Goal: Task Accomplishment & Management: Manage account settings

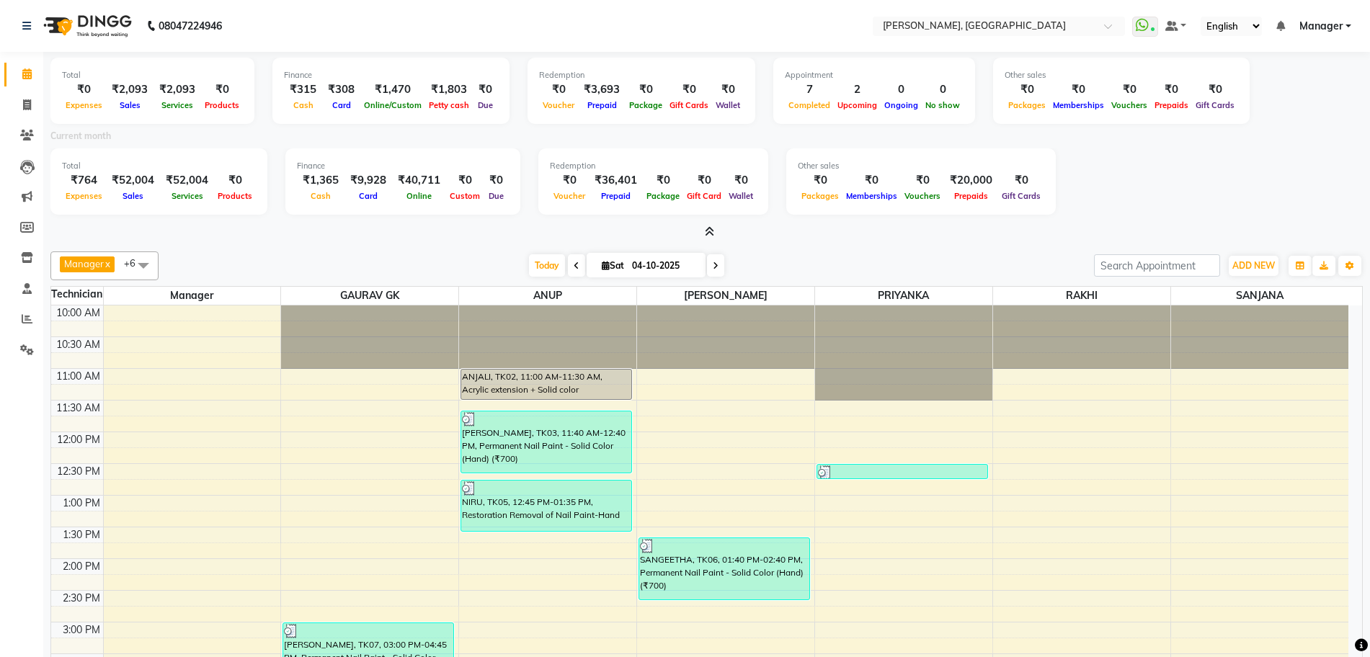
click at [705, 222] on div "Total ₹0 Expenses ₹2,093 Sales ₹2,093 Services ₹0 Products Finance ₹315 Cash ₹3…" at bounding box center [706, 146] width 1312 height 188
click at [708, 227] on icon at bounding box center [709, 231] width 9 height 11
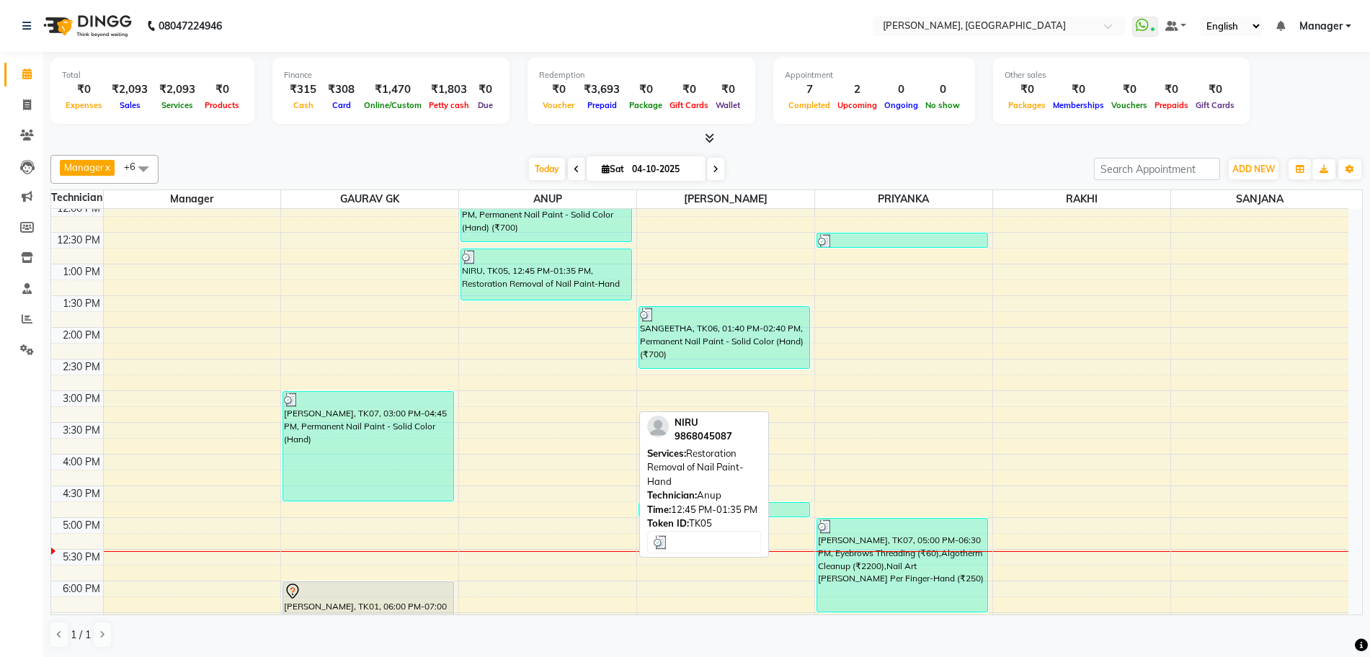
scroll to position [354, 0]
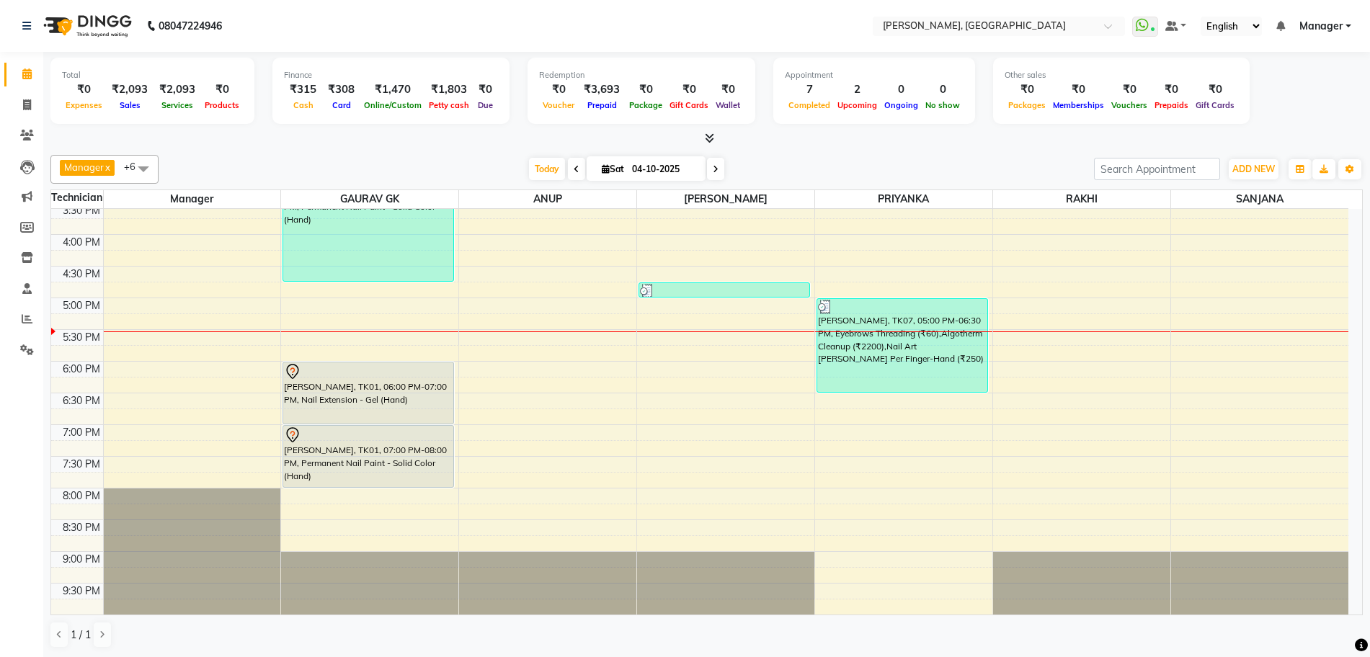
click at [503, 363] on div "10:00 AM 10:30 AM 11:00 AM 11:30 AM 12:00 PM 12:30 PM 1:00 PM 1:30 PM 2:00 PM 2…" at bounding box center [699, 234] width 1297 height 760
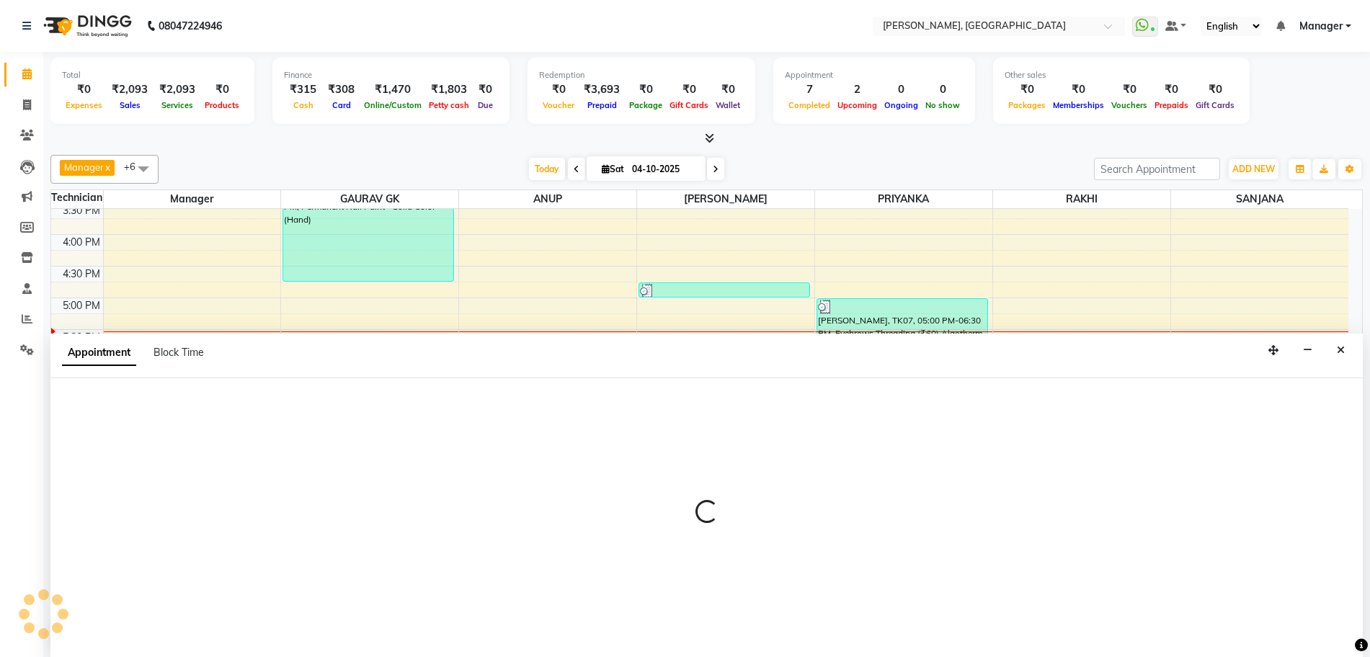
scroll to position [1, 0]
select select "86057"
select select "1080"
select select "tentative"
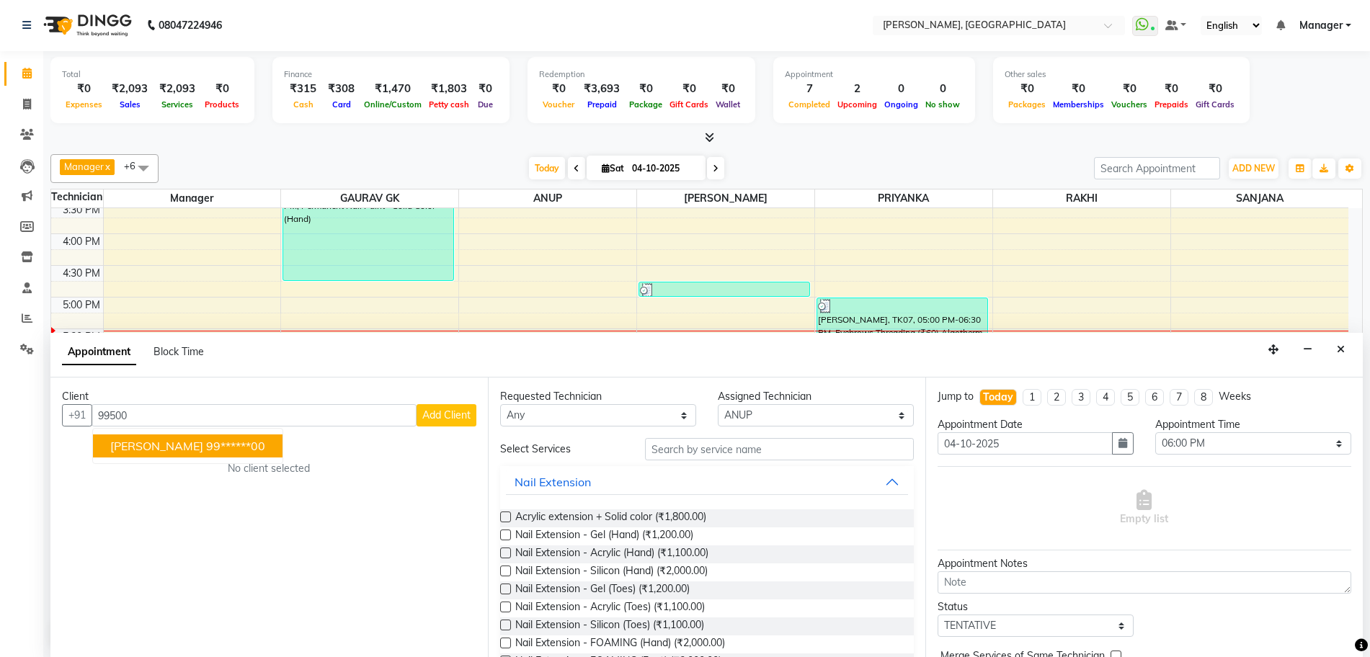
click at [167, 442] on span "[PERSON_NAME]" at bounding box center [156, 446] width 93 height 14
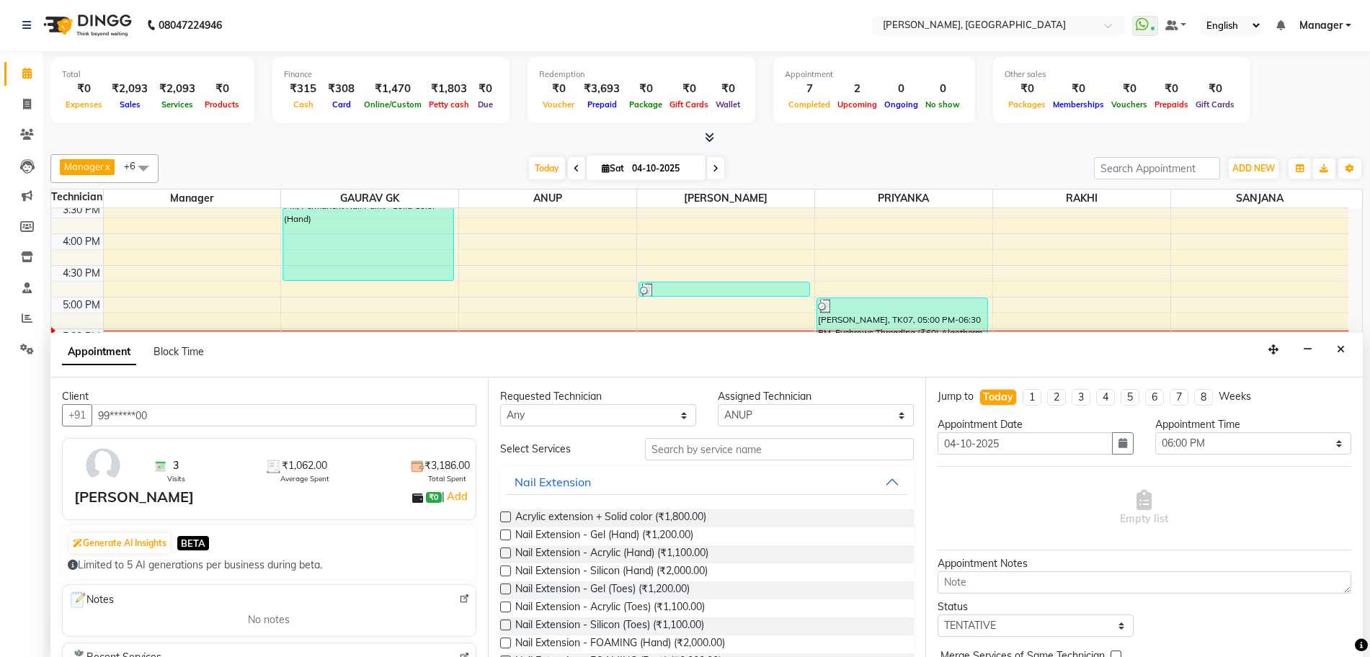
type input "99******00"
click at [669, 452] on input "text" at bounding box center [779, 449] width 269 height 22
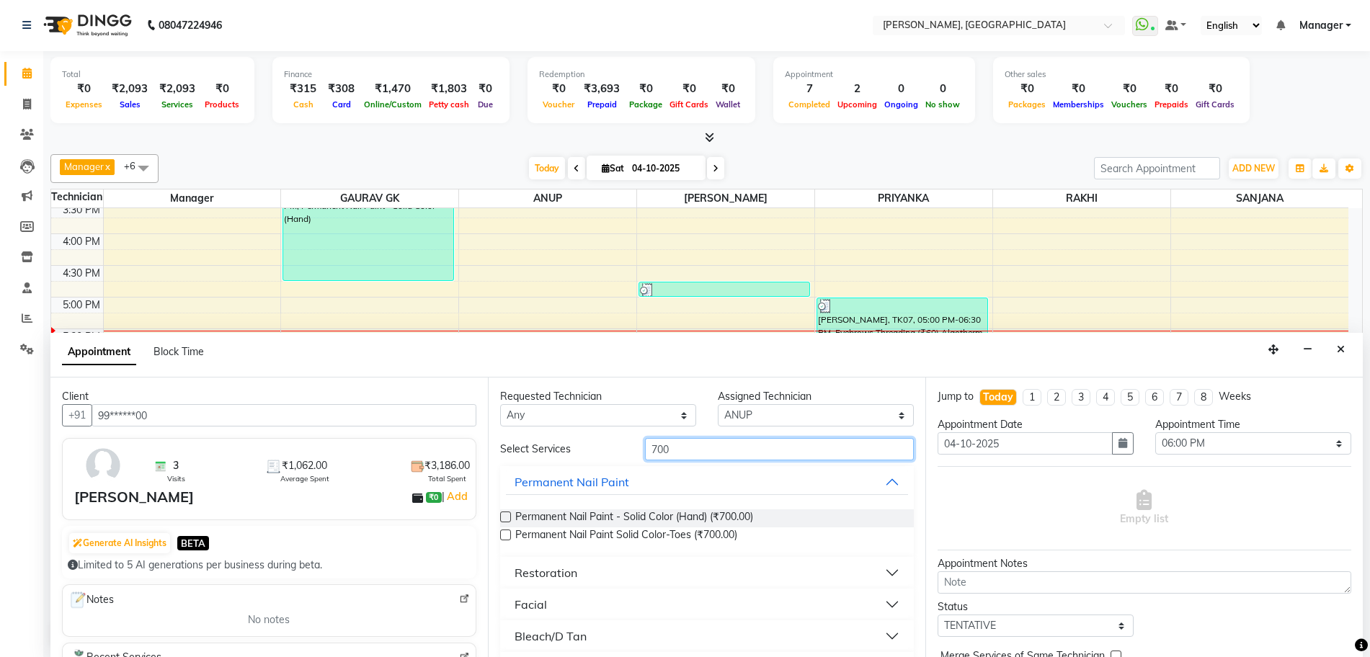
type input "700"
click at [514, 518] on div "Permanent Nail Paint - Solid Color (Hand) (₹700.00)" at bounding box center [707, 518] width 414 height 18
click at [511, 517] on div "Permanent Nail Paint - Solid Color (Hand) (₹700.00)" at bounding box center [707, 518] width 414 height 18
click at [508, 519] on label at bounding box center [505, 517] width 11 height 11
click at [508, 519] on input "checkbox" at bounding box center [504, 518] width 9 height 9
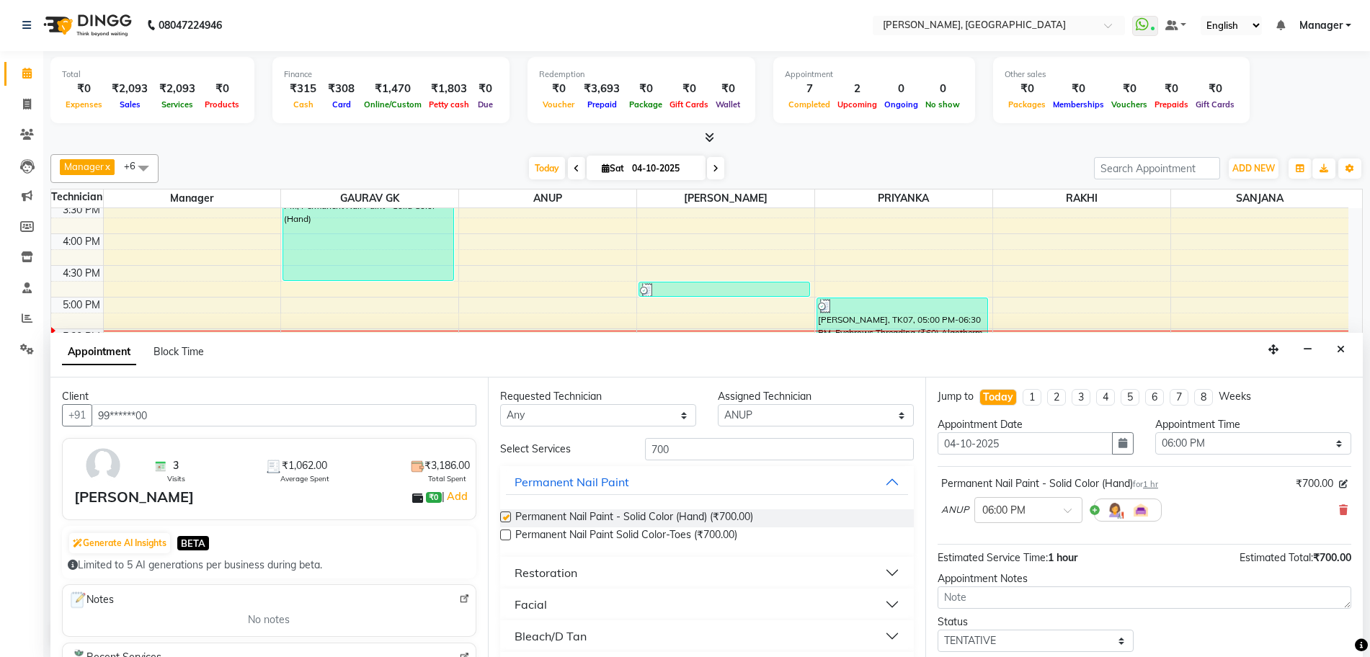
checkbox input "false"
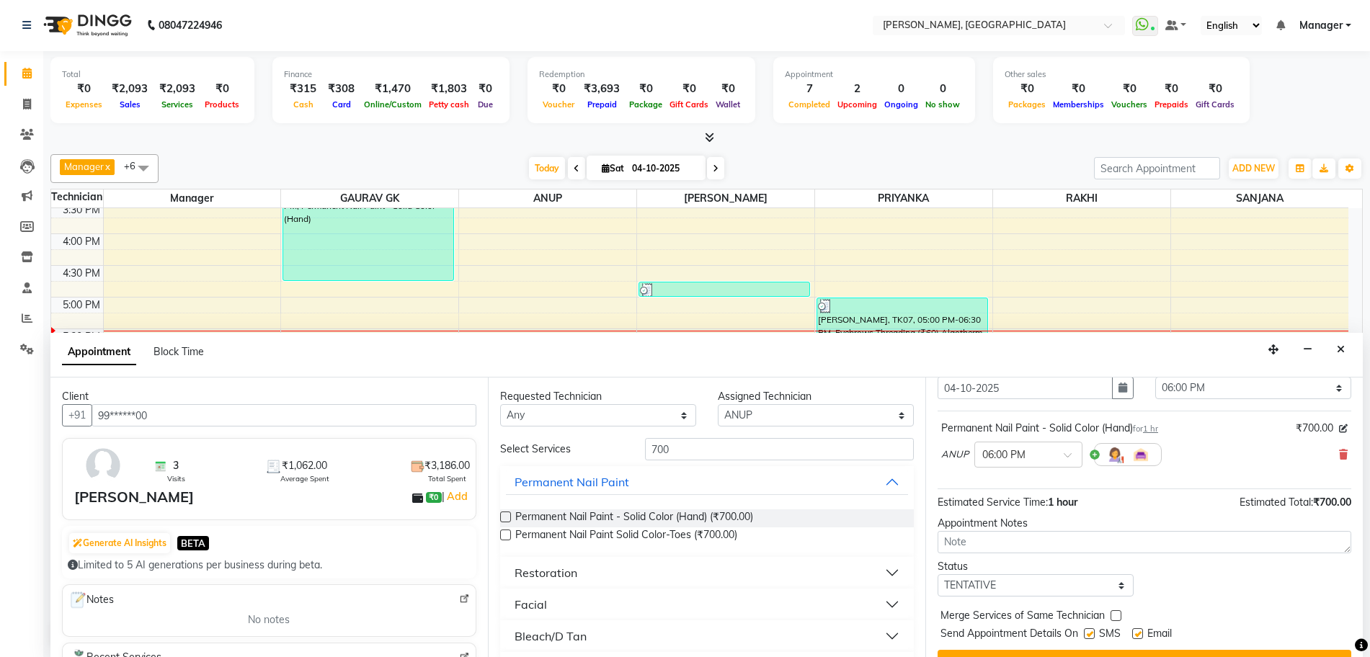
scroll to position [86, 0]
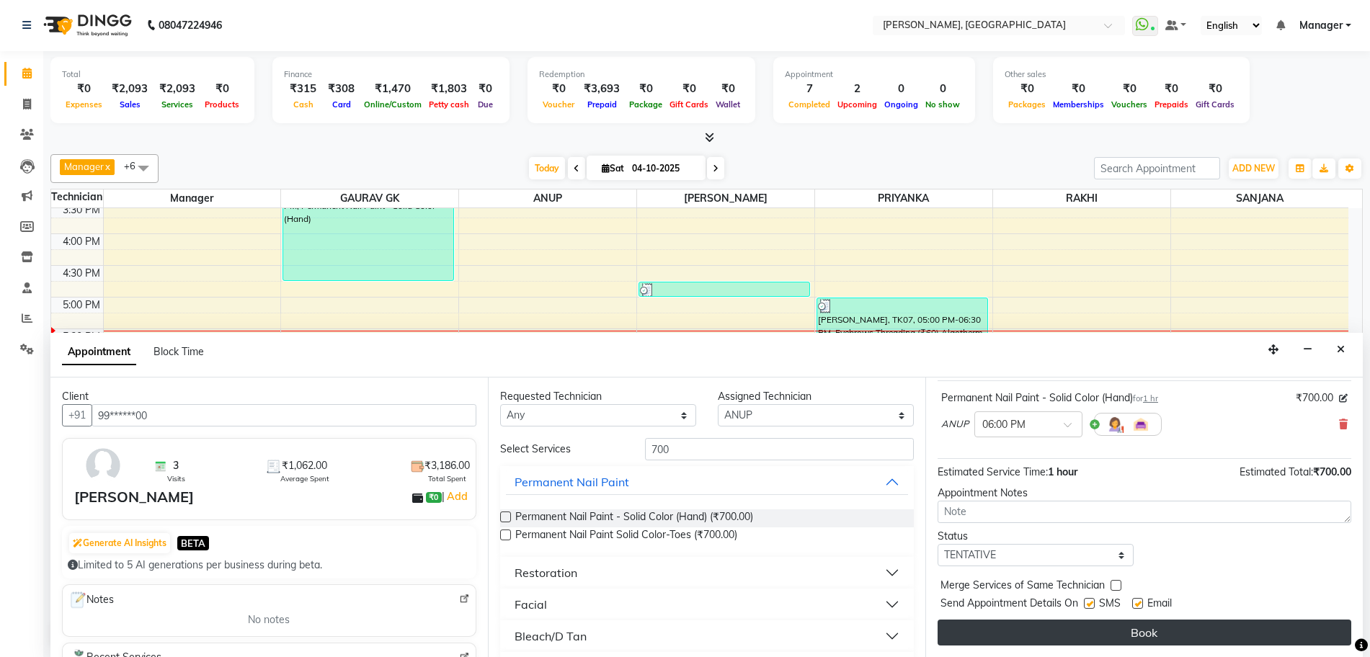
click at [1045, 623] on button "Book" at bounding box center [1144, 633] width 414 height 26
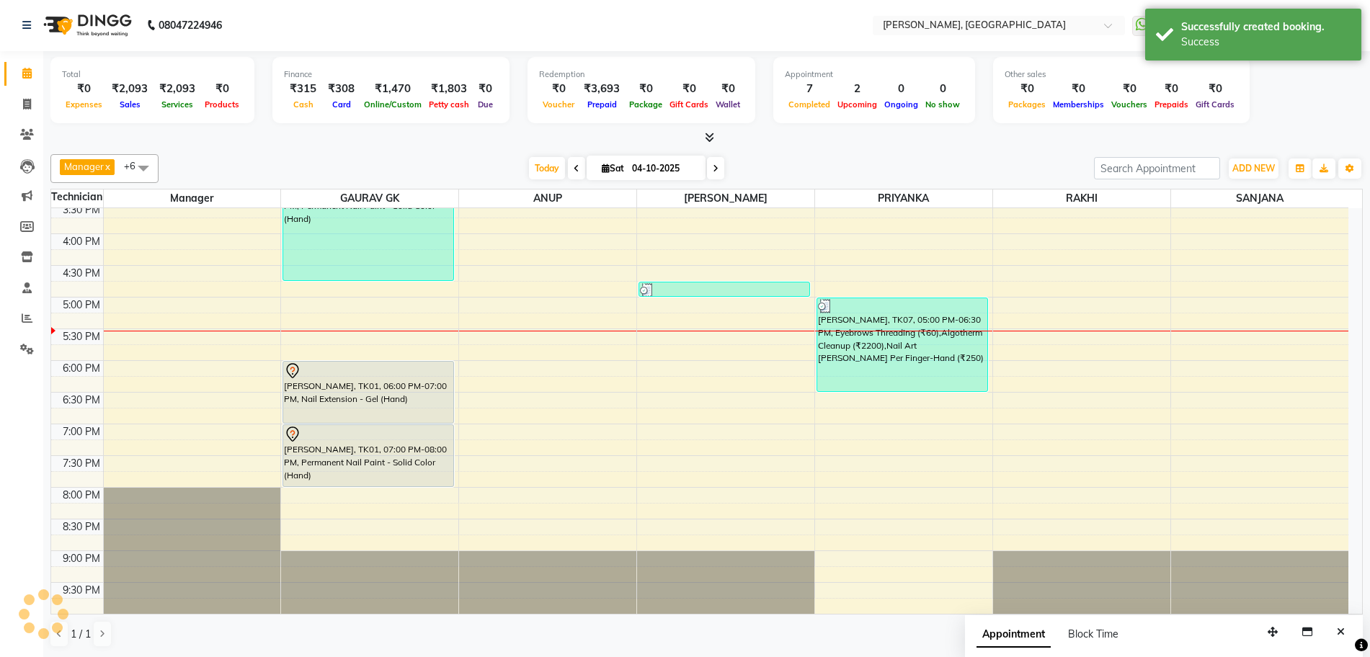
scroll to position [0, 0]
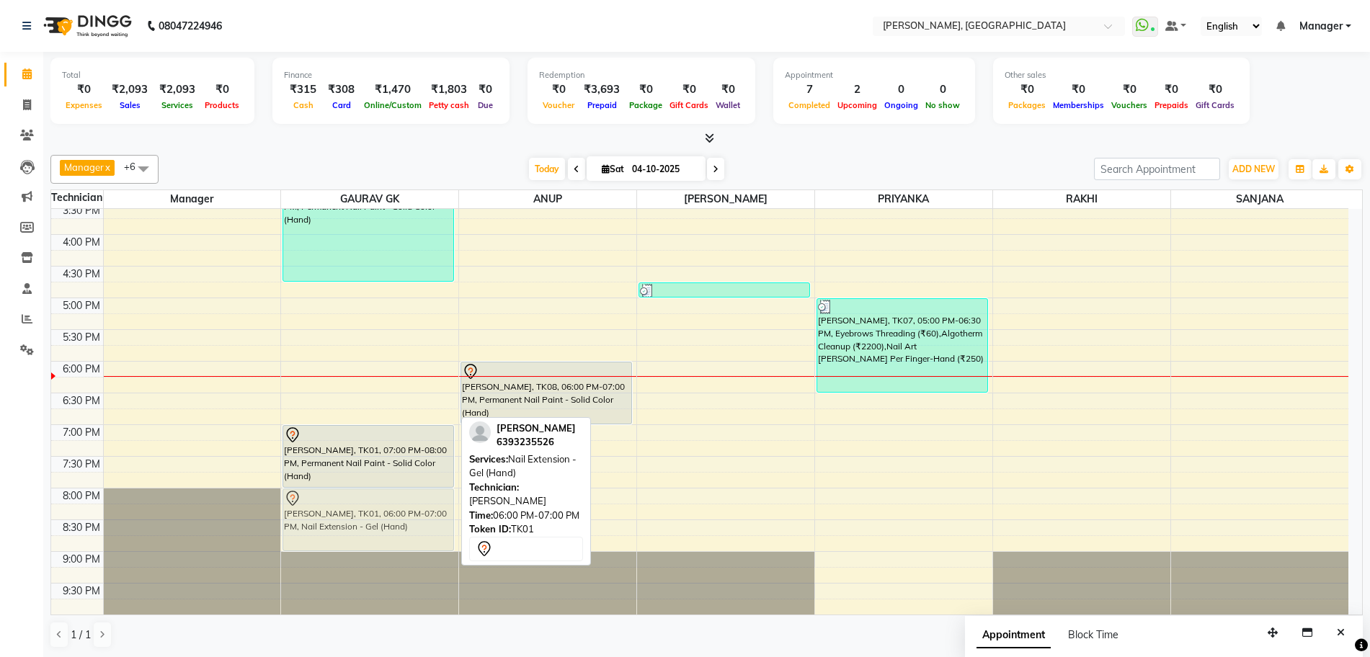
drag, startPoint x: 331, startPoint y: 400, endPoint x: 339, endPoint y: 522, distance: 122.0
click at [339, 522] on div "[PERSON_NAME], TK07, 03:00 PM-04:45 PM, Permanent Nail Paint - Solid Color (Han…" at bounding box center [369, 234] width 177 height 760
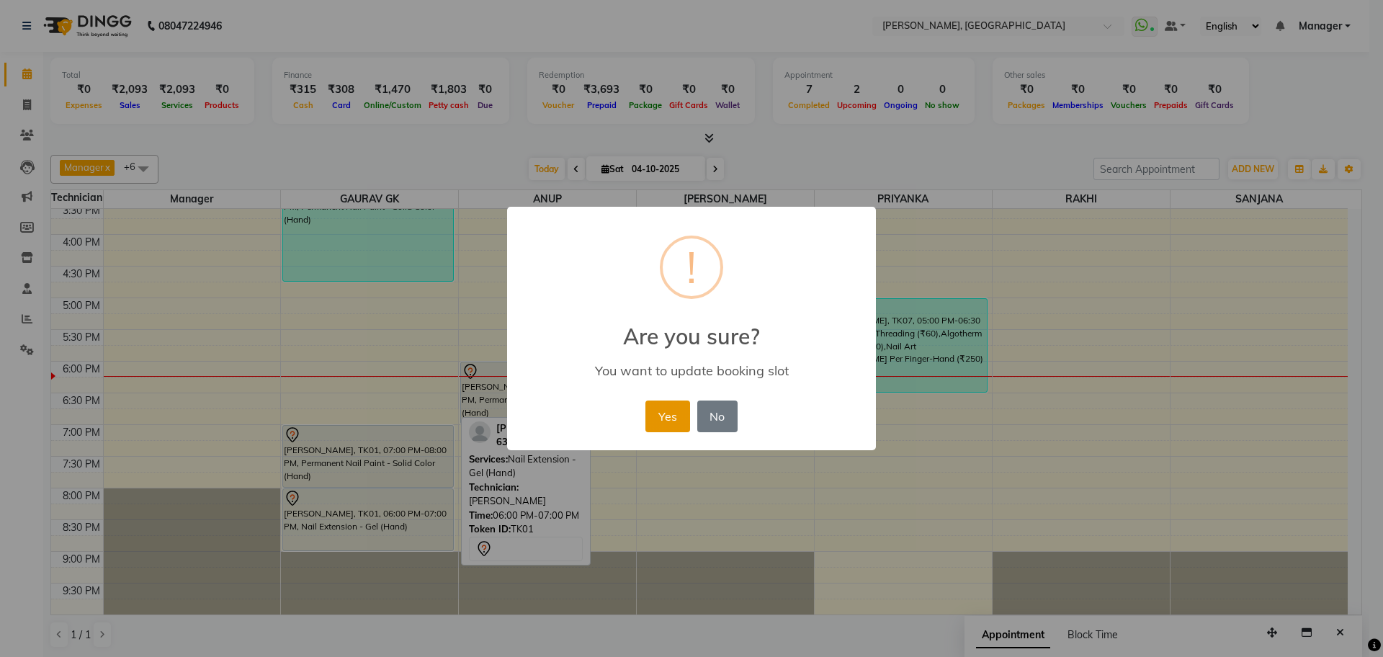
click at [668, 421] on button "Yes" at bounding box center [668, 417] width 44 height 32
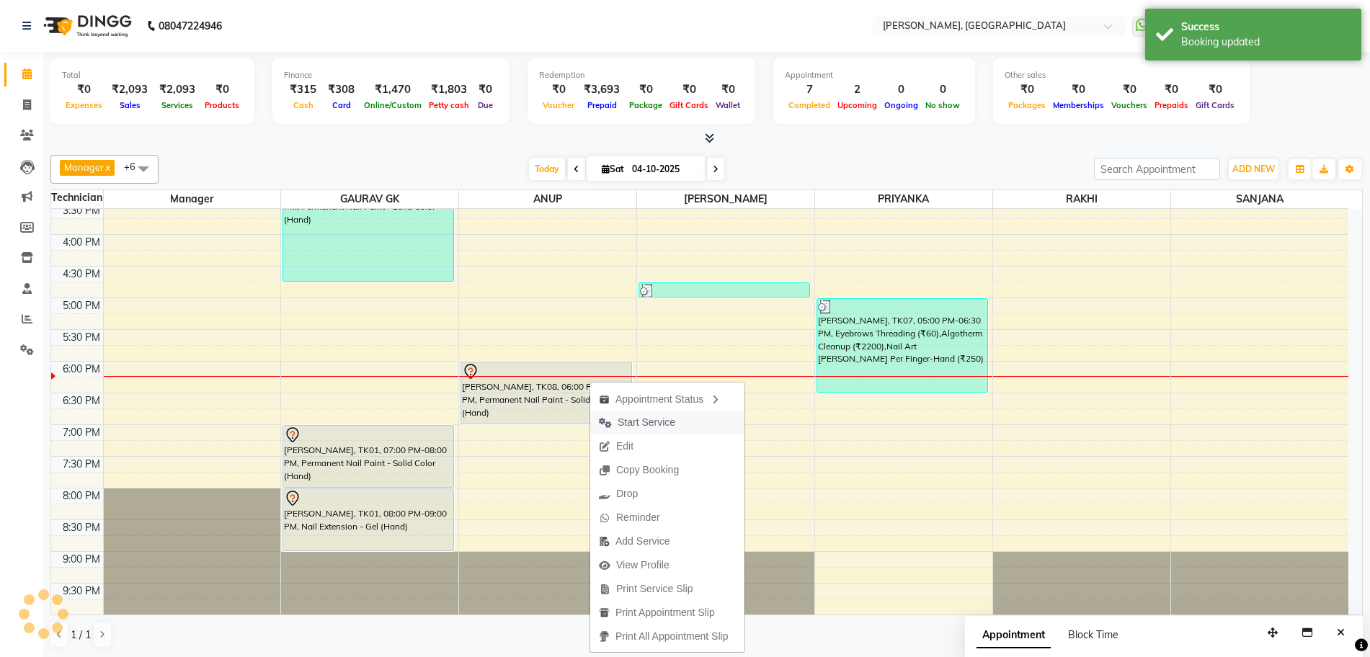
click at [659, 423] on span "Start Service" at bounding box center [646, 422] width 58 height 15
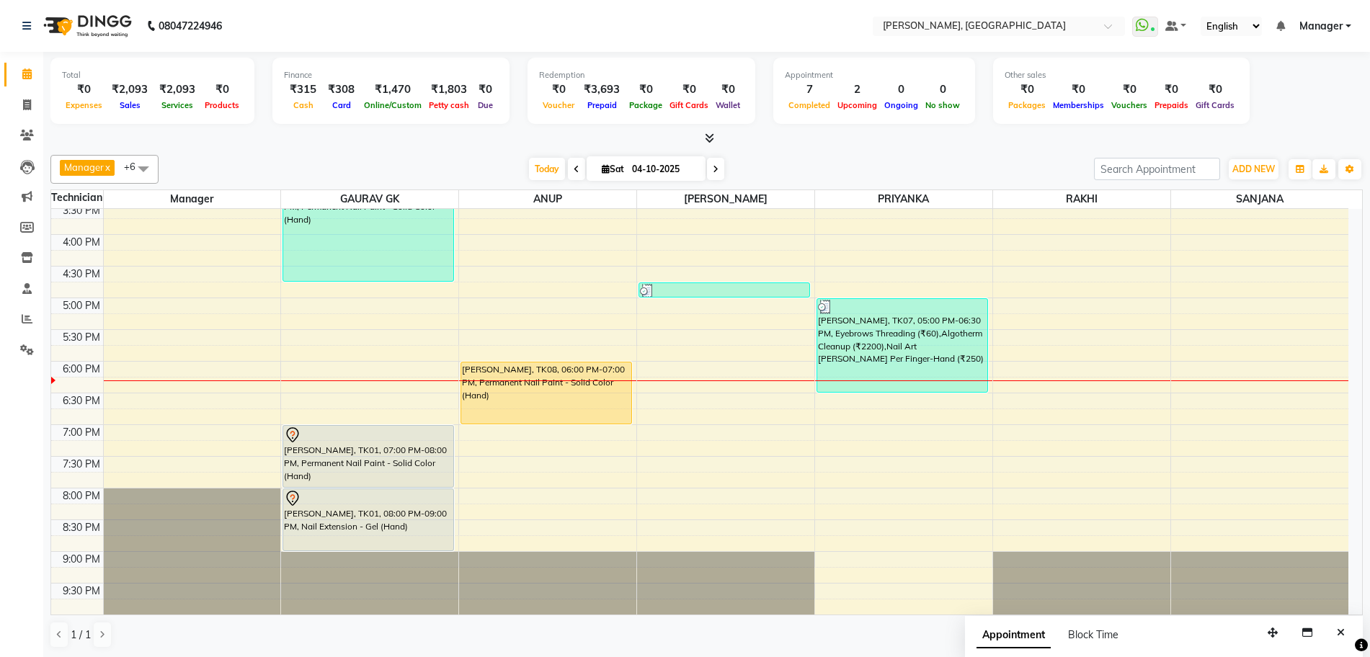
click at [491, 182] on div "Manager x GAURAV GK x ANUP x [PERSON_NAME] x PRIYANKA x [PERSON_NAME] x RAKHI x…" at bounding box center [706, 169] width 1312 height 29
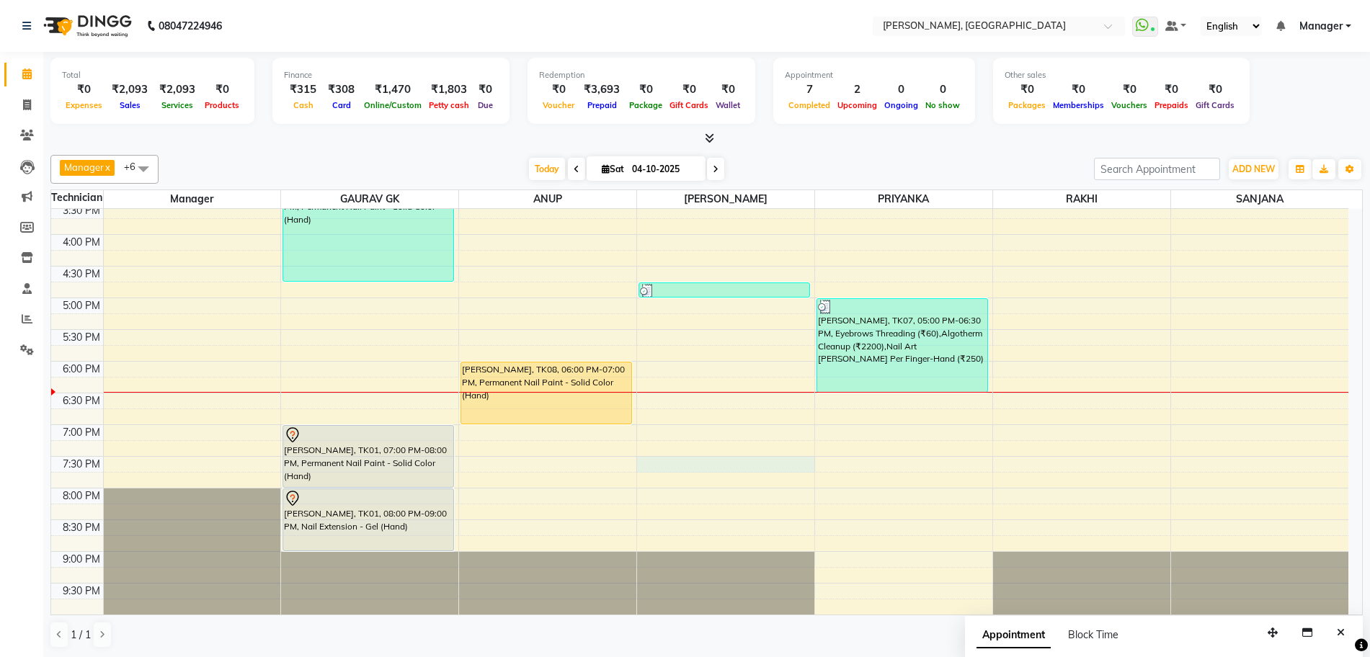
click at [671, 460] on div "10:00 AM 10:30 AM 11:00 AM 11:30 AM 12:00 PM 12:30 PM 1:00 PM 1:30 PM 2:00 PM 2…" at bounding box center [699, 234] width 1297 height 760
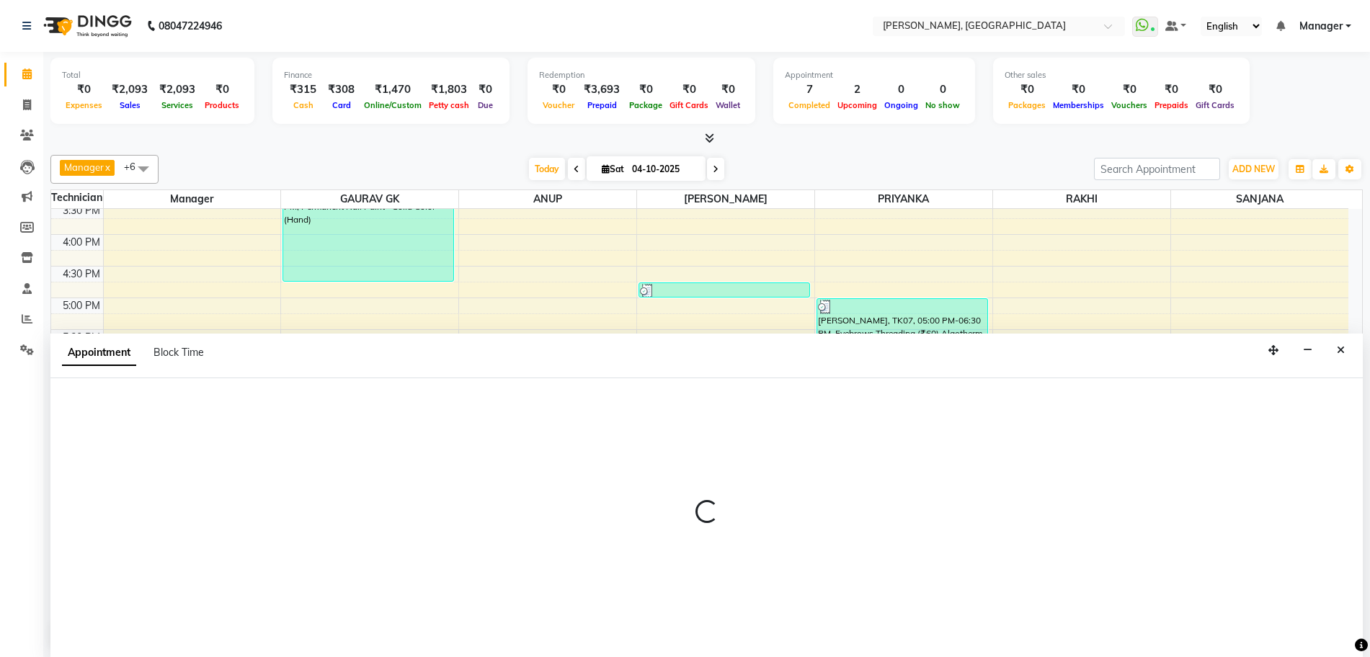
scroll to position [1, 0]
select select "92343"
select select "1170"
select select "tentative"
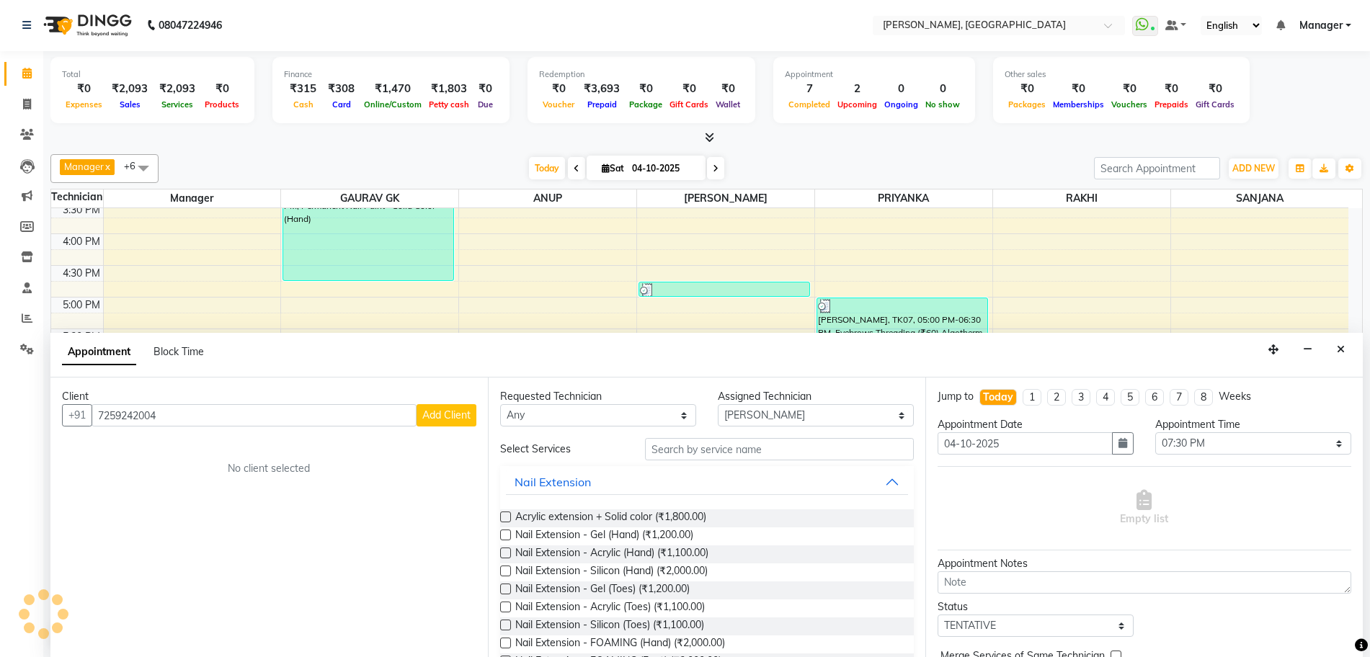
type input "7259242004"
click at [429, 421] on span "Add Client" at bounding box center [446, 415] width 48 height 13
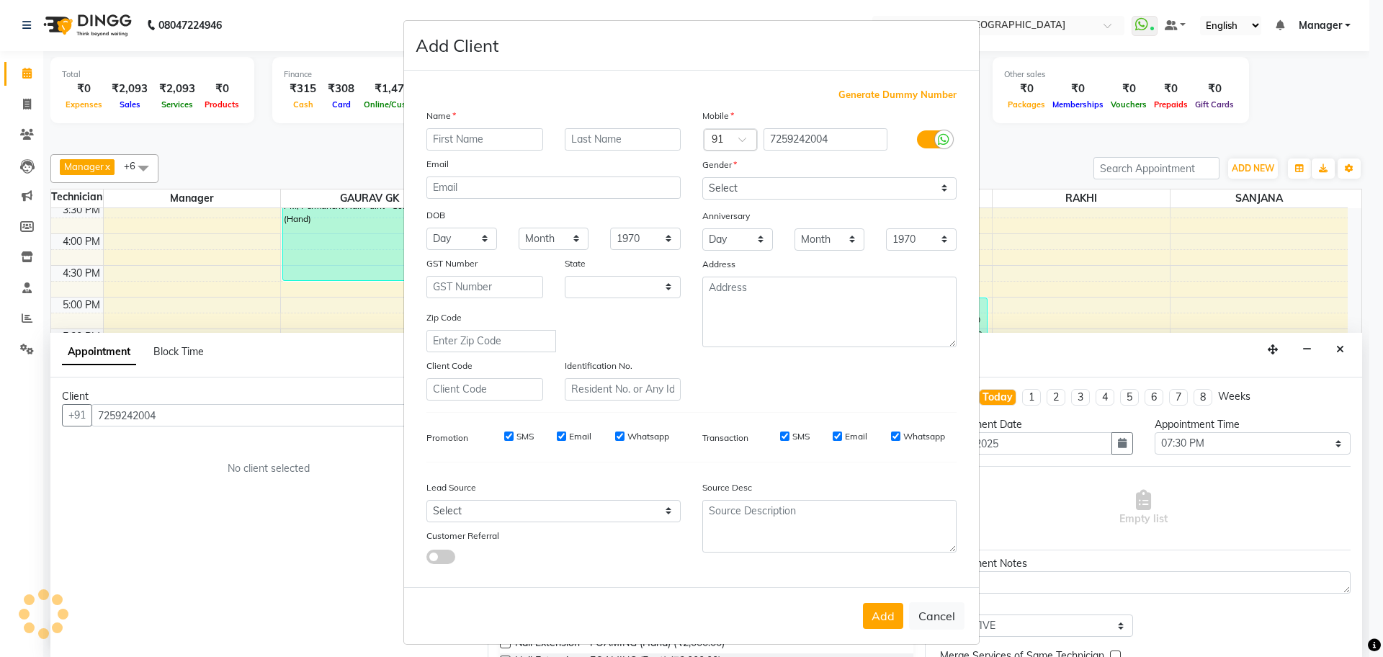
select select "21"
click at [476, 143] on input "[PERSON_NAME]" at bounding box center [485, 139] width 117 height 22
type input "[PERSON_NAME]"
click at [767, 187] on select "Select [DEMOGRAPHIC_DATA] [DEMOGRAPHIC_DATA] Other Prefer Not To Say" at bounding box center [829, 188] width 254 height 22
select select "[DEMOGRAPHIC_DATA]"
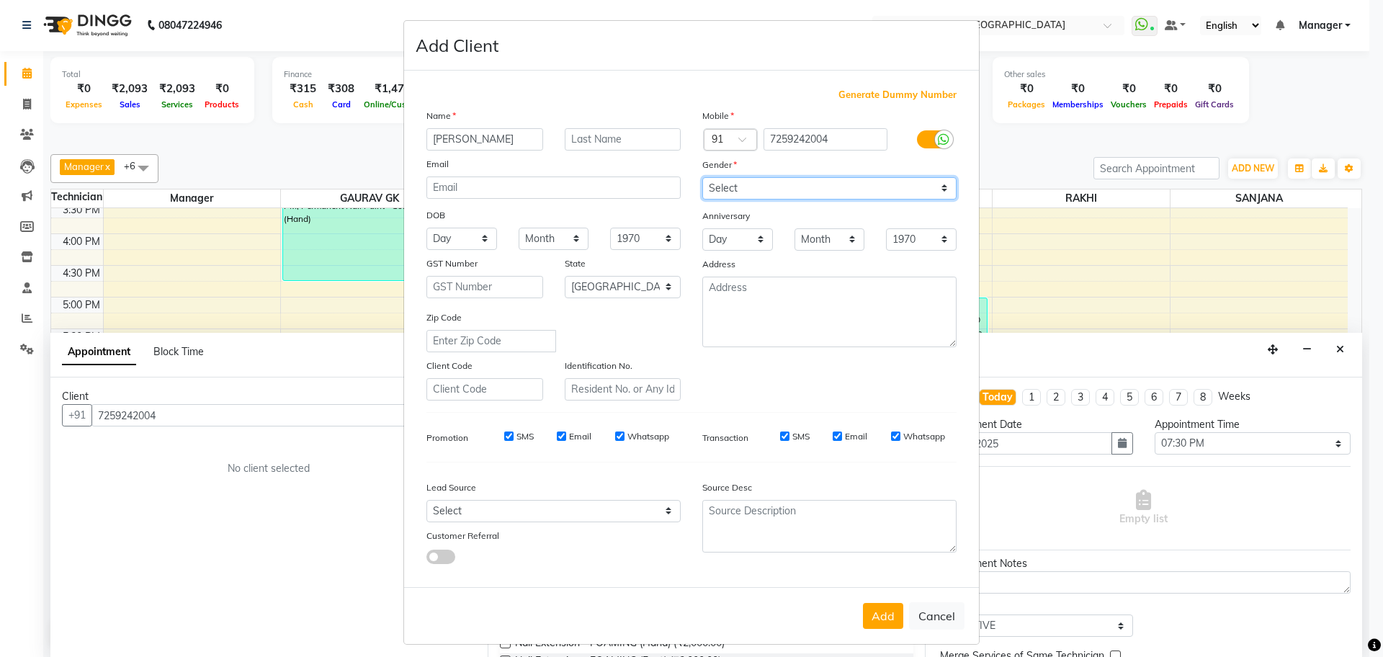
click at [702, 177] on select "Select [DEMOGRAPHIC_DATA] [DEMOGRAPHIC_DATA] Other Prefer Not To Say" at bounding box center [829, 188] width 254 height 22
click at [885, 608] on button "Add" at bounding box center [883, 616] width 40 height 26
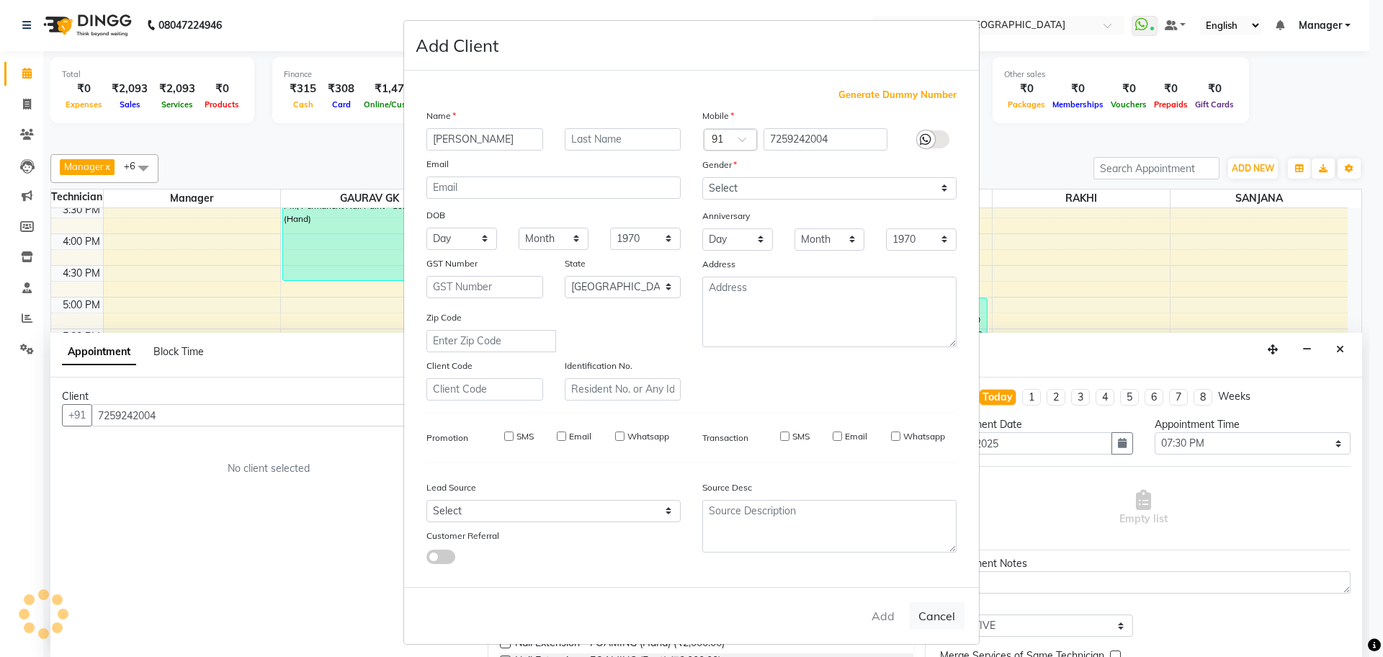
type input "72******04"
select select
select select "null"
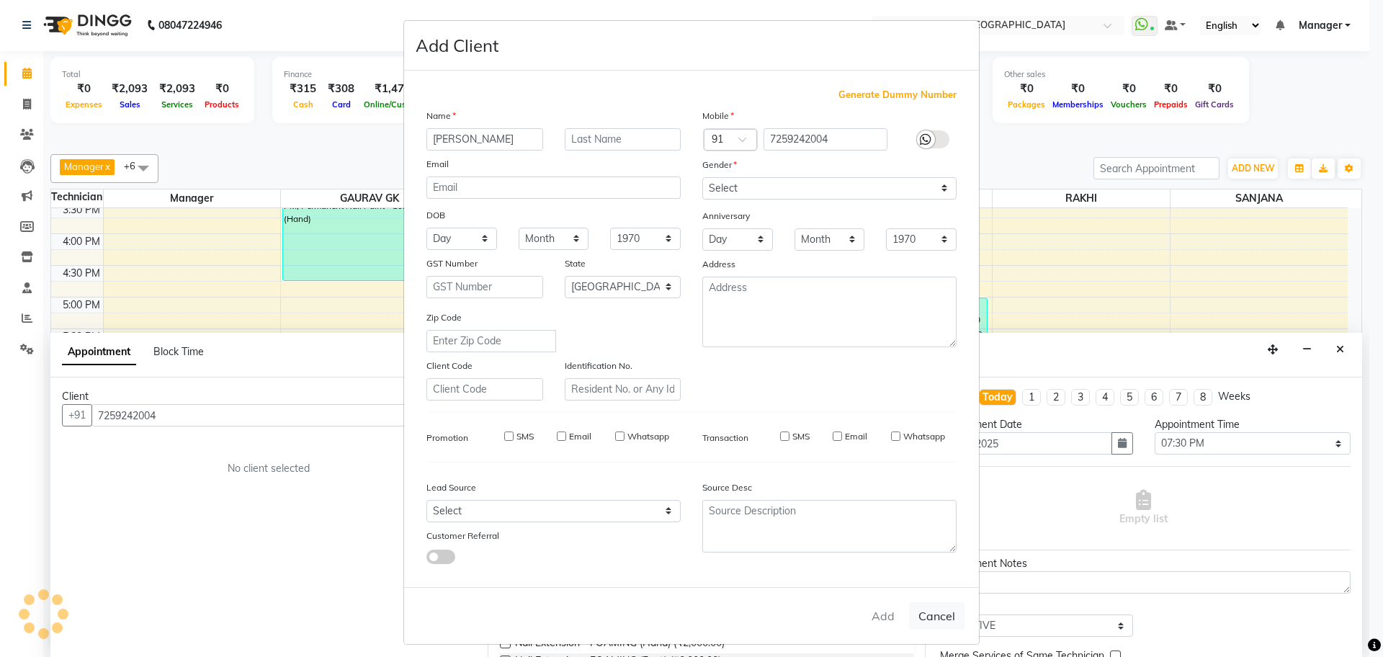
select select
checkbox input "false"
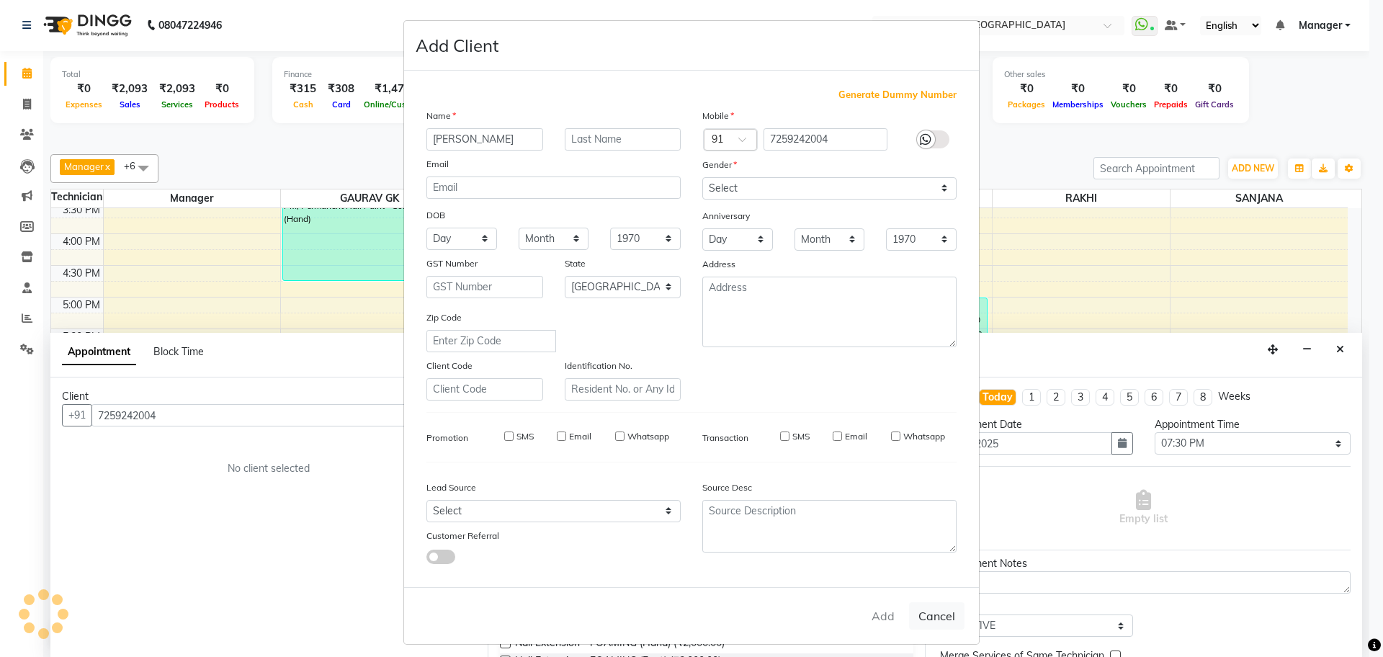
checkbox input "false"
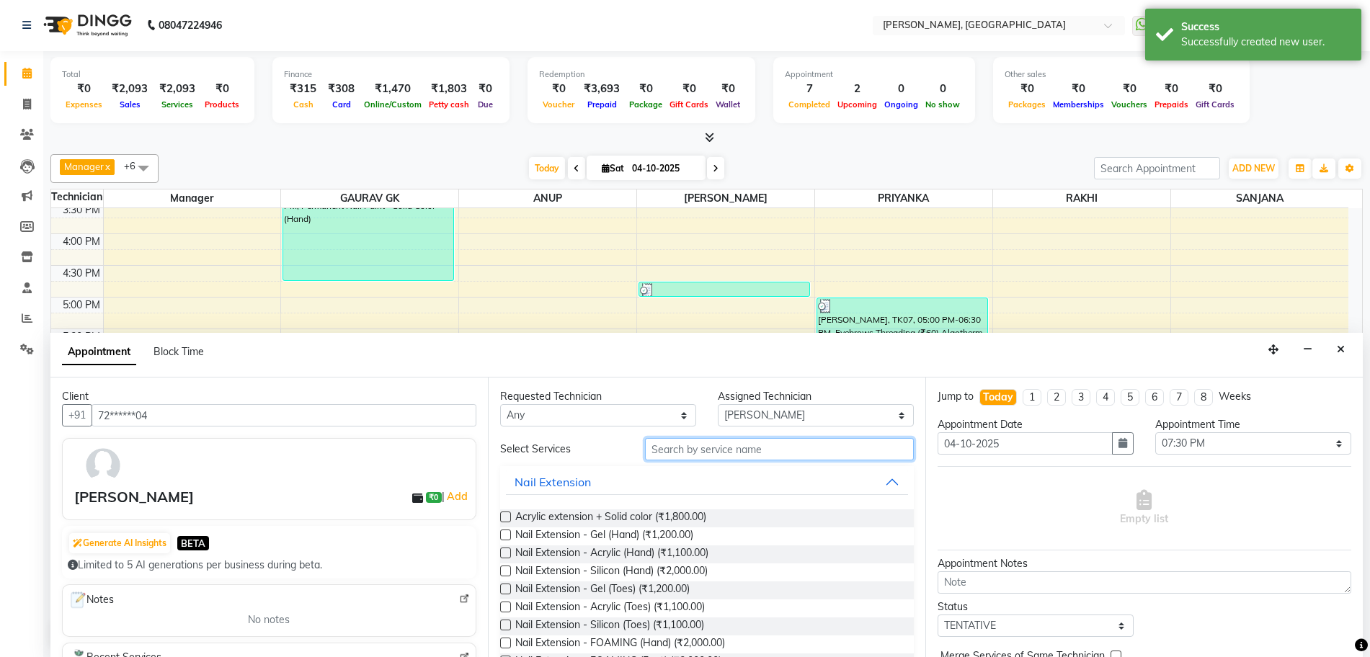
click at [739, 452] on input "text" at bounding box center [779, 449] width 269 height 22
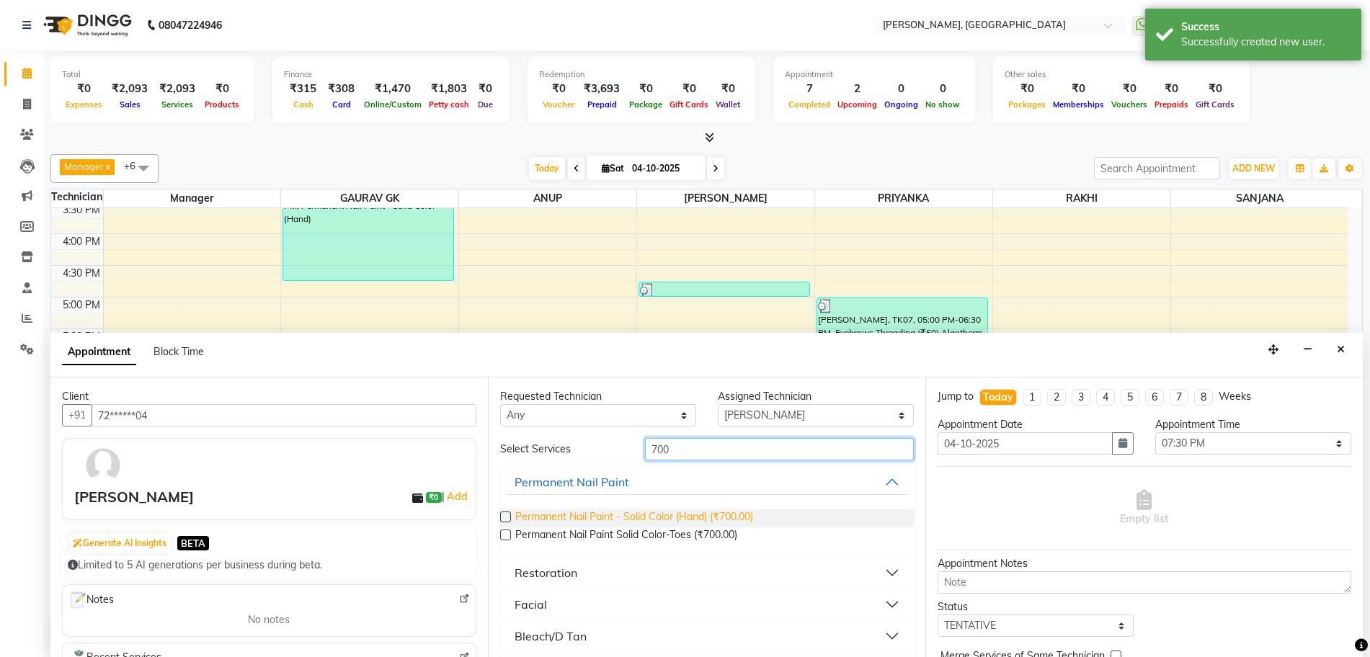
type input "700"
click at [723, 520] on span "Permanent Nail Paint - Solid Color (Hand) (₹700.00)" at bounding box center [634, 518] width 238 height 18
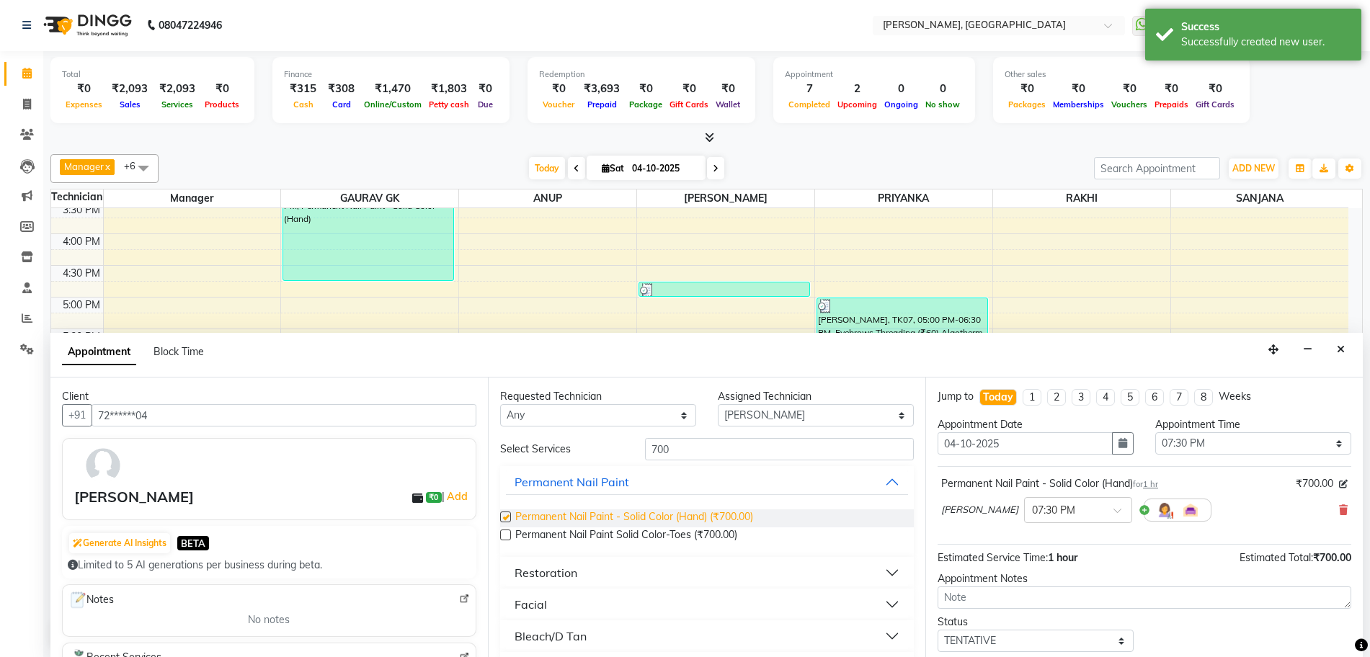
checkbox input "false"
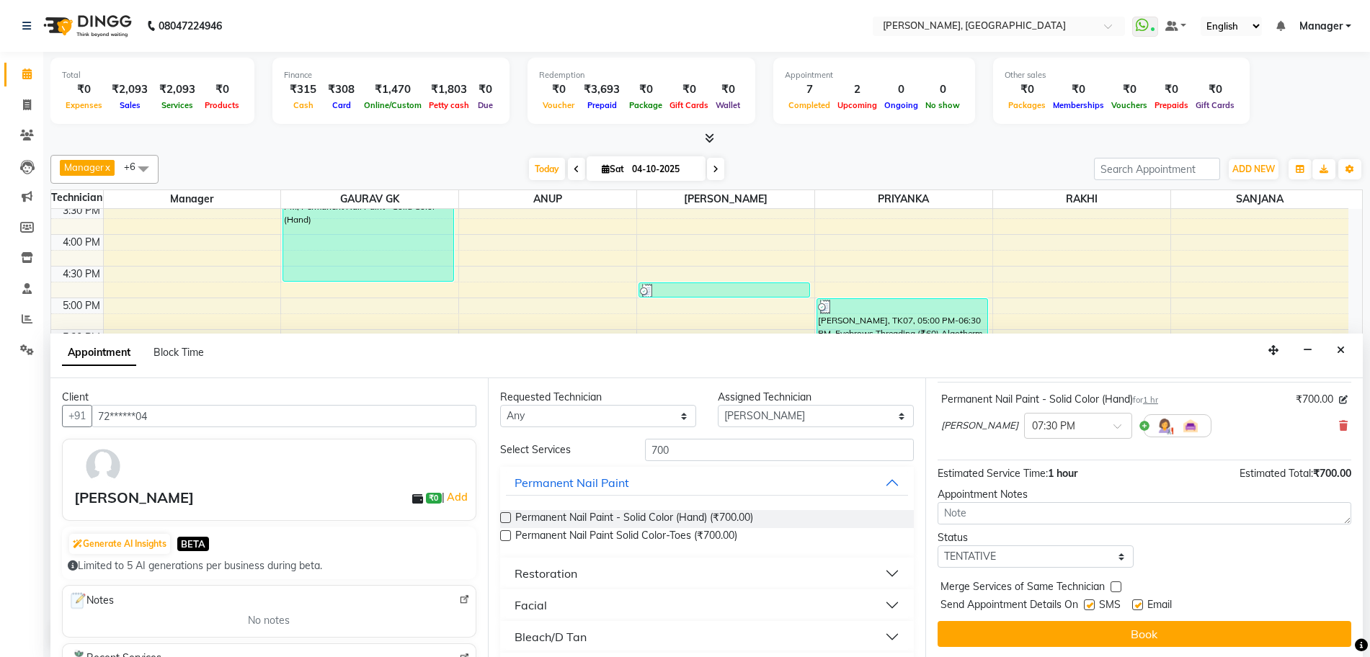
scroll to position [86, 0]
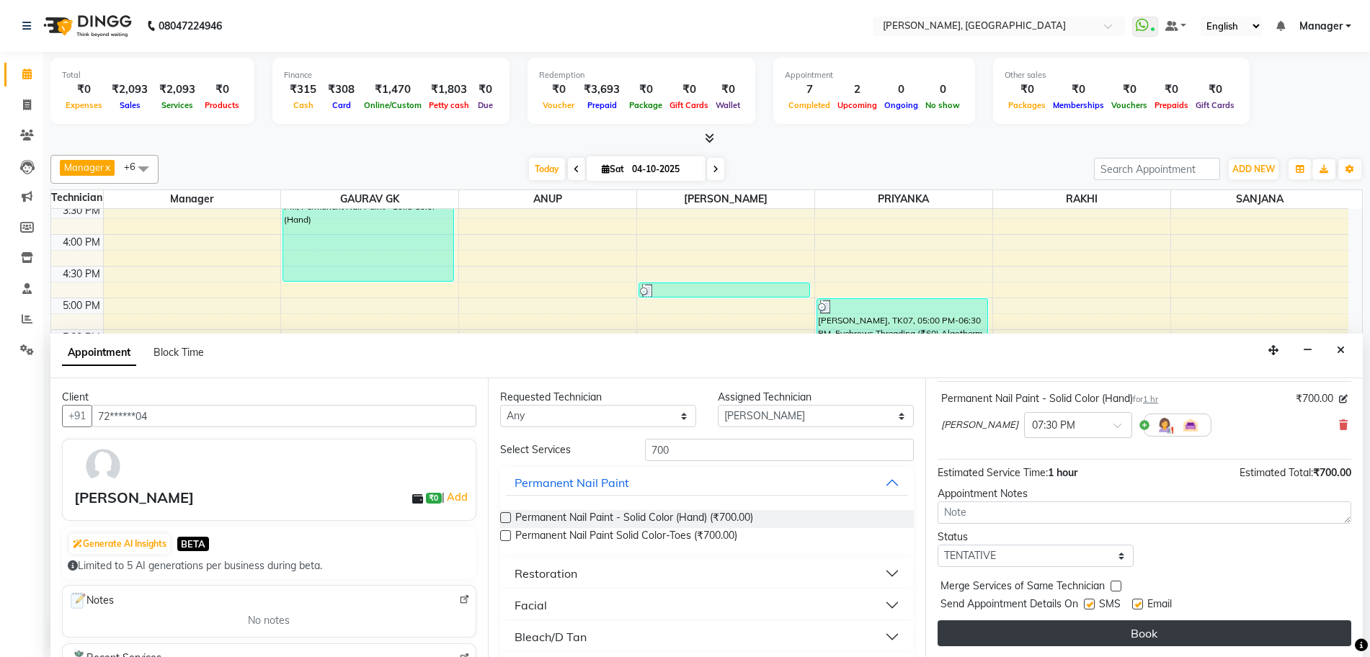
click at [1125, 631] on button "Book" at bounding box center [1144, 633] width 414 height 26
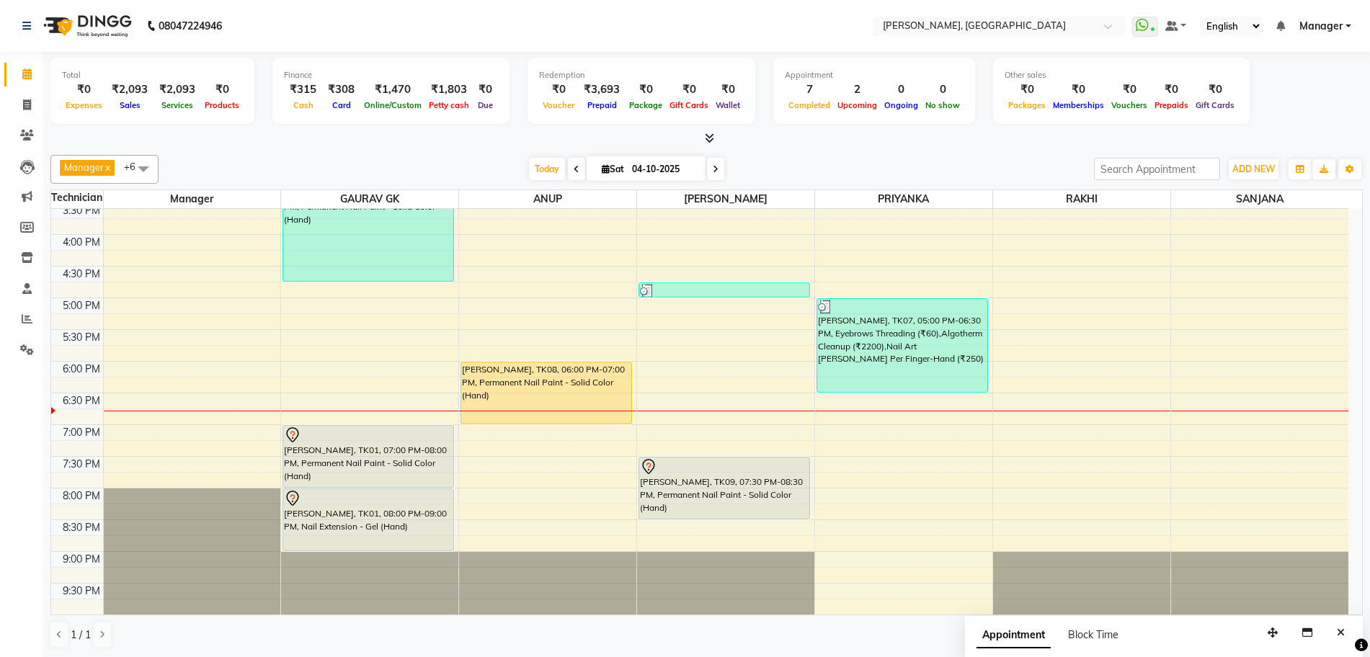
click at [711, 138] on icon at bounding box center [709, 138] width 9 height 11
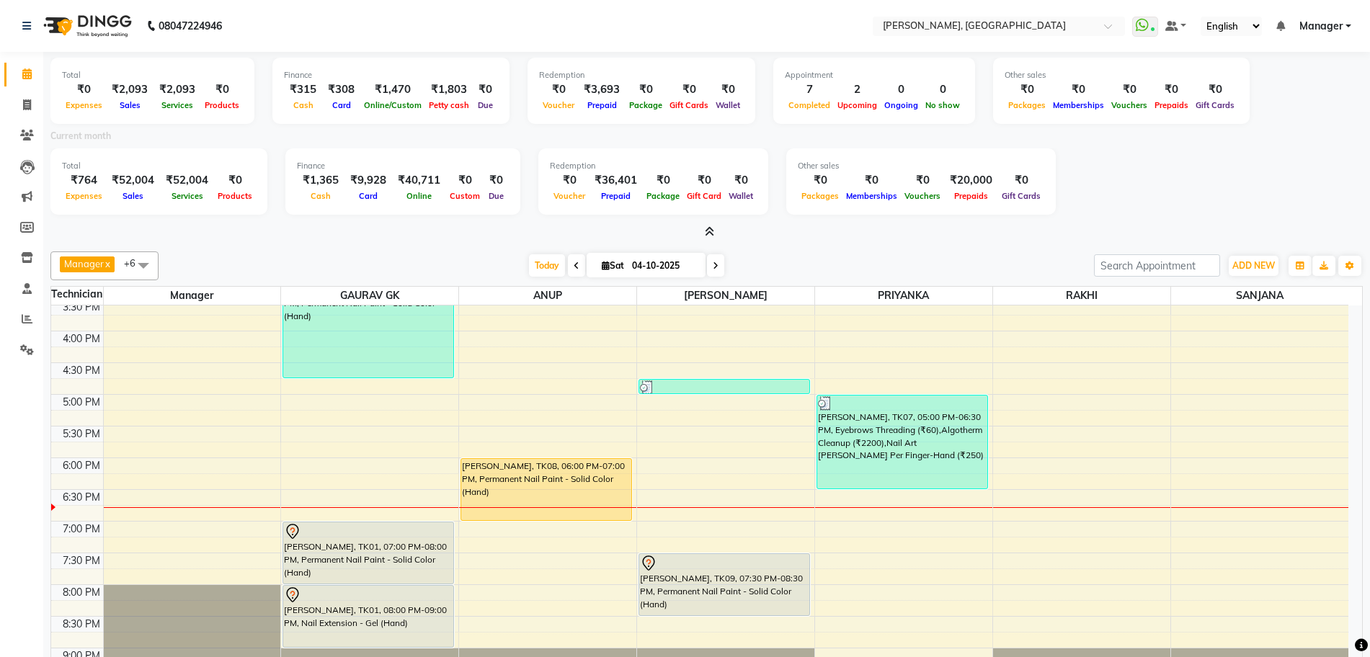
click at [710, 230] on icon at bounding box center [709, 231] width 9 height 11
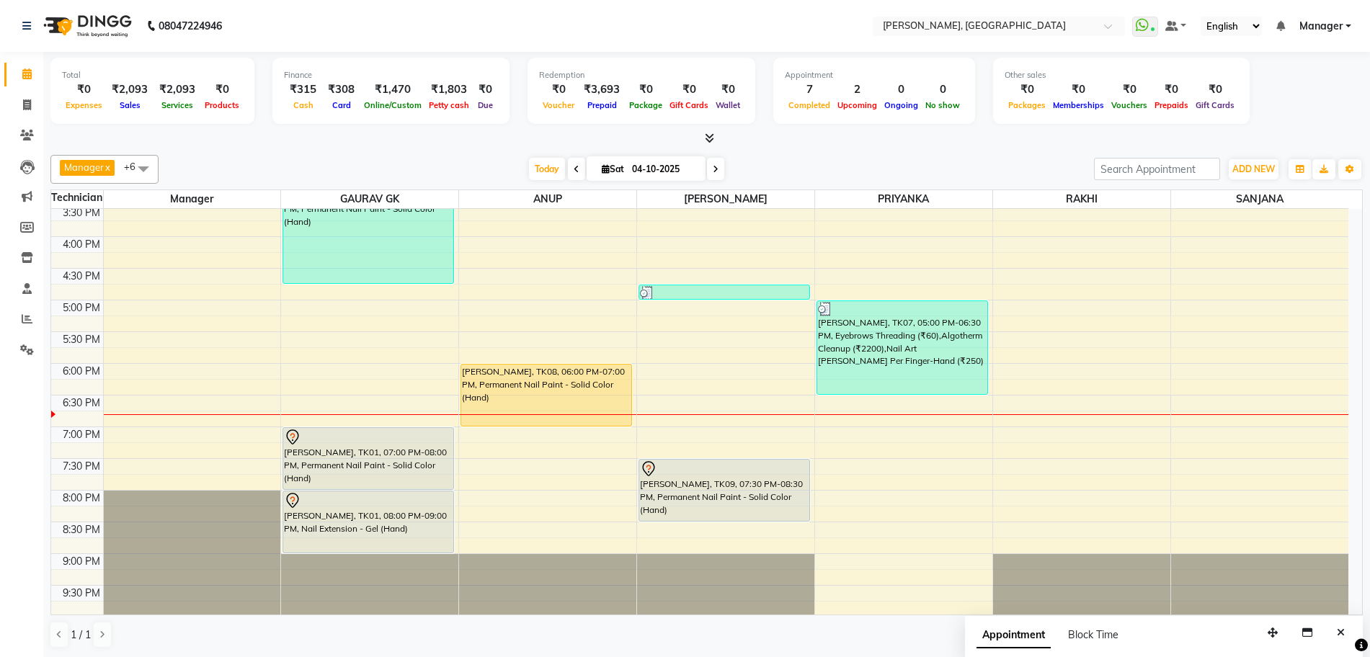
scroll to position [354, 0]
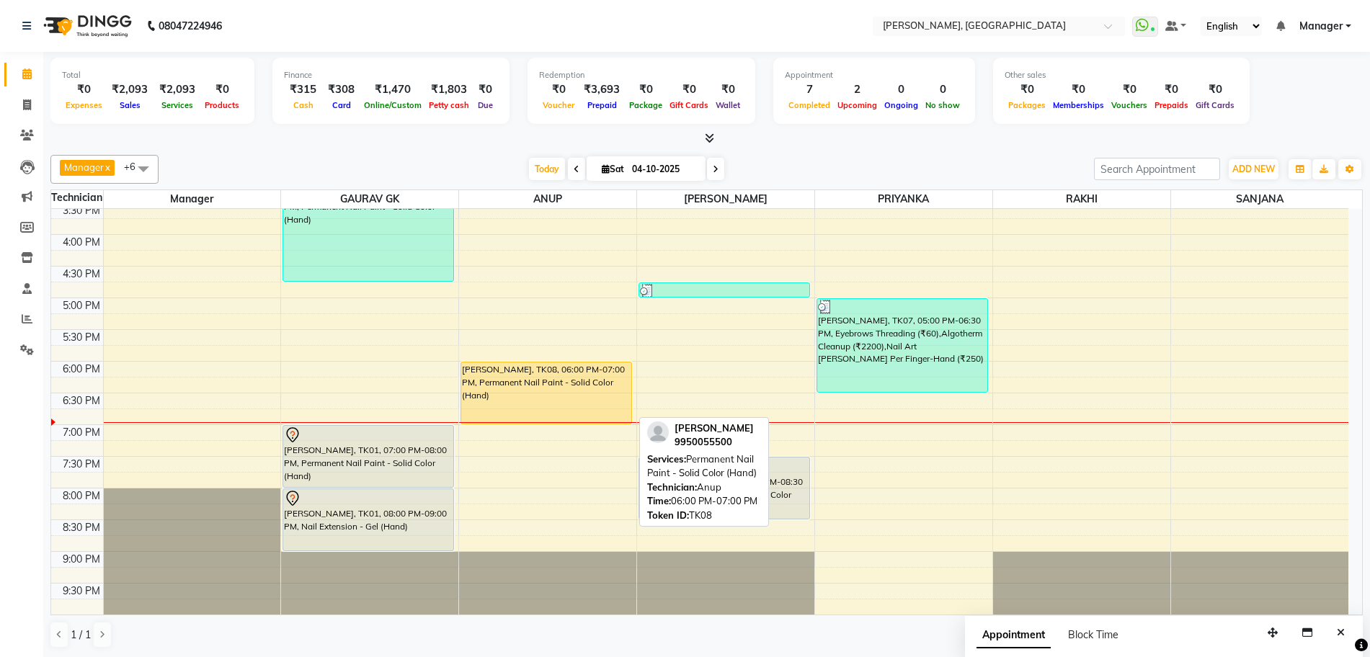
click at [538, 403] on div "[PERSON_NAME], TK08, 06:00 PM-07:00 PM, Permanent Nail Paint - Solid Color (Han…" at bounding box center [546, 392] width 170 height 61
click at [544, 393] on div "[PERSON_NAME], TK08, 06:00 PM-07:00 PM, Permanent Nail Paint - Solid Color (Han…" at bounding box center [546, 392] width 170 height 61
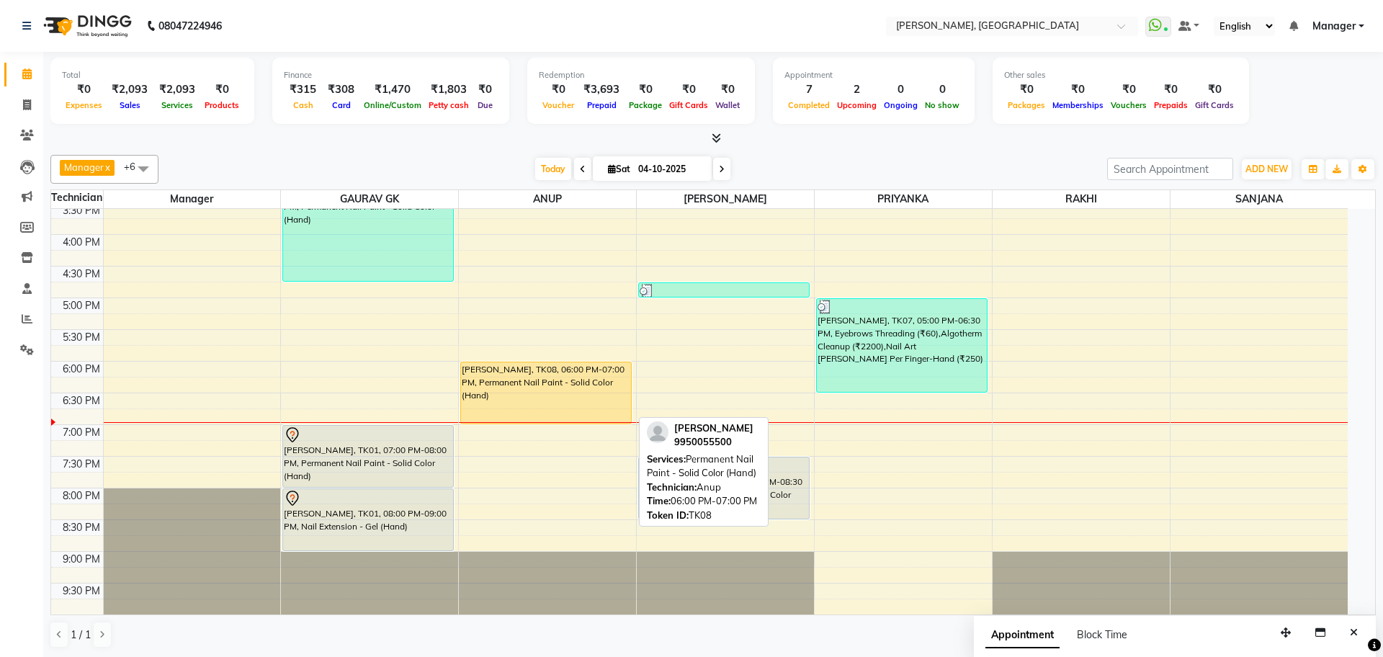
select select "1"
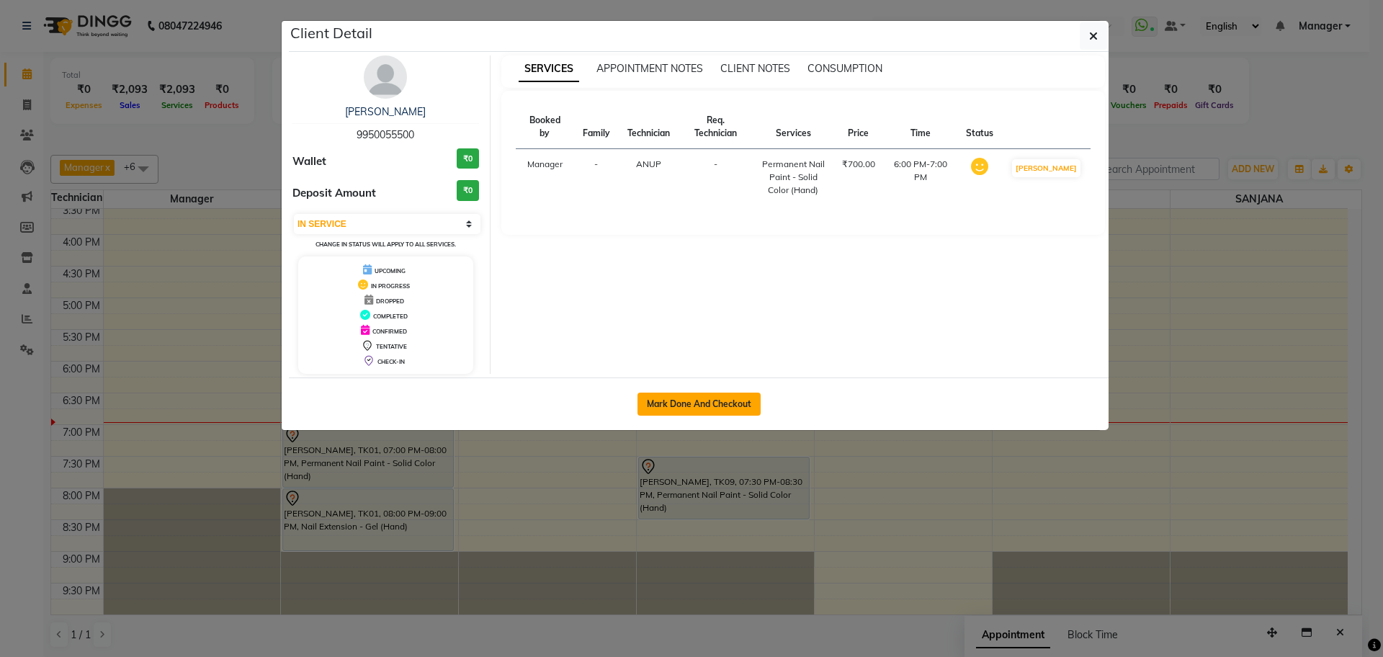
click at [742, 396] on button "Mark Done And Checkout" at bounding box center [699, 404] width 123 height 23
select select "service"
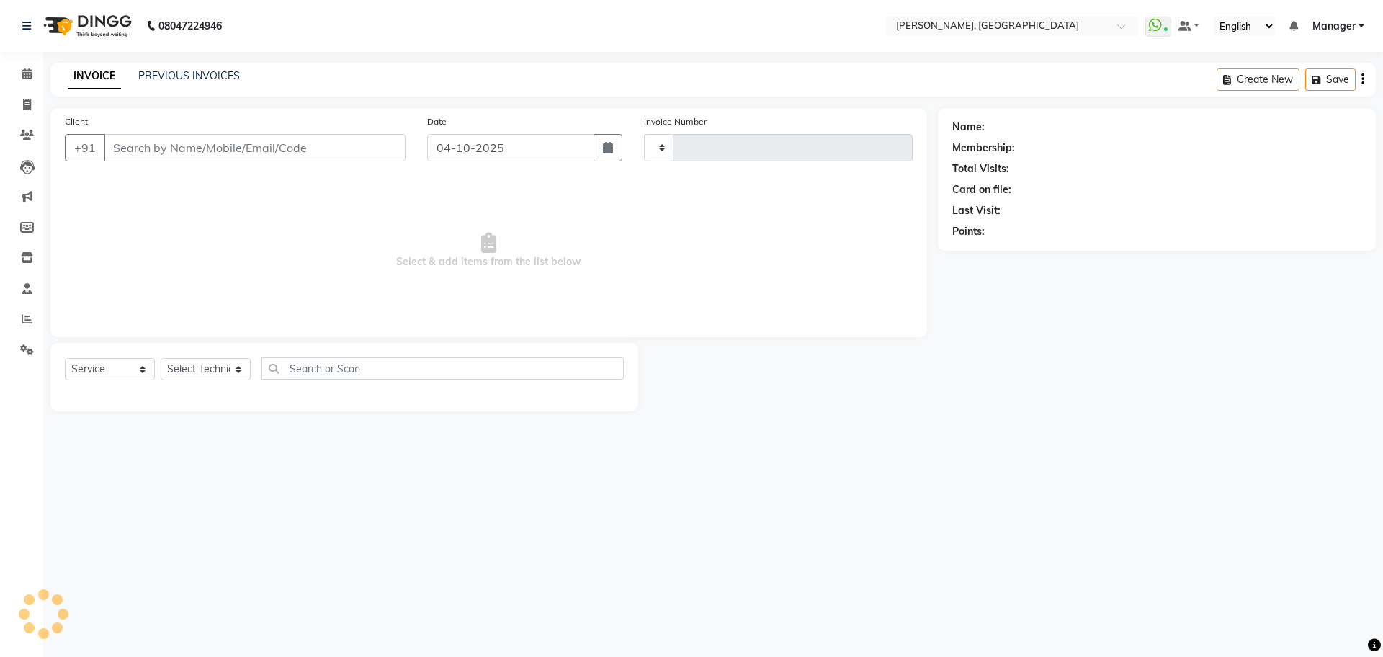
type input "1405"
select select "7674"
type input "99******00"
select select "86057"
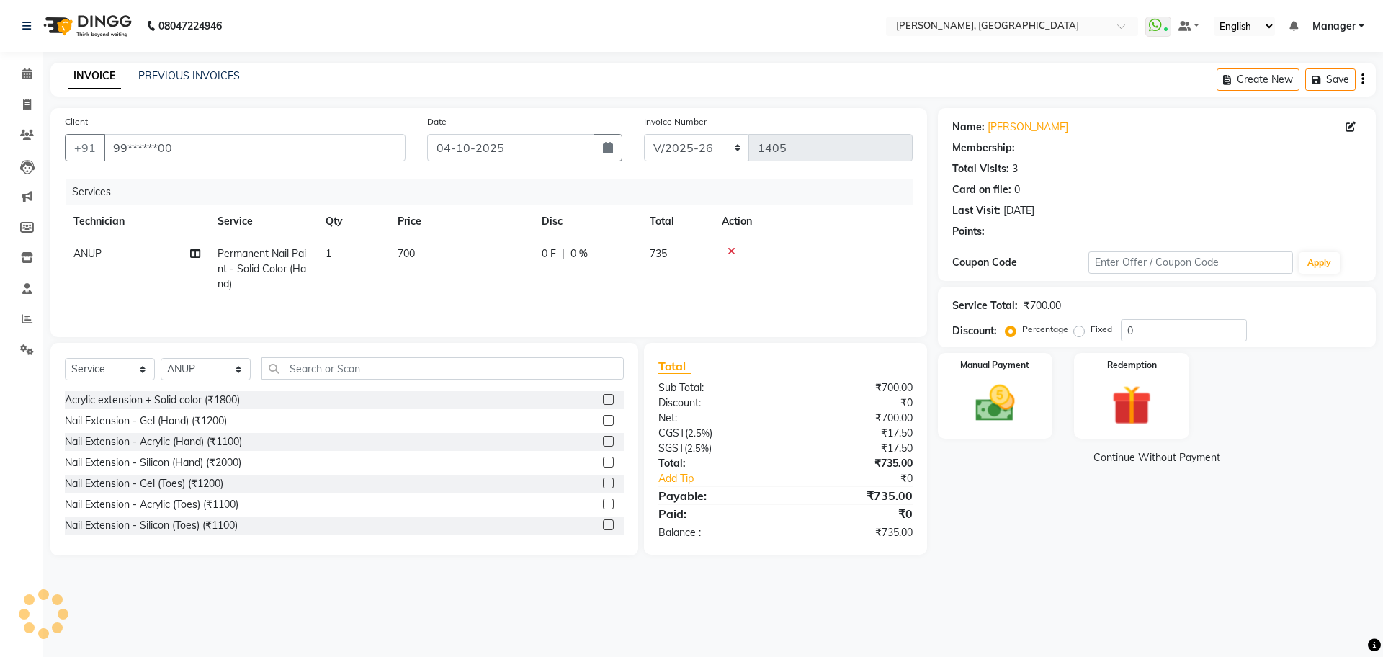
select select "1: Object"
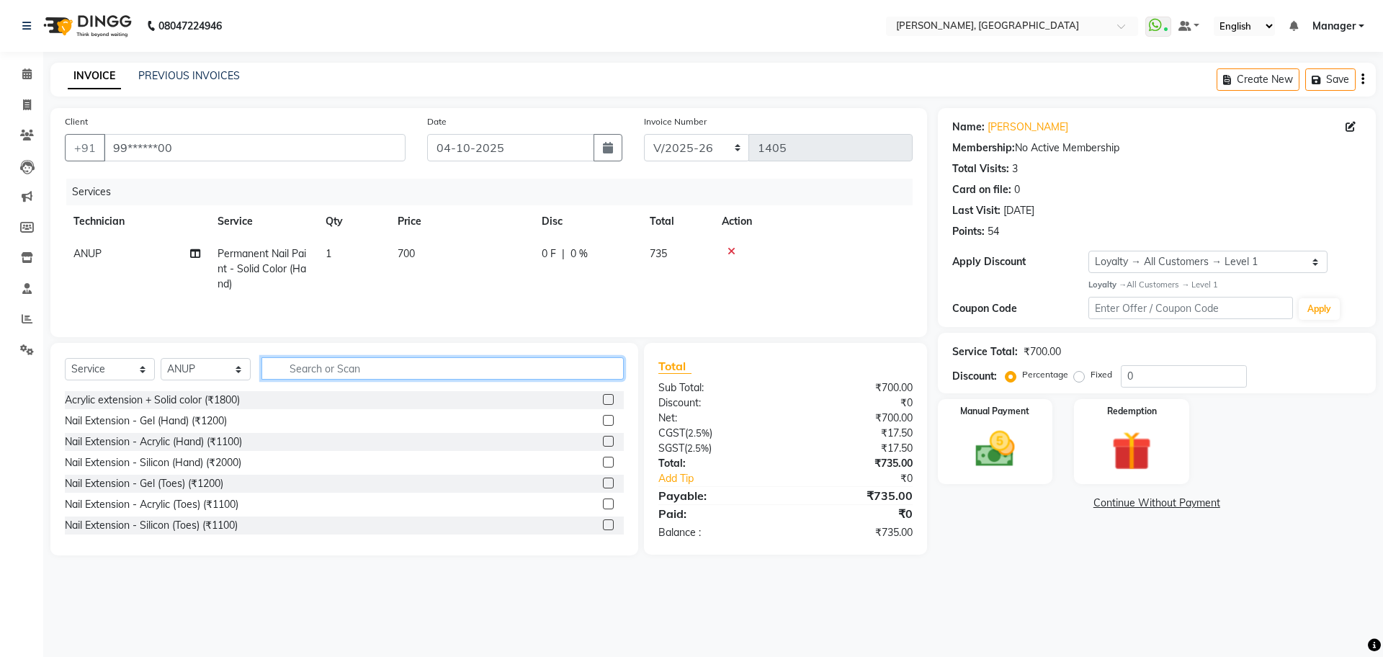
click at [498, 378] on input "text" at bounding box center [443, 368] width 362 height 22
type input "REMOVAL"
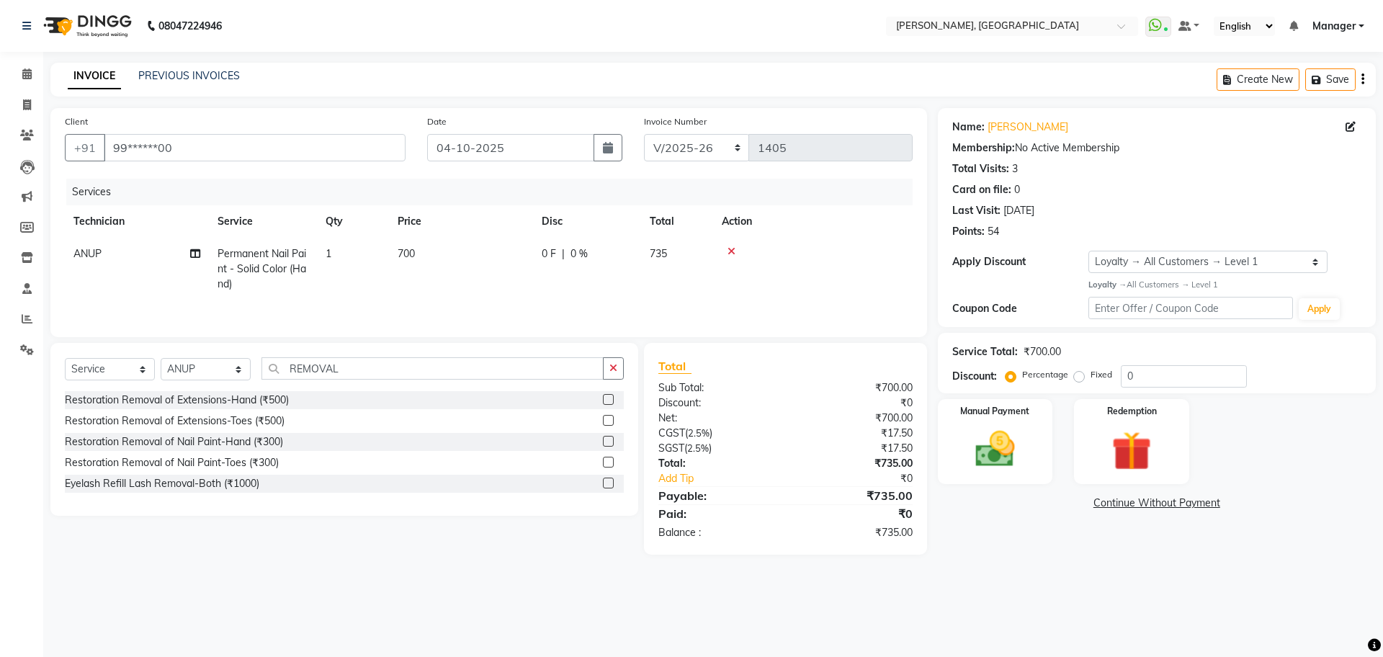
click at [604, 444] on label at bounding box center [608, 441] width 11 height 11
click at [604, 444] on input "checkbox" at bounding box center [607, 441] width 9 height 9
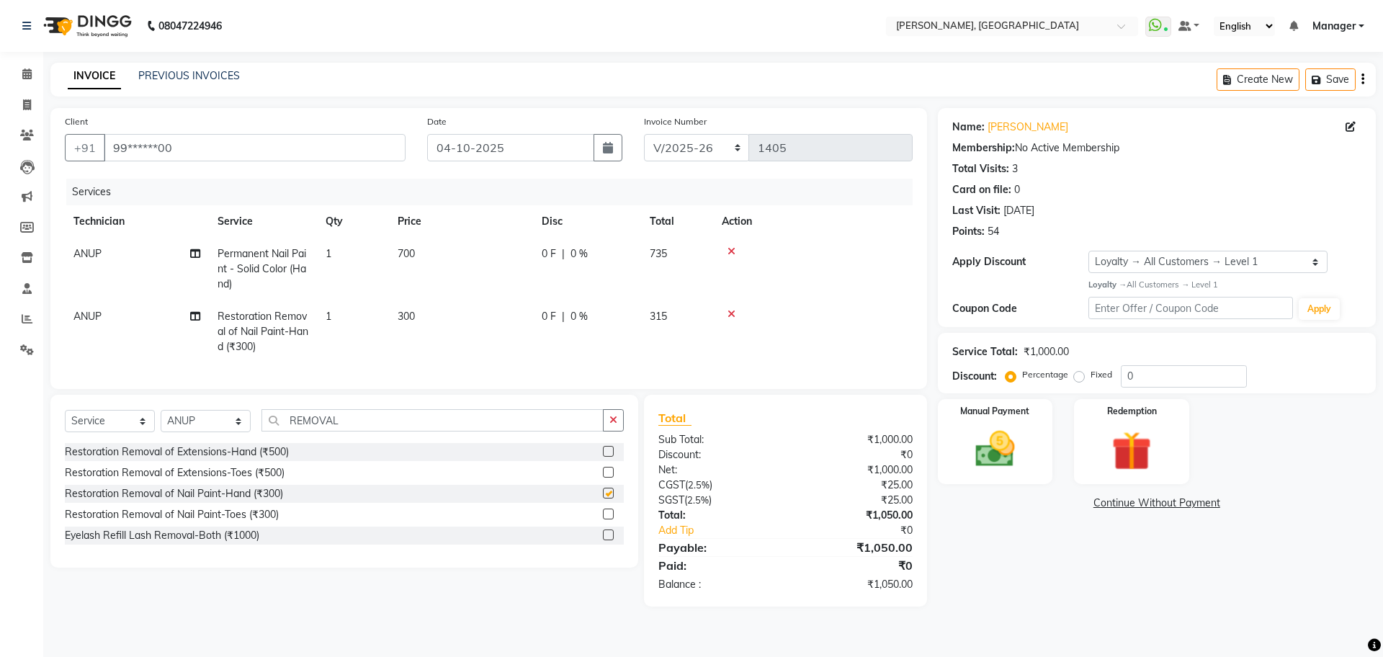
checkbox input "false"
click at [1014, 460] on img at bounding box center [995, 450] width 67 height 48
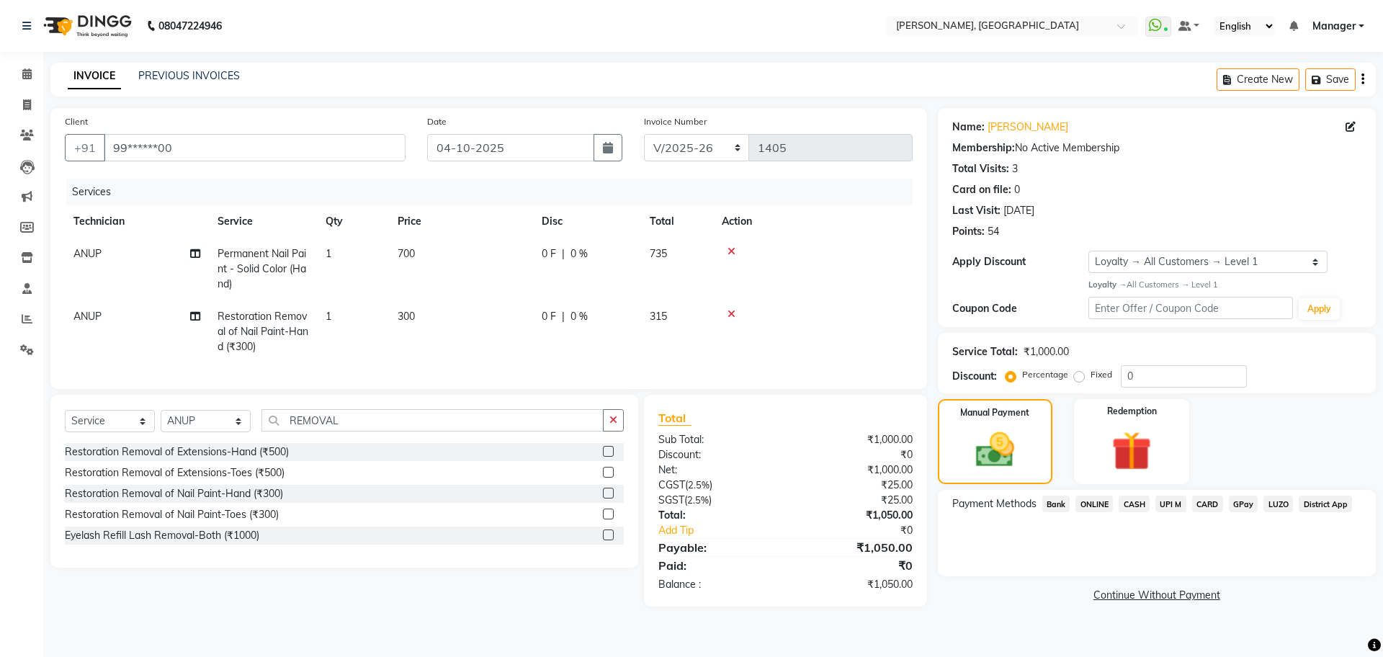
click at [1100, 504] on span "ONLINE" at bounding box center [1094, 504] width 37 height 17
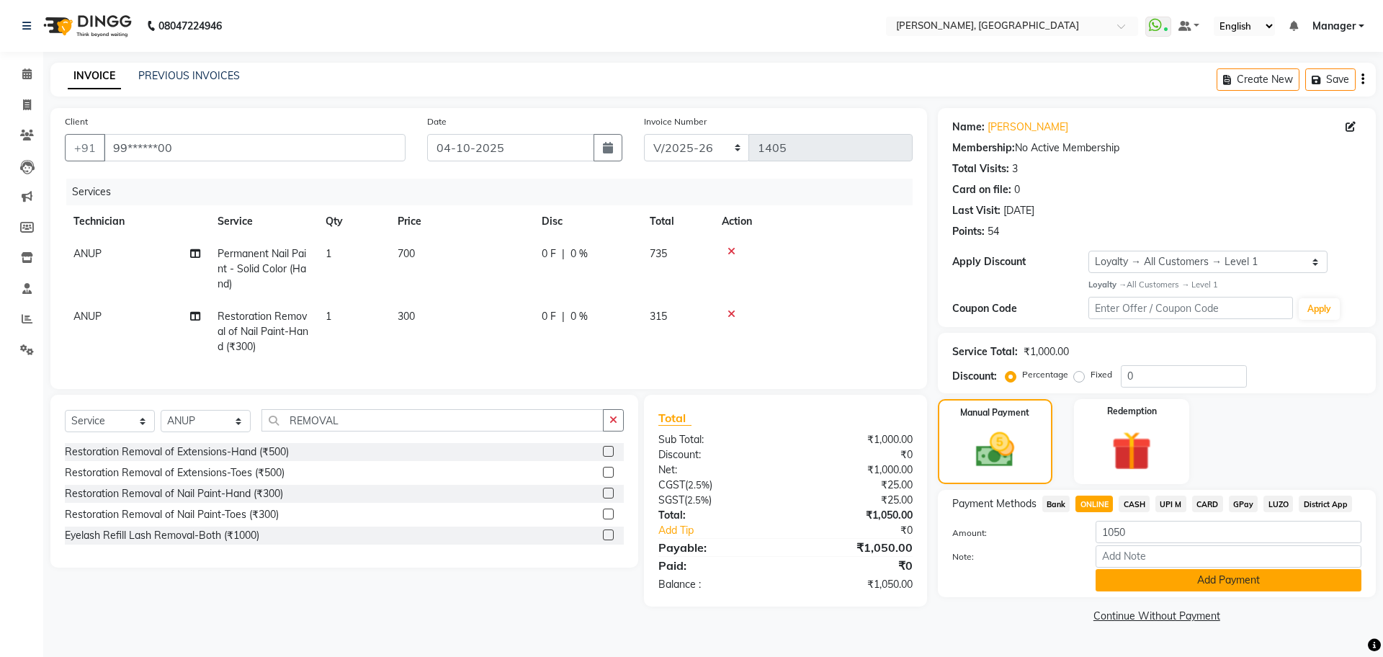
click at [1211, 579] on button "Add Payment" at bounding box center [1229, 580] width 266 height 22
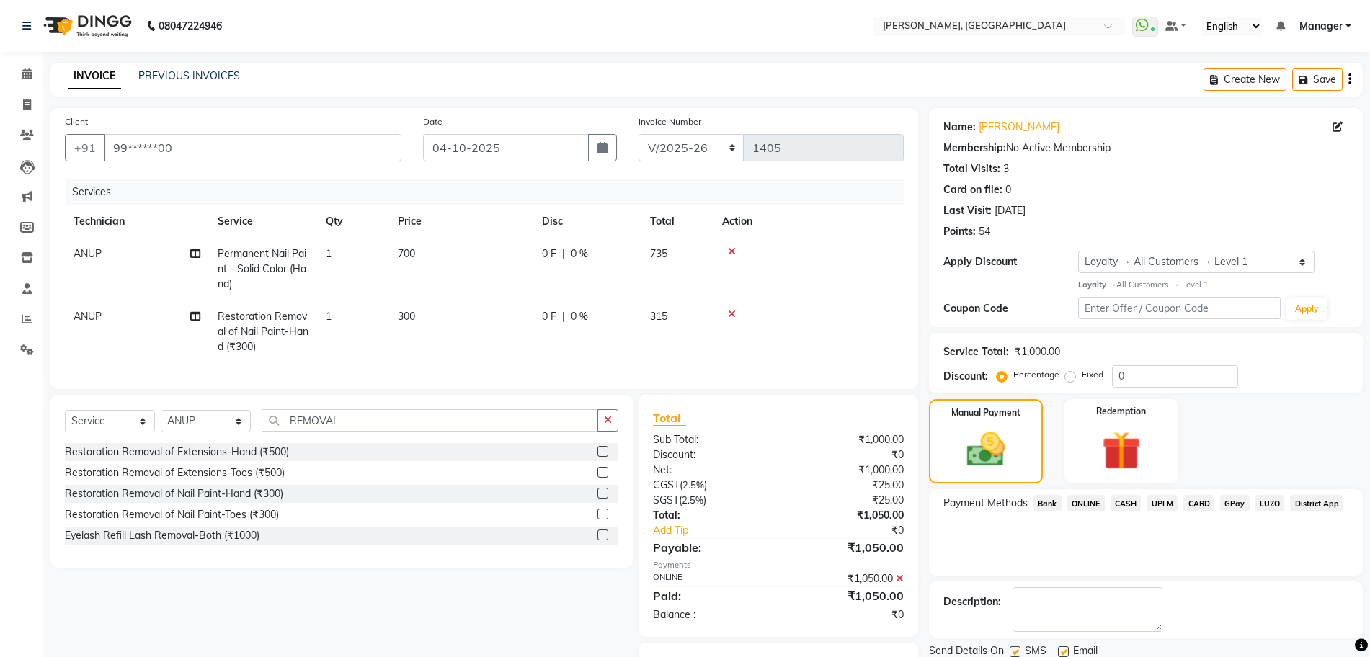
scroll to position [86, 0]
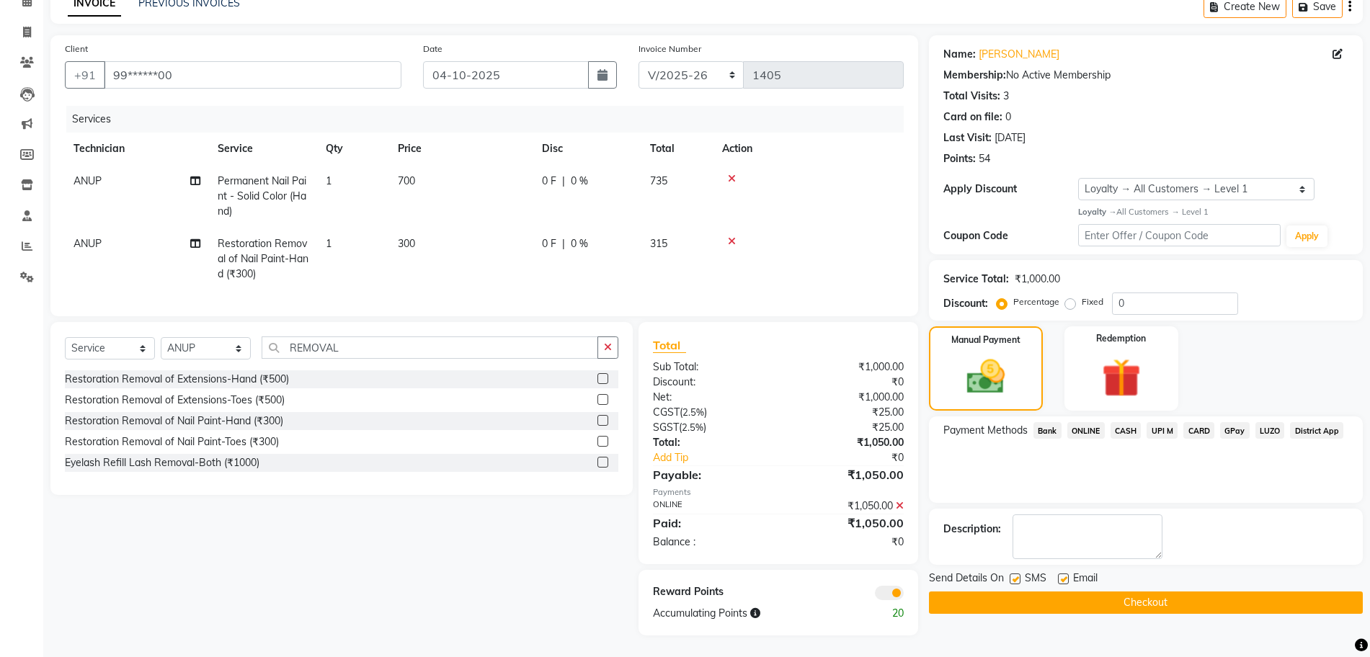
click at [1006, 592] on button "Checkout" at bounding box center [1146, 603] width 434 height 22
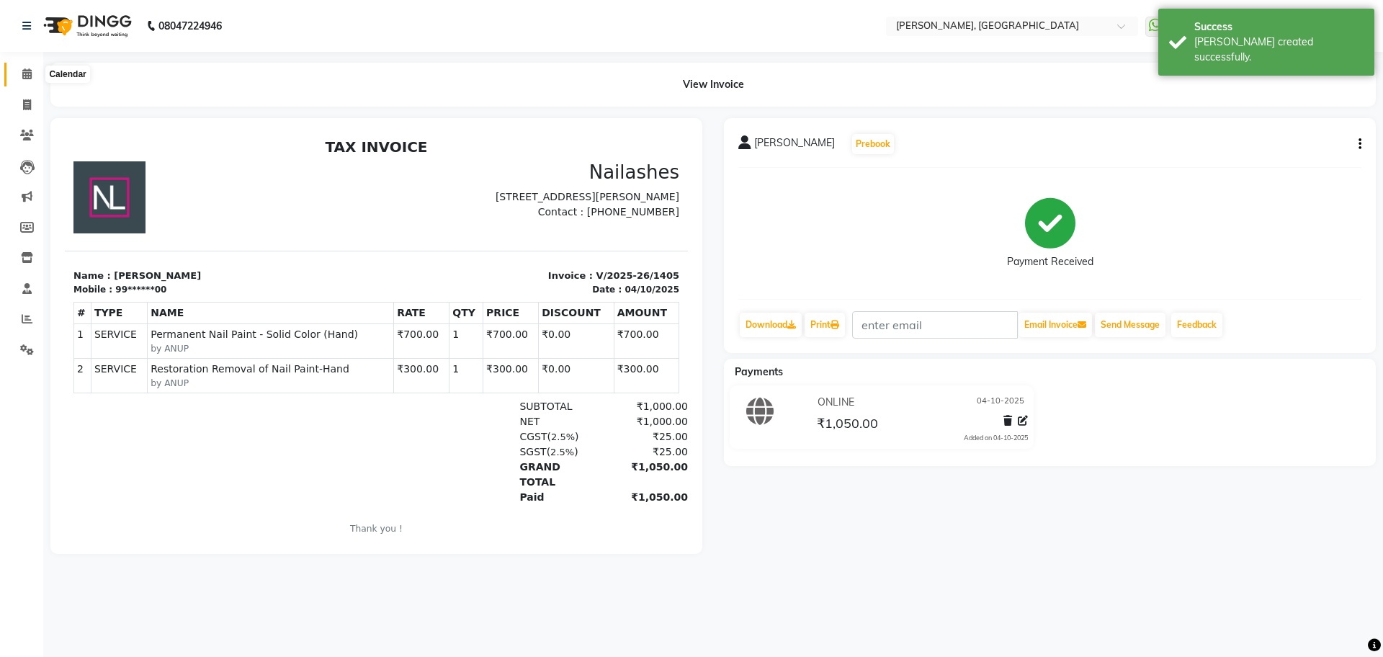
drag, startPoint x: 26, startPoint y: 73, endPoint x: 53, endPoint y: 73, distance: 27.4
click at [26, 73] on icon at bounding box center [26, 73] width 9 height 11
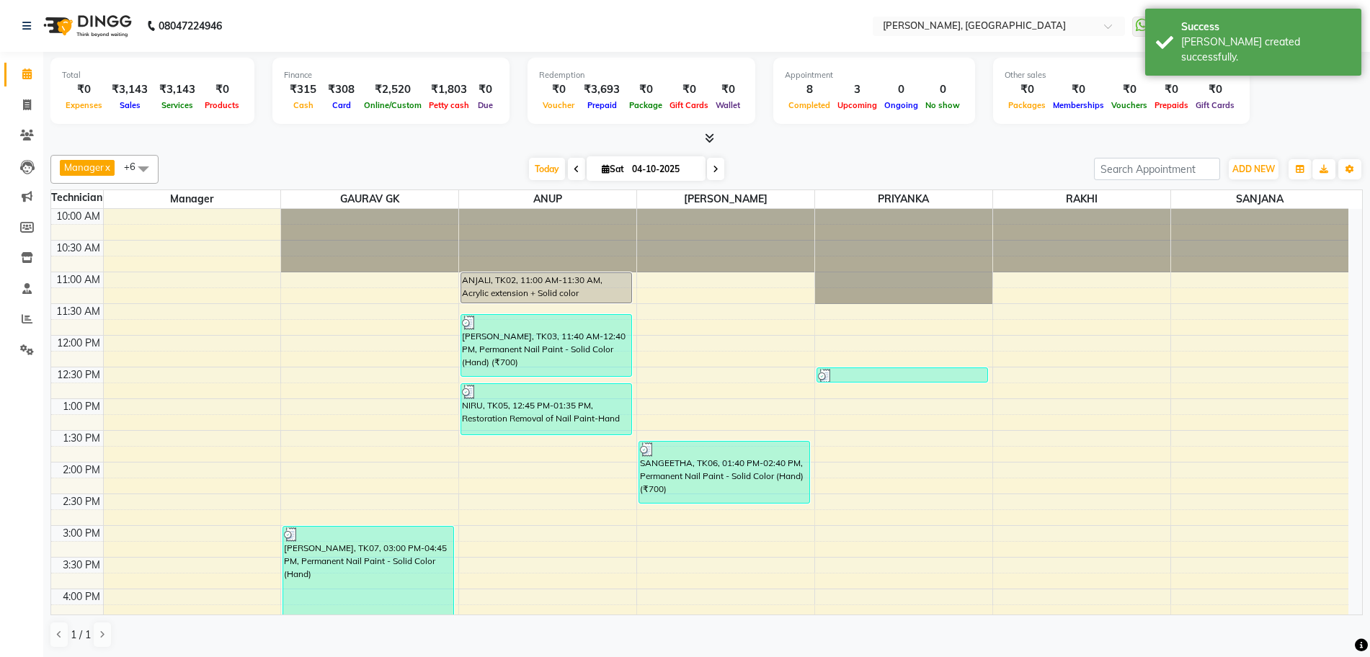
click at [710, 138] on icon at bounding box center [709, 138] width 9 height 11
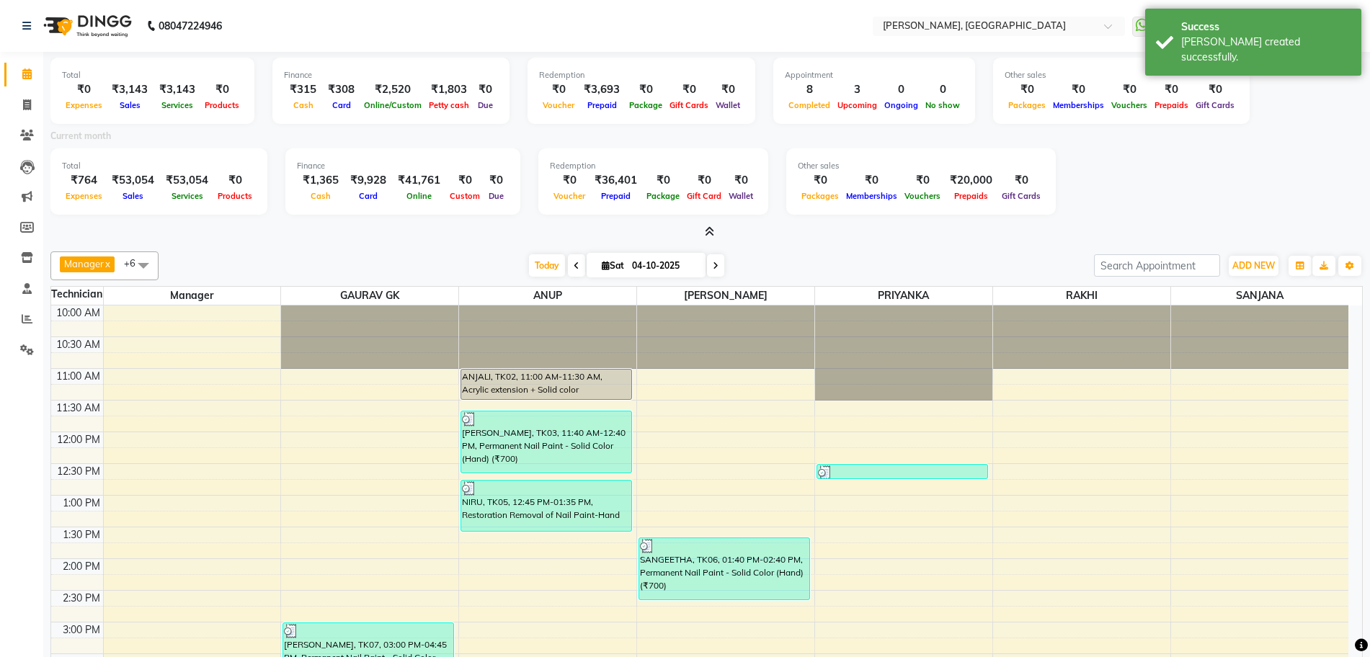
click at [715, 232] on div at bounding box center [706, 232] width 1312 height 15
click at [708, 233] on icon at bounding box center [709, 231] width 9 height 11
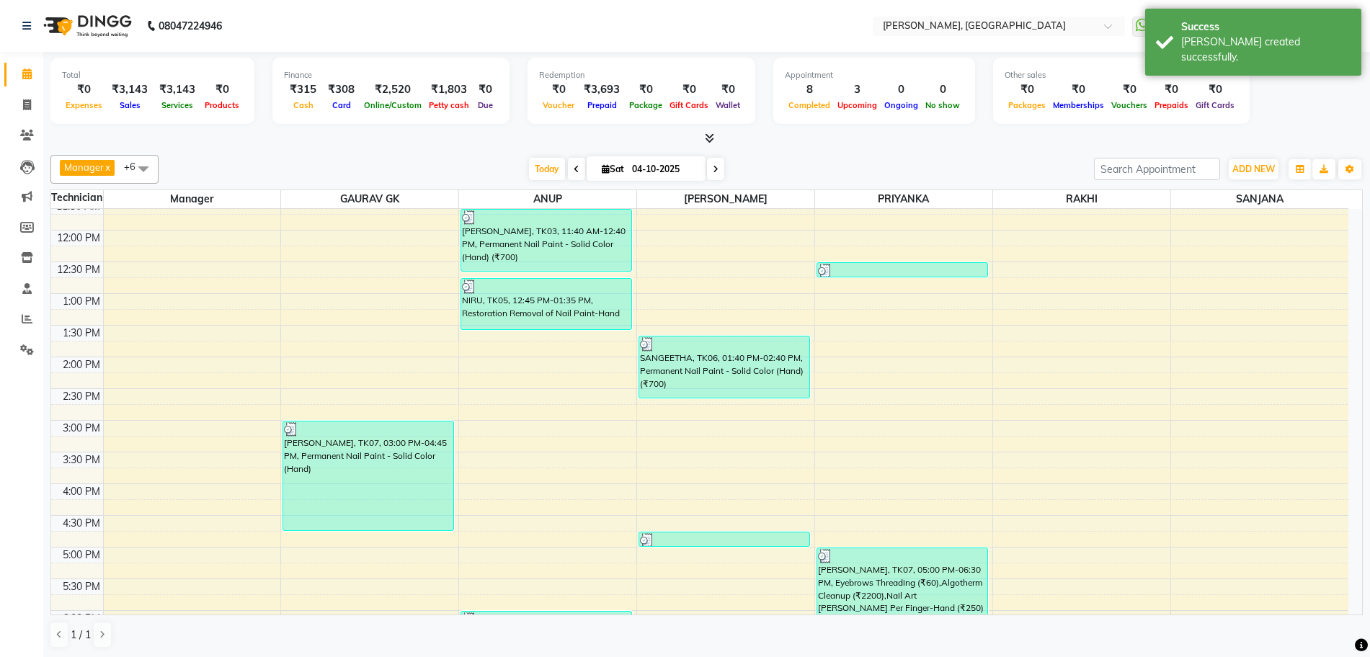
scroll to position [354, 0]
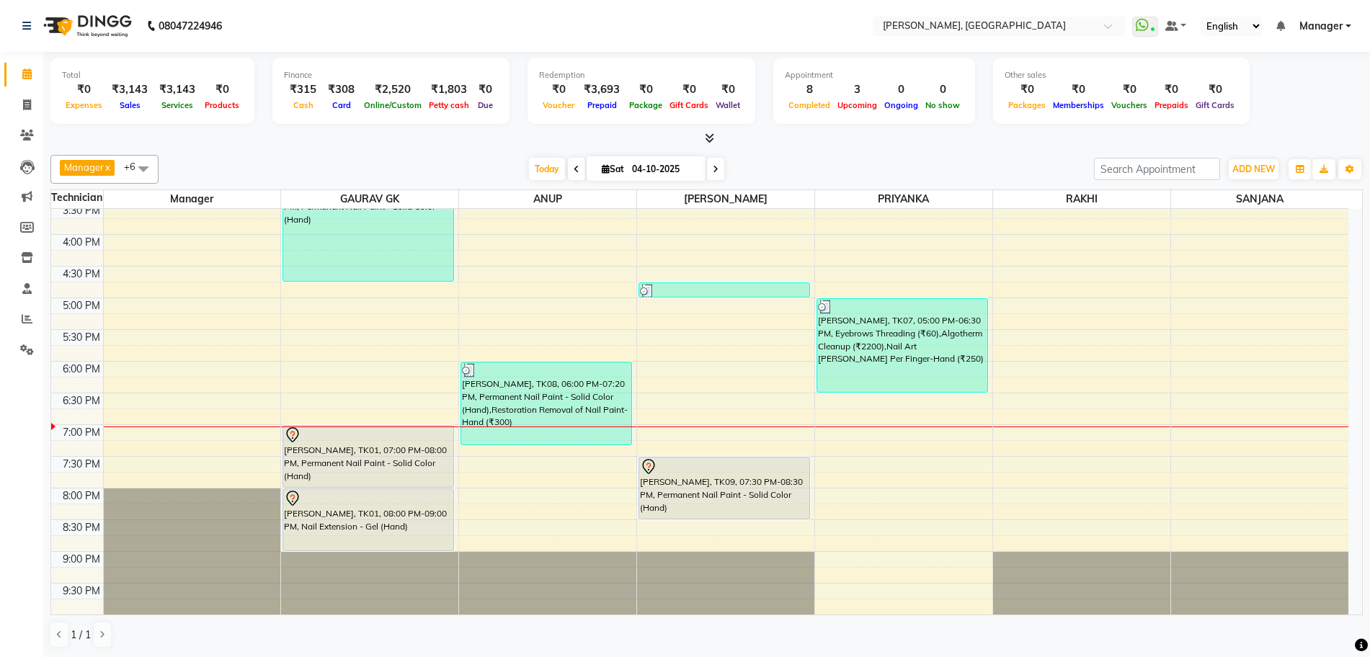
click at [707, 138] on icon at bounding box center [709, 138] width 9 height 11
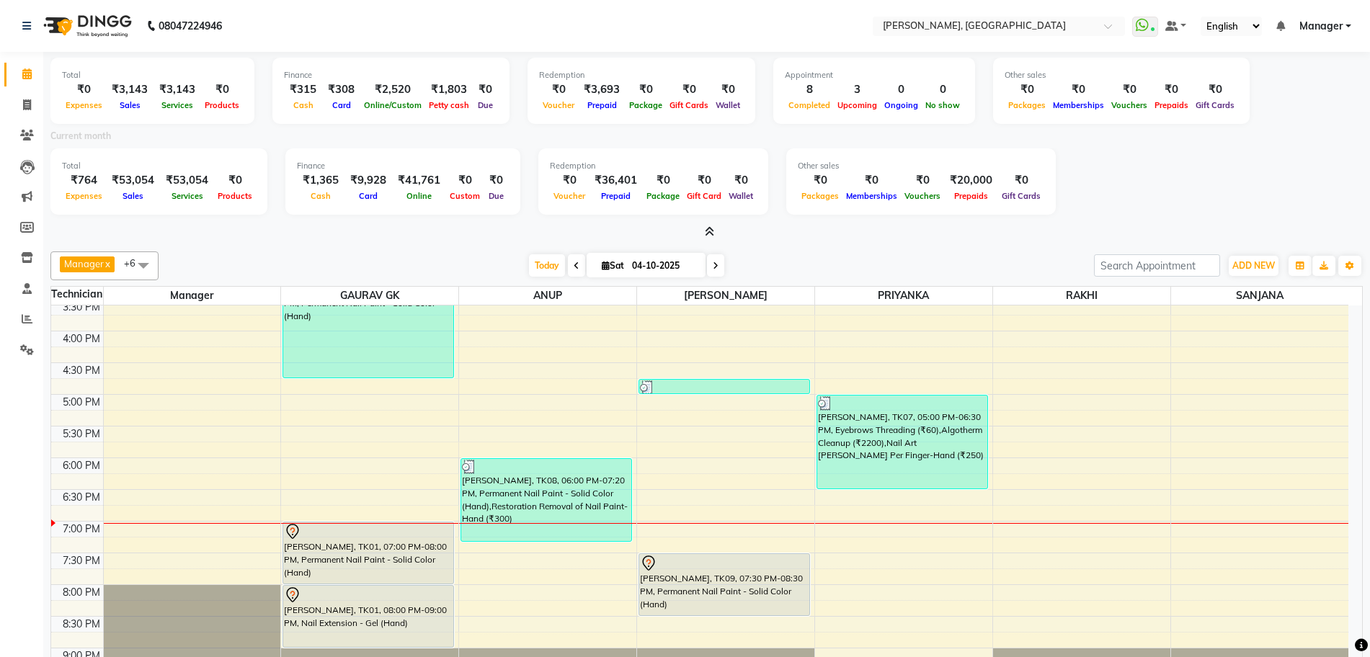
click at [707, 234] on icon at bounding box center [709, 231] width 9 height 11
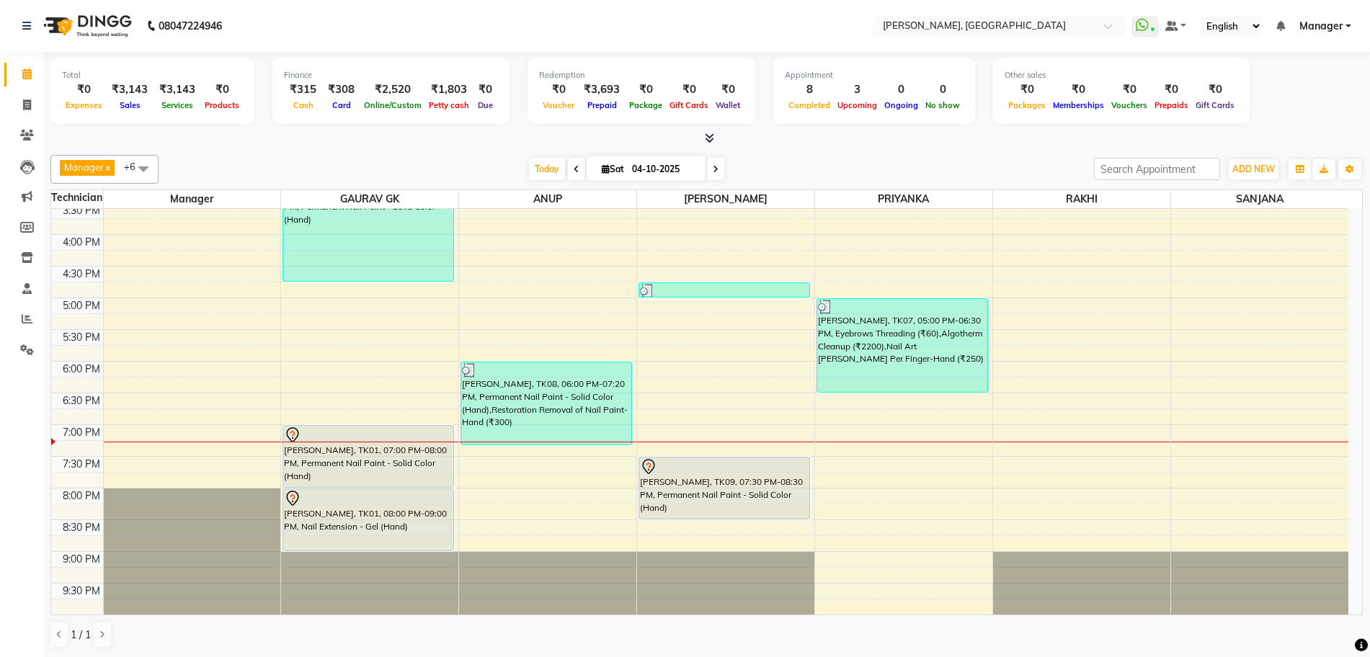
click at [705, 134] on icon at bounding box center [709, 138] width 9 height 11
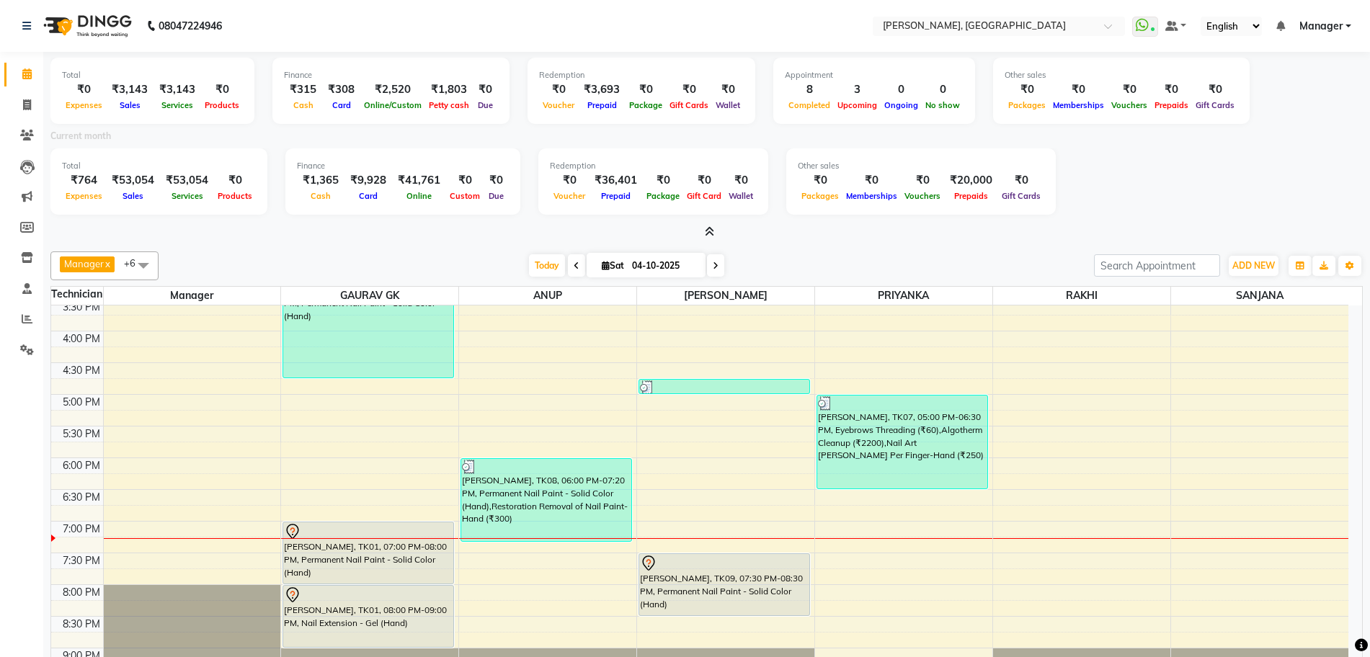
click at [702, 229] on span at bounding box center [706, 232] width 15 height 15
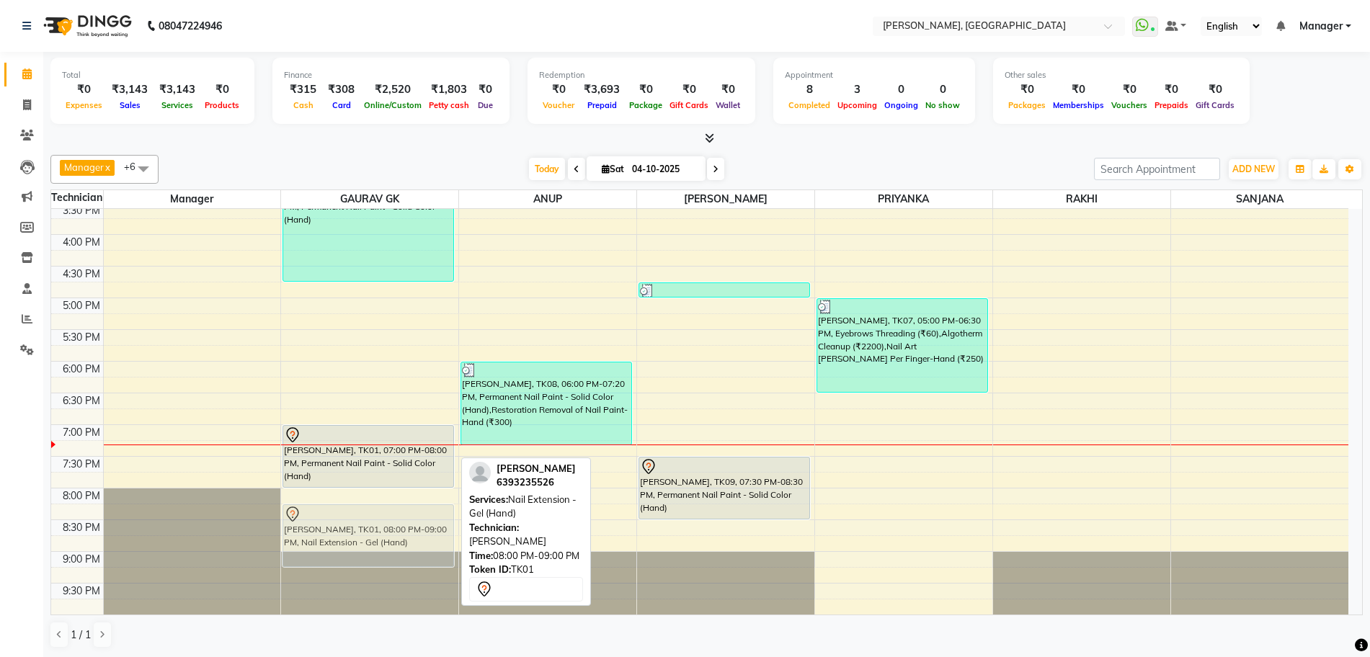
drag, startPoint x: 351, startPoint y: 515, endPoint x: 351, endPoint y: 527, distance: 11.5
click at [351, 527] on div "[PERSON_NAME], TK07, 03:00 PM-04:45 PM, Permanent Nail Paint - Solid Color (Han…" at bounding box center [369, 234] width 177 height 760
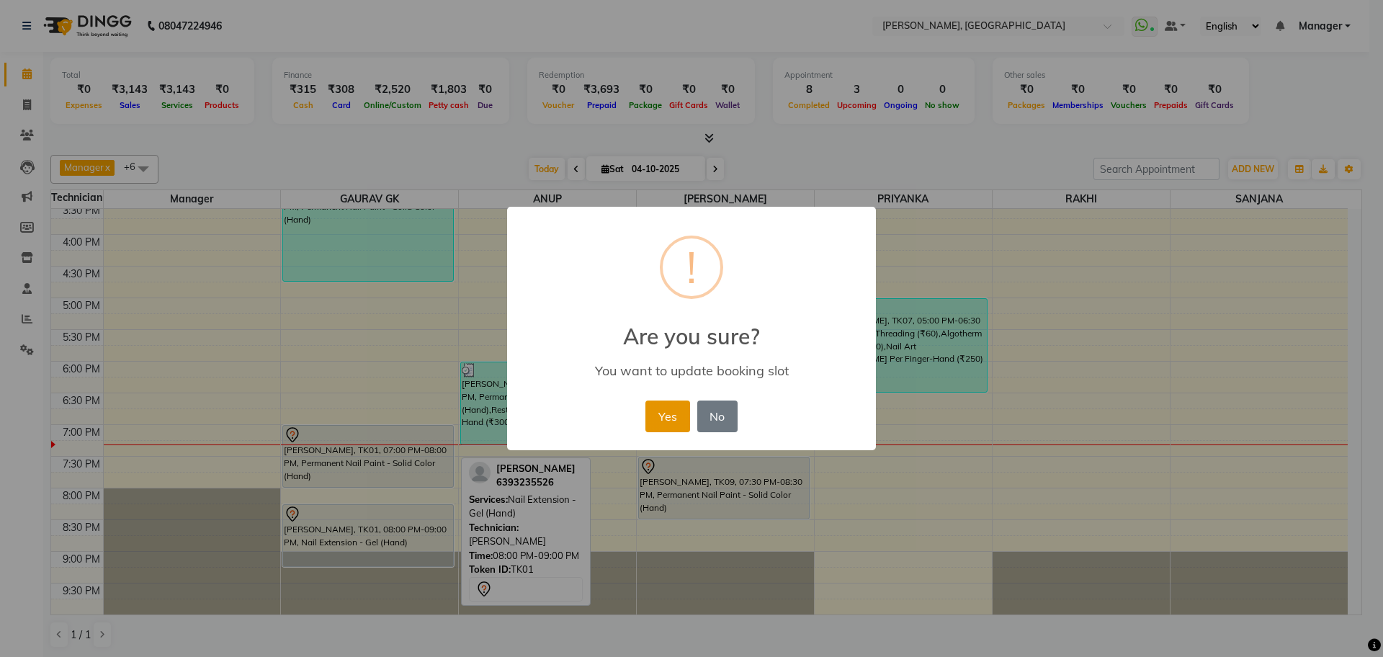
click at [677, 424] on button "Yes" at bounding box center [668, 417] width 44 height 32
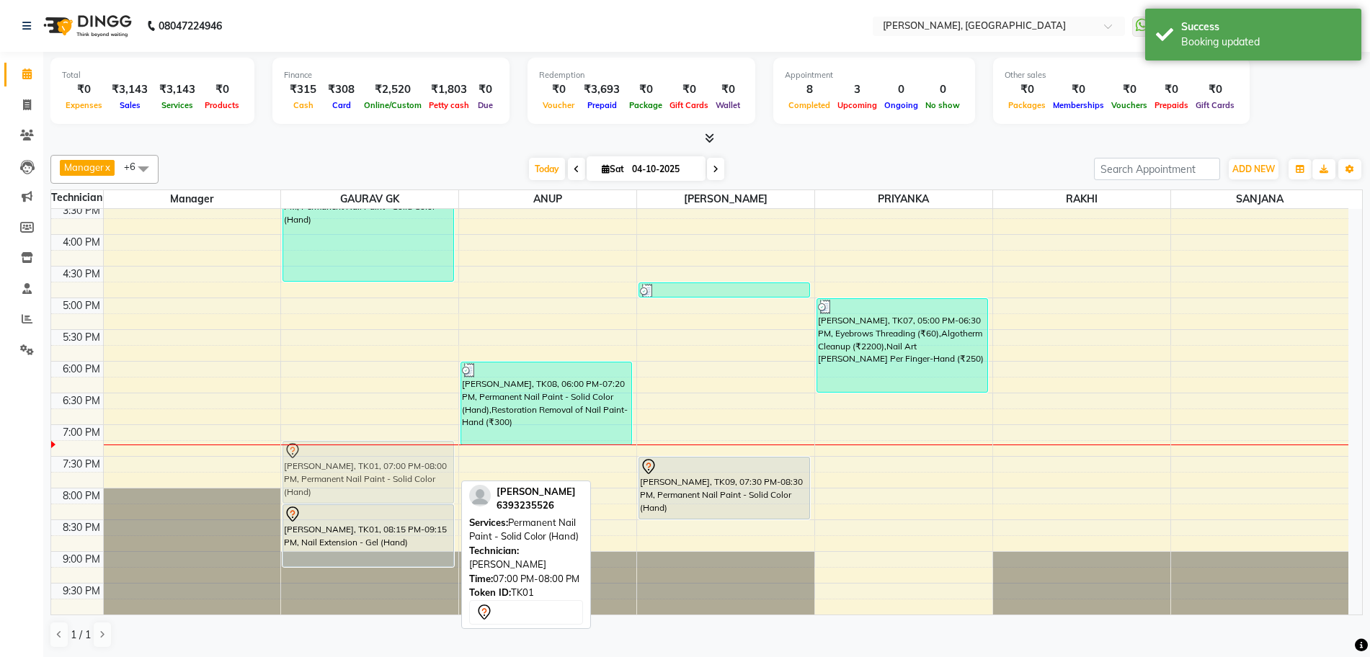
click at [378, 471] on div "[PERSON_NAME], TK07, 03:00 PM-04:45 PM, Permanent Nail Paint - Solid Color (Han…" at bounding box center [369, 234] width 177 height 760
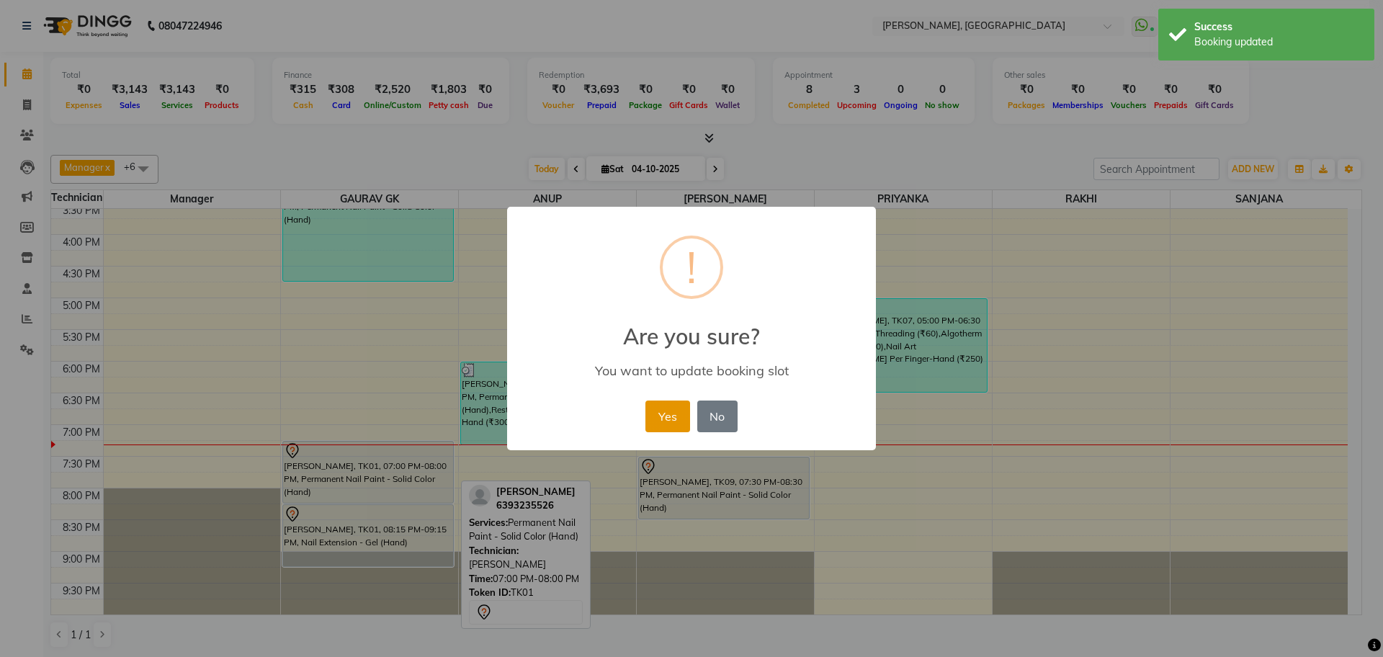
click at [648, 424] on button "Yes" at bounding box center [668, 417] width 44 height 32
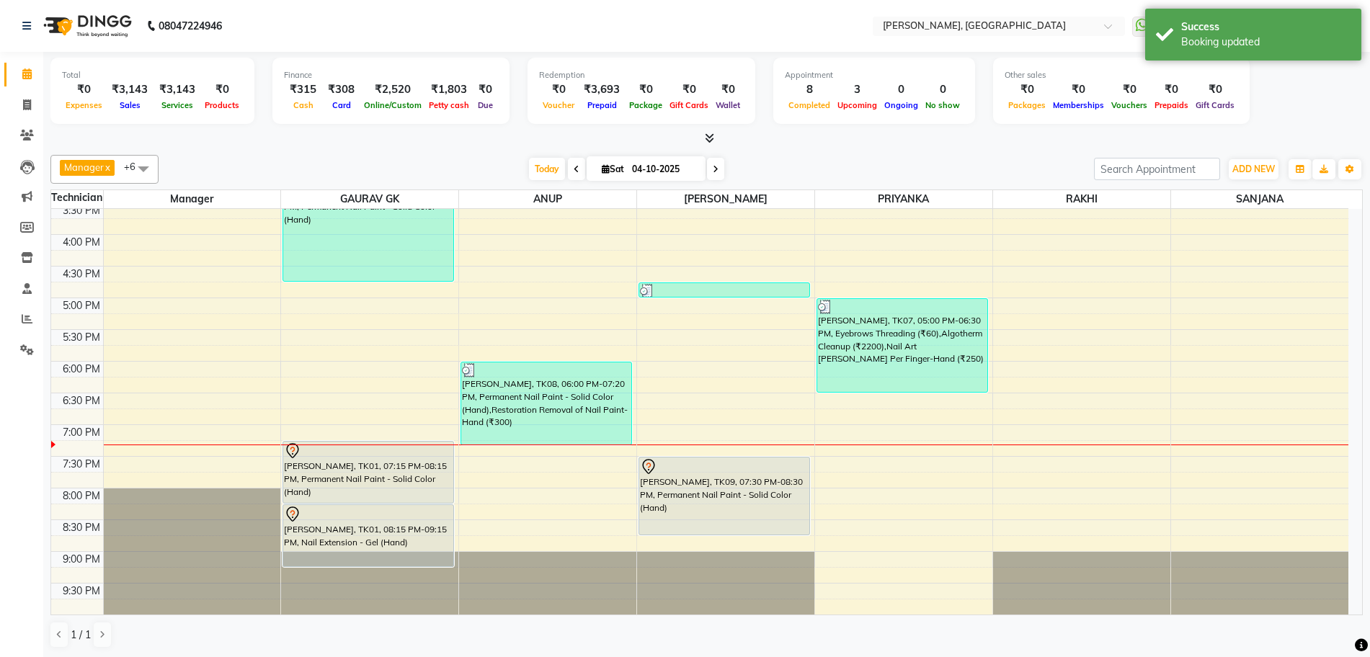
drag, startPoint x: 728, startPoint y: 519, endPoint x: 726, endPoint y: 529, distance: 10.3
click at [726, 529] on div "SANGEETHA, TK06, 01:40 PM-02:40 PM, Permanent Nail Paint - Solid Color (Hand) (…" at bounding box center [725, 234] width 177 height 760
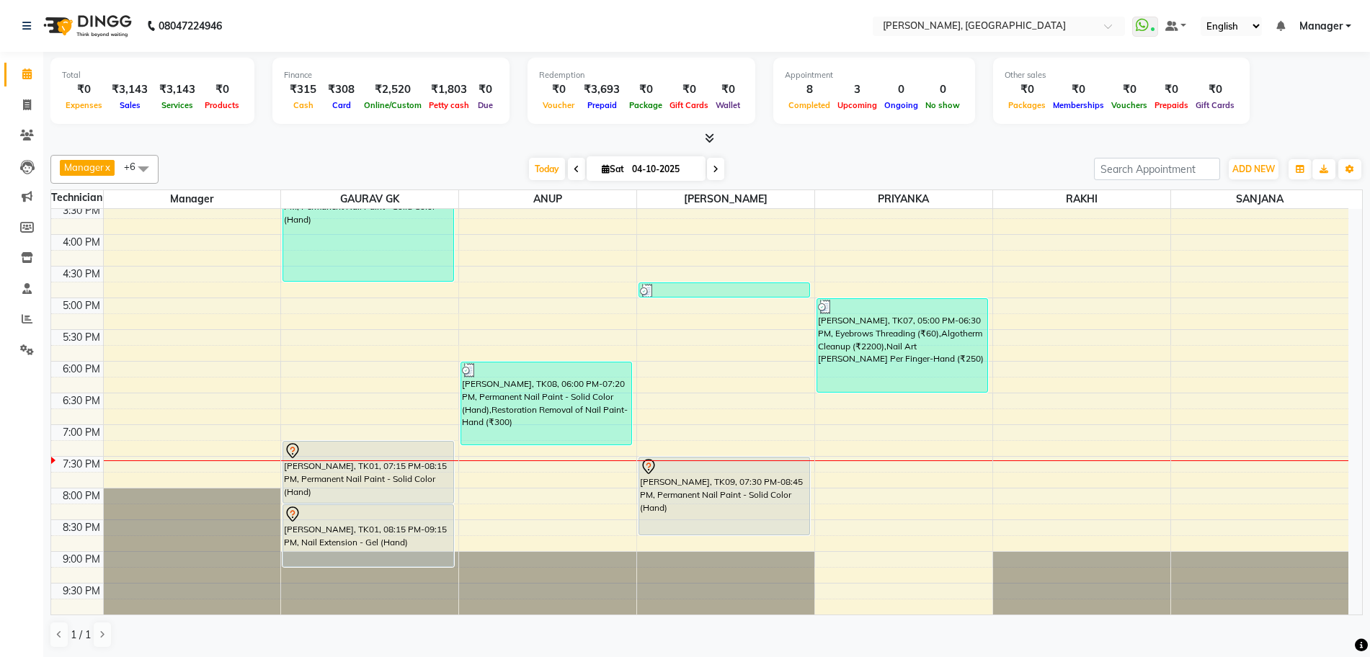
scroll to position [1, 0]
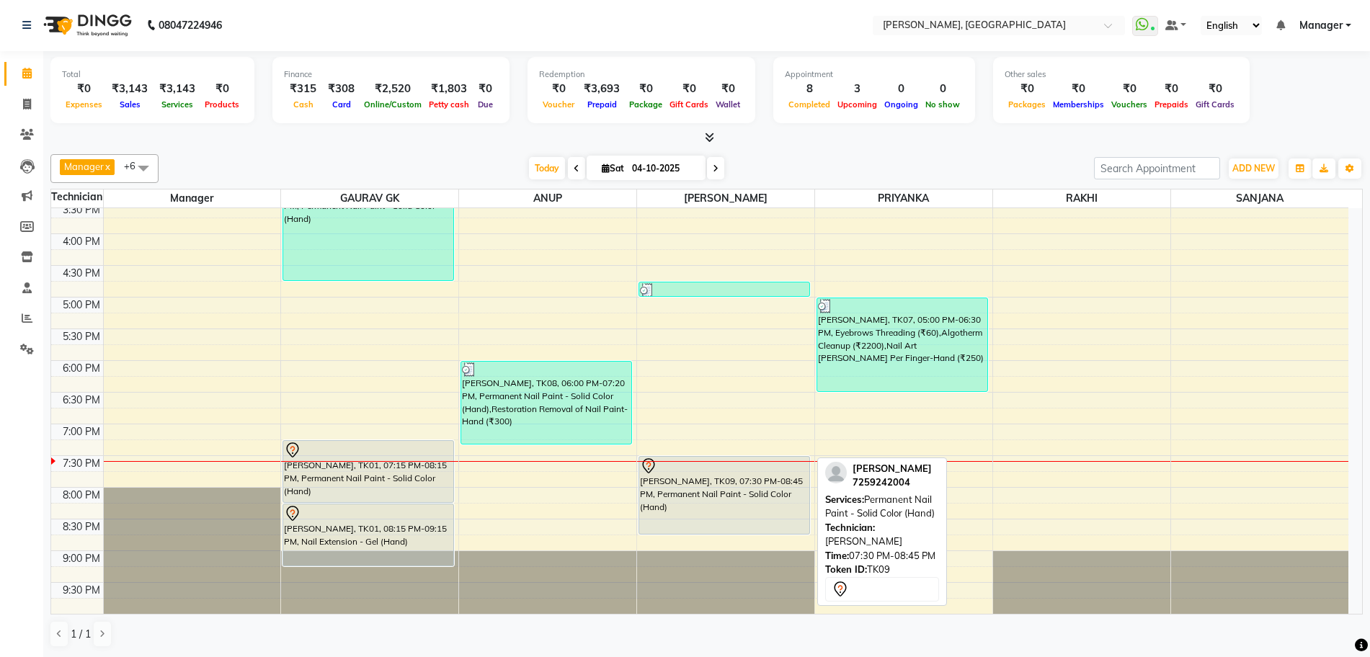
click at [713, 499] on div "[PERSON_NAME], TK09, 07:30 PM-08:45 PM, Permanent Nail Paint - Solid Color (Han…" at bounding box center [724, 495] width 170 height 77
click at [724, 504] on div "[PERSON_NAME], TK09, 07:30 PM-08:45 PM, Permanent Nail Paint - Solid Color (Han…" at bounding box center [724, 495] width 170 height 77
select select "7"
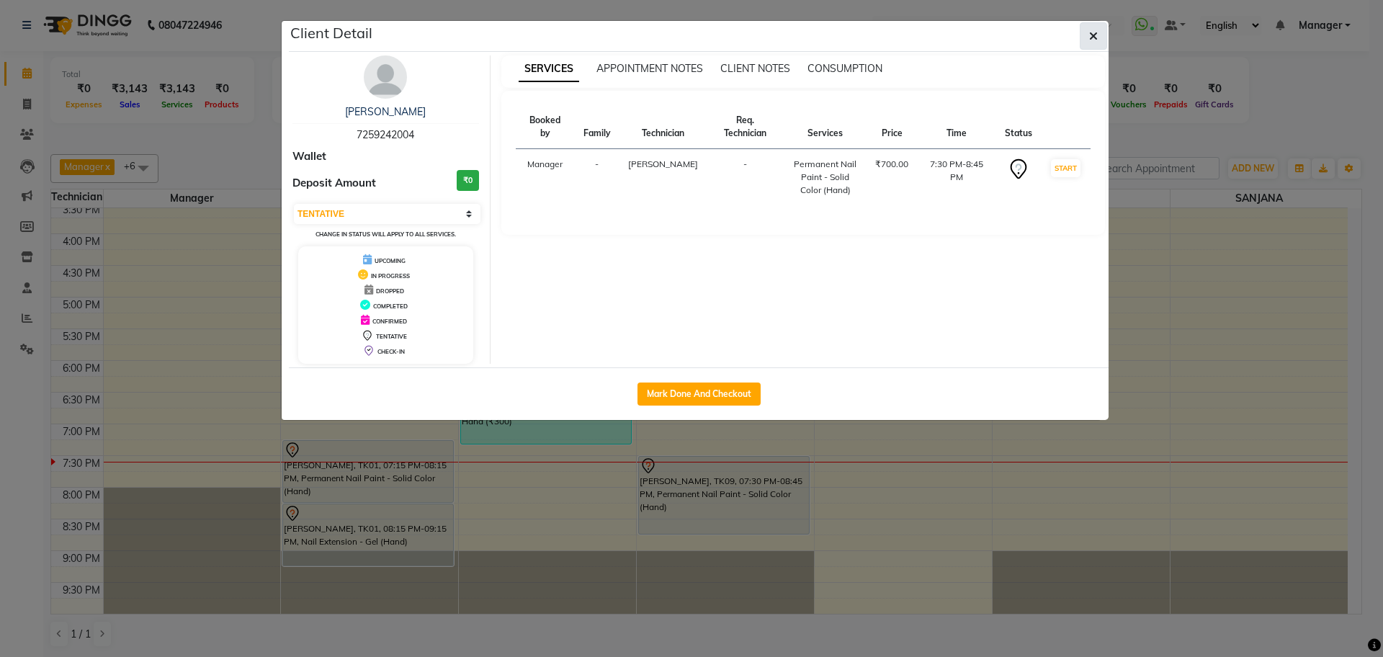
click at [1088, 44] on button "button" at bounding box center [1093, 35] width 27 height 27
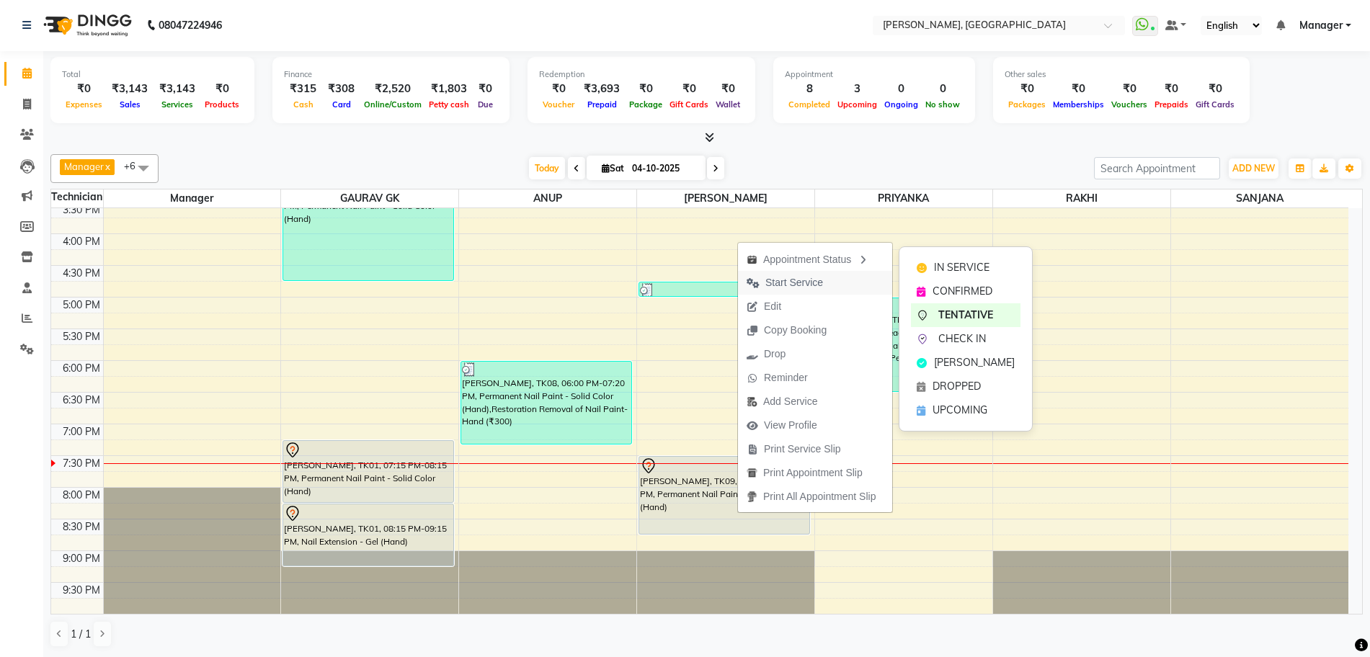
click at [813, 282] on span "Start Service" at bounding box center [794, 282] width 58 height 15
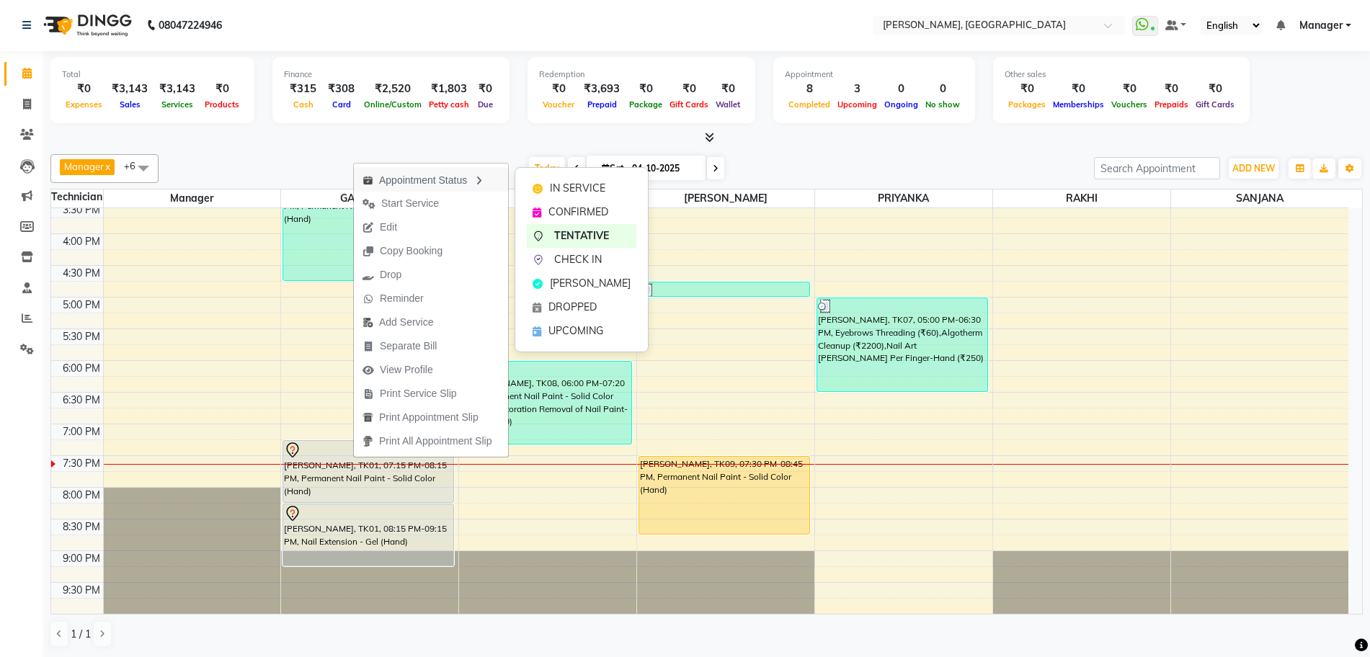
click at [456, 179] on div "Appointment Status" at bounding box center [431, 179] width 154 height 24
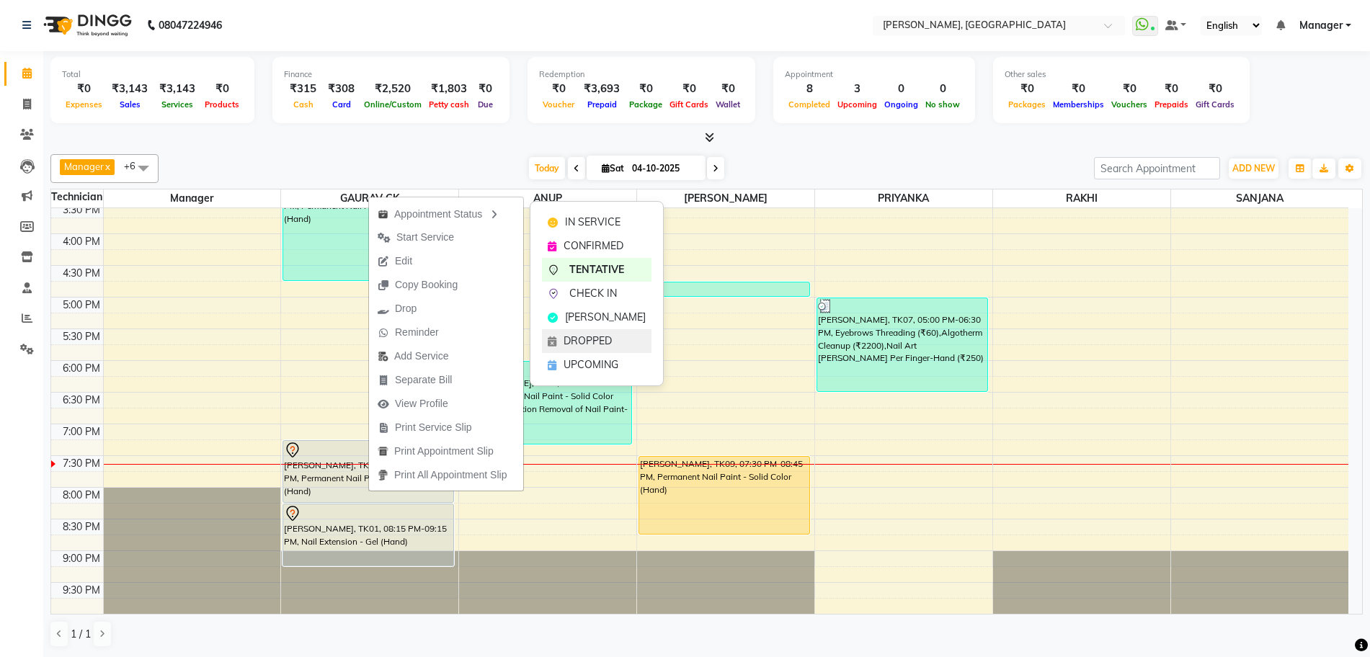
click at [560, 338] on div "DROPPED" at bounding box center [597, 341] width 110 height 24
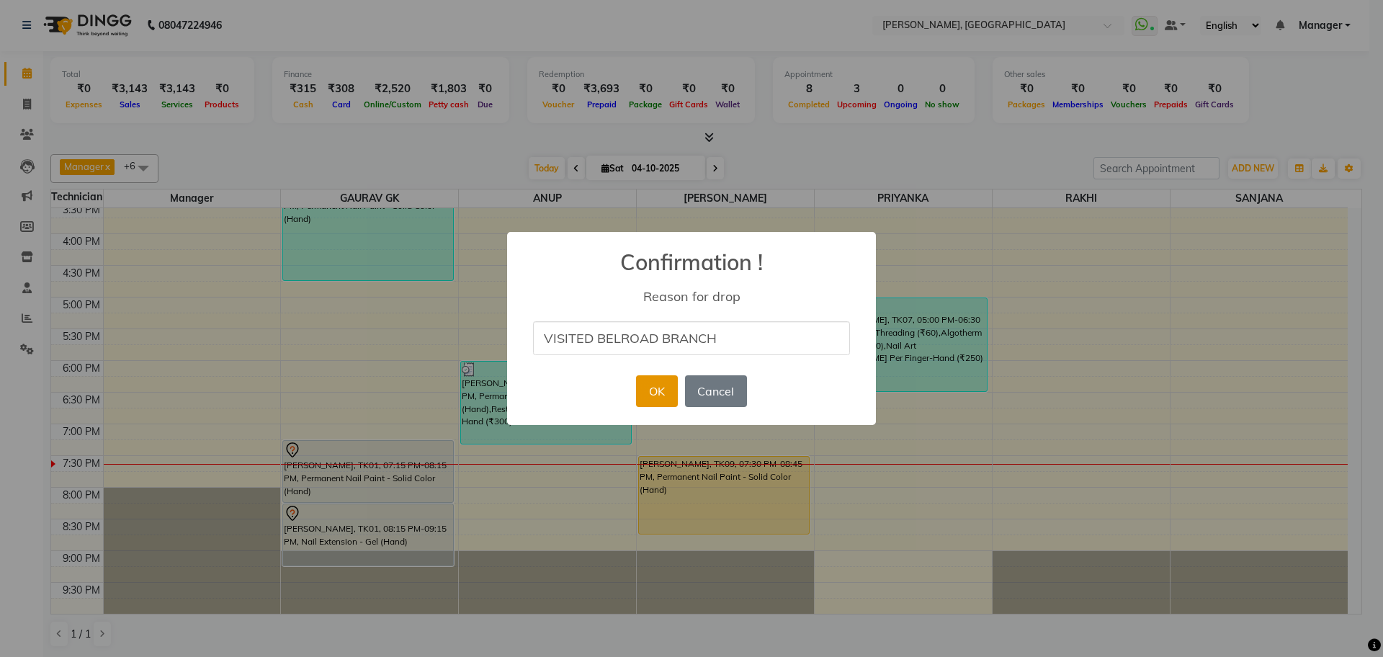
type input "VISITED BELROAD BRANCH"
click at [655, 387] on button "OK" at bounding box center [656, 391] width 41 height 32
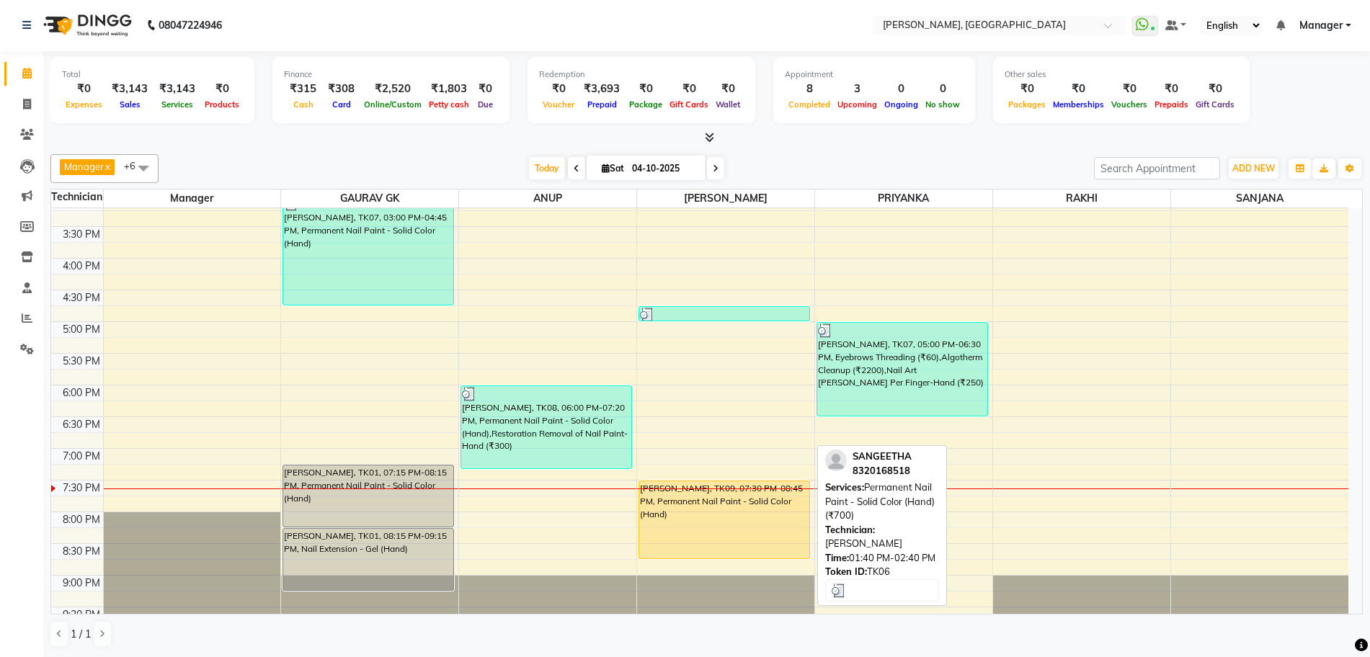
scroll to position [354, 0]
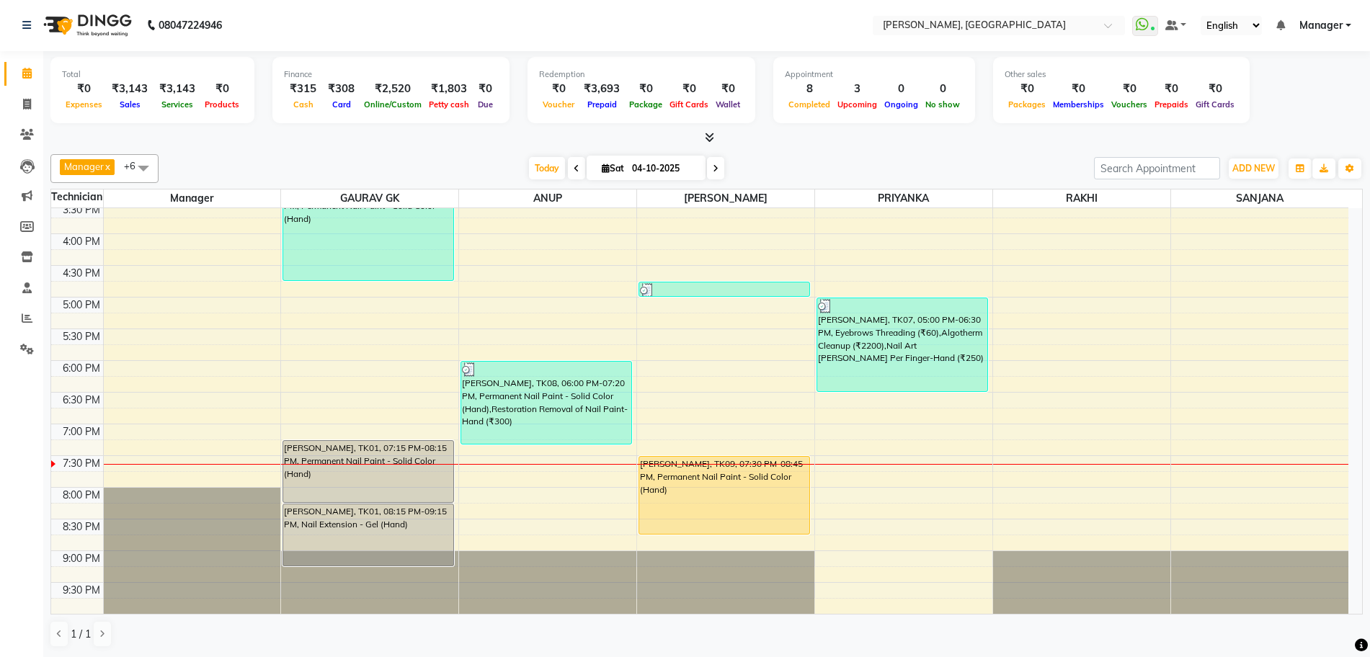
click at [705, 142] on icon at bounding box center [709, 137] width 9 height 11
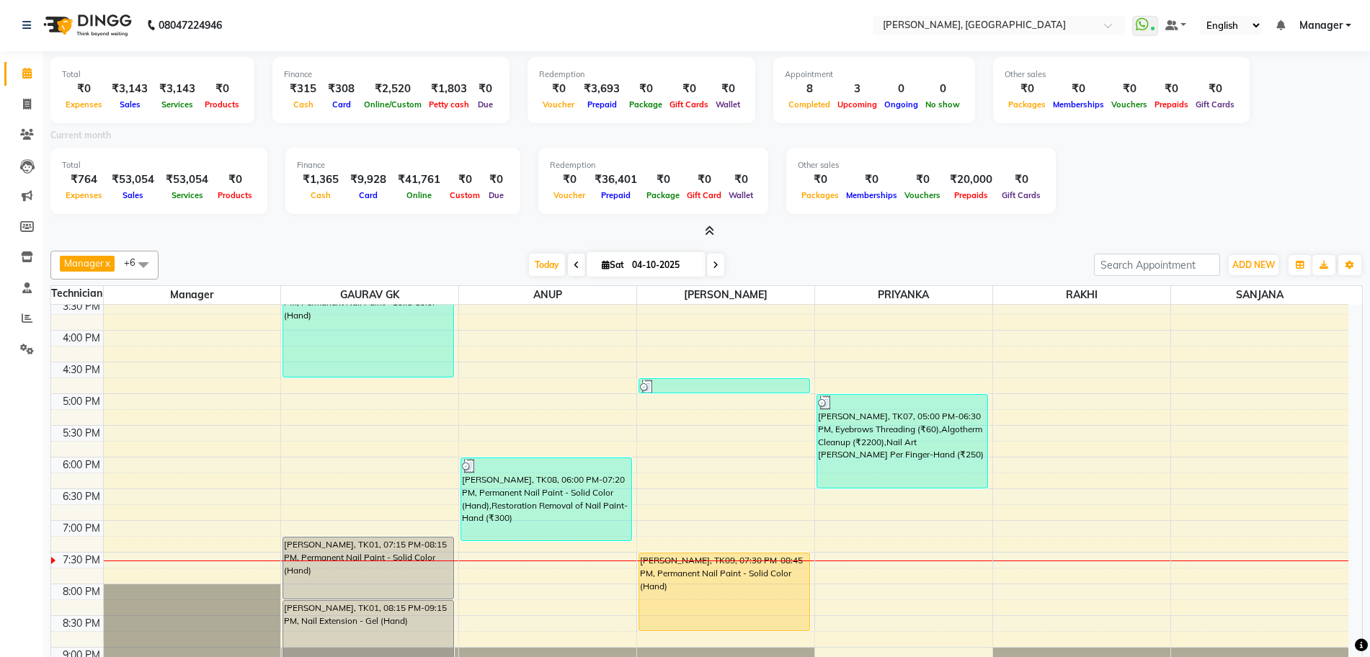
click at [709, 233] on icon at bounding box center [709, 231] width 9 height 11
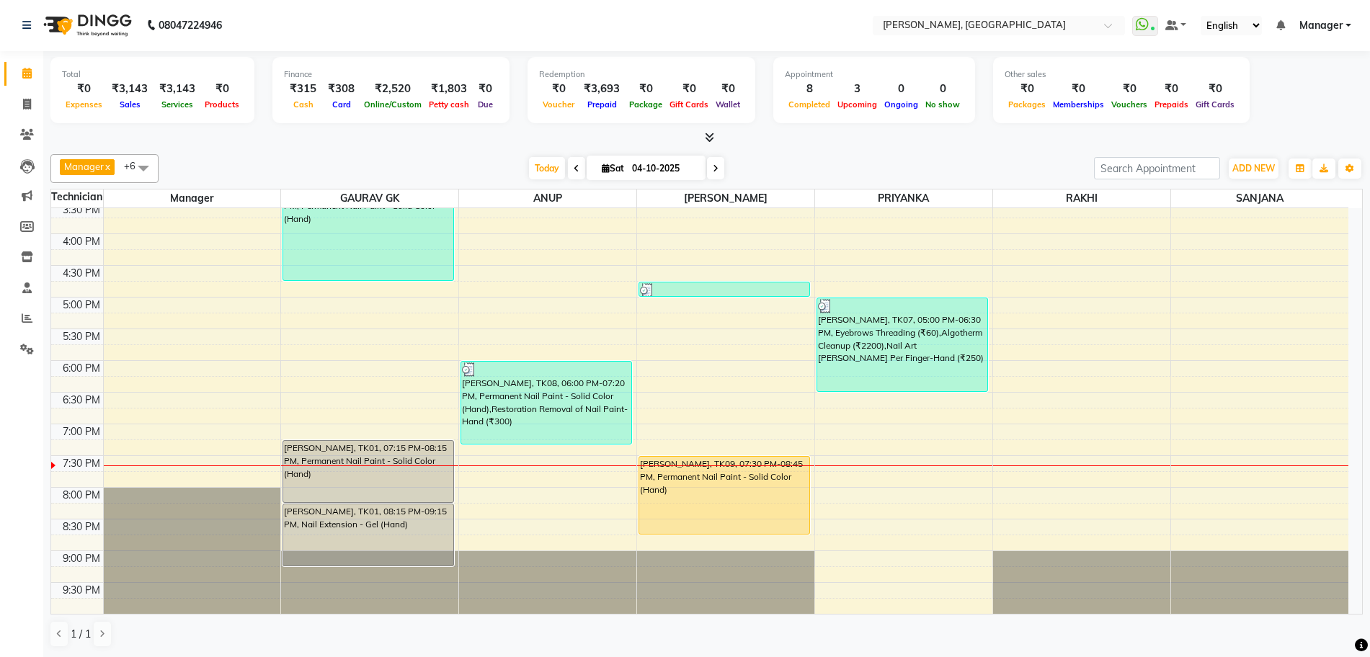
click at [713, 169] on icon at bounding box center [716, 168] width 6 height 9
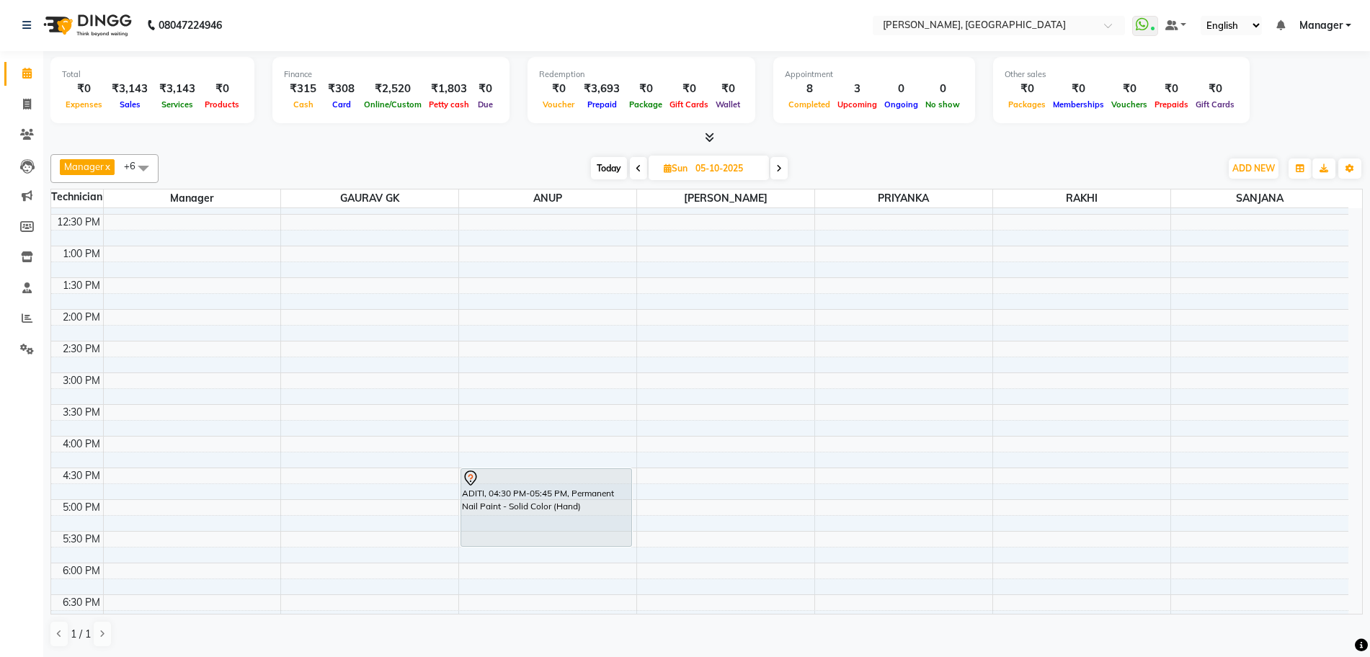
scroll to position [0, 0]
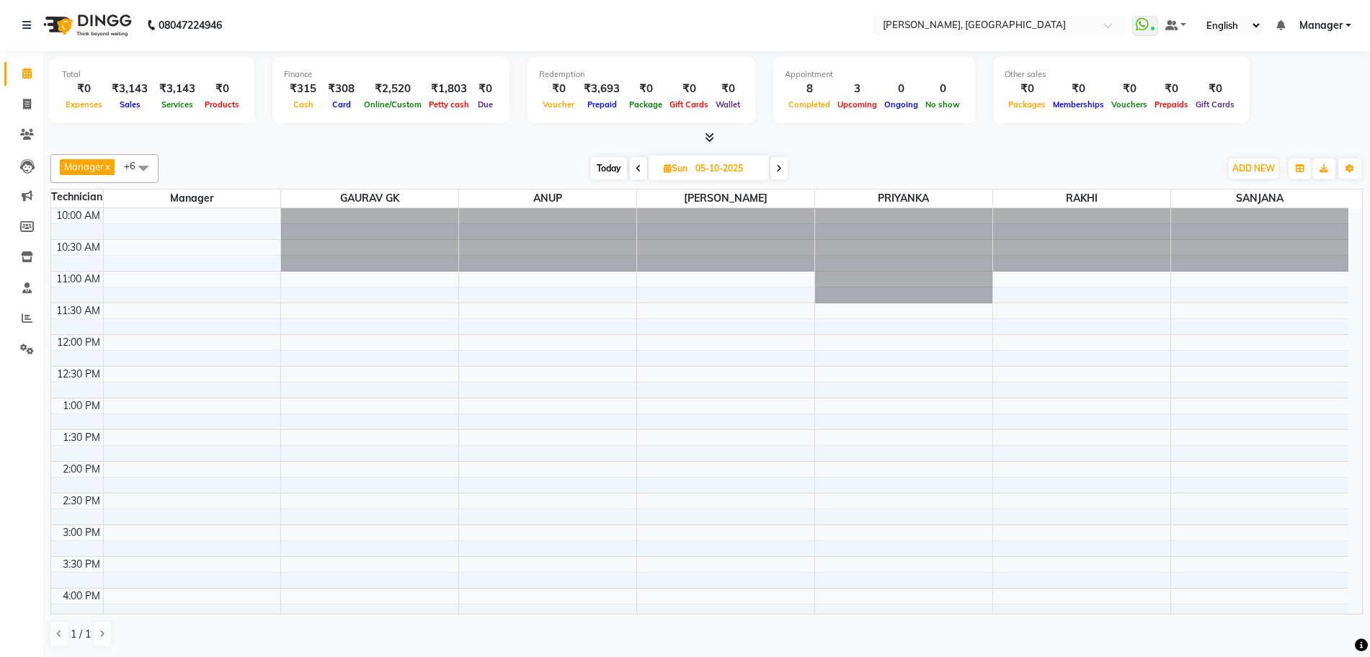
click at [709, 141] on icon at bounding box center [709, 137] width 9 height 11
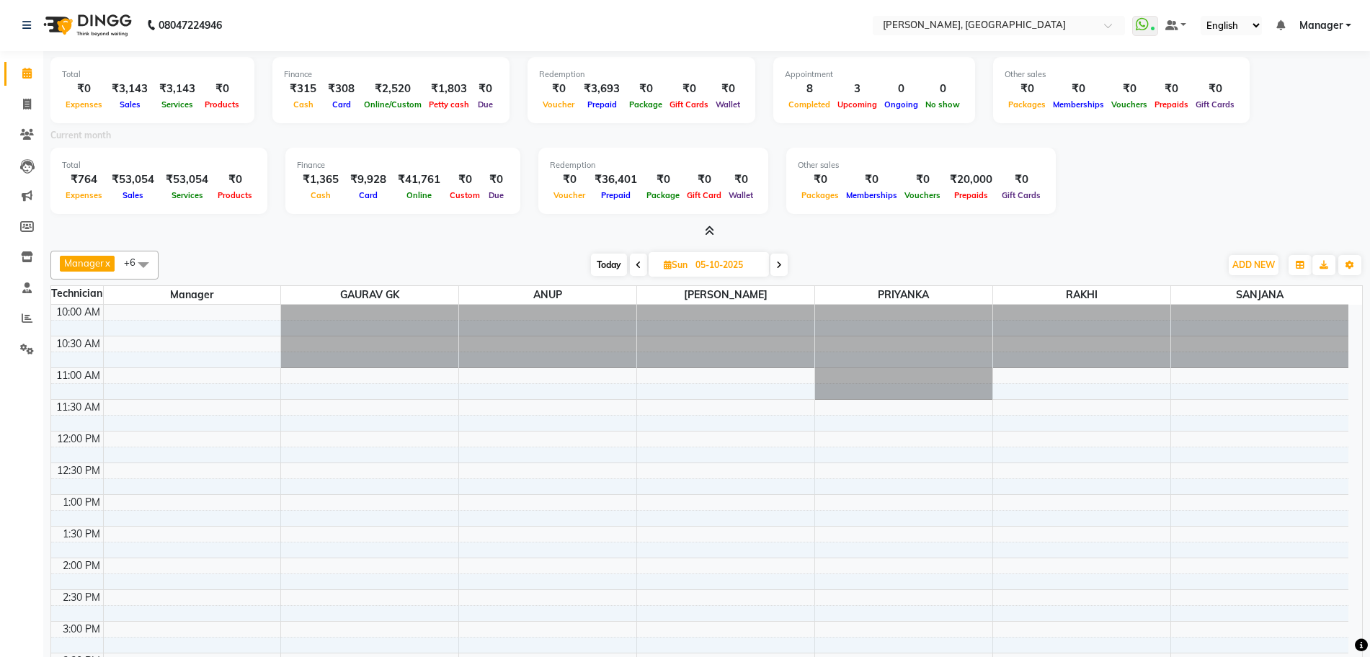
click at [710, 227] on icon at bounding box center [709, 231] width 9 height 11
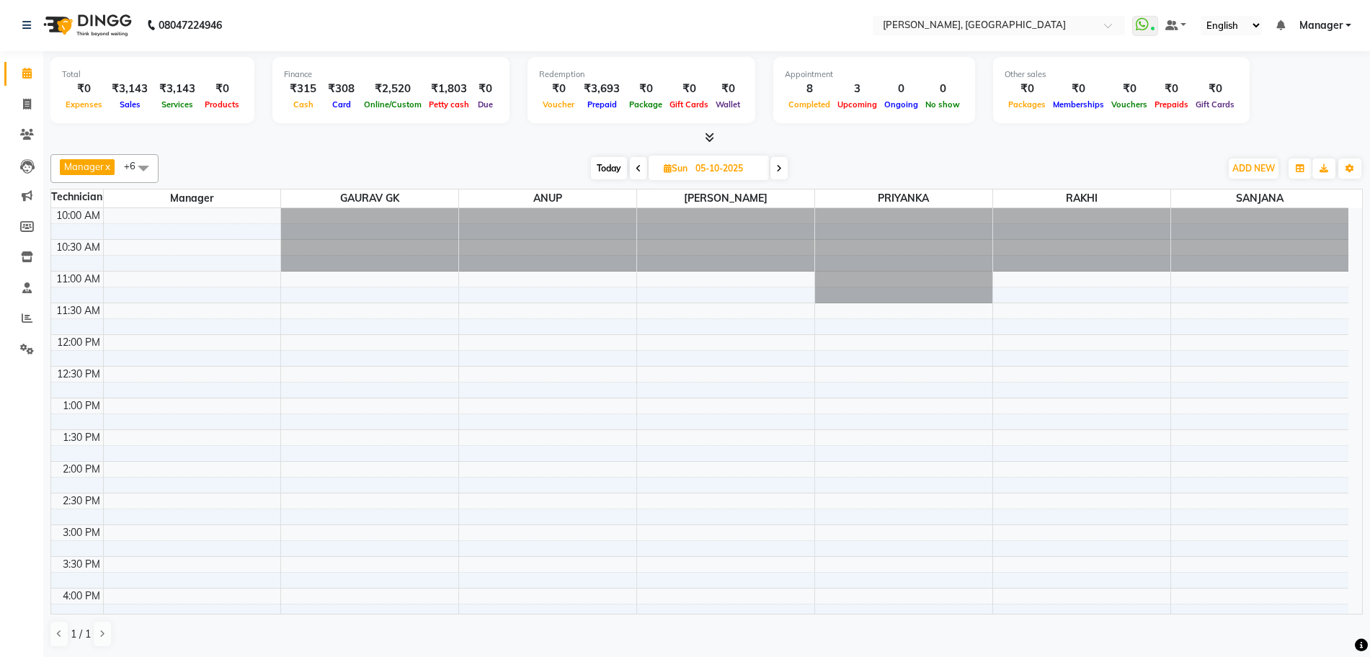
click at [710, 227] on div at bounding box center [725, 239] width 177 height 63
click at [618, 165] on span "Today" at bounding box center [609, 168] width 36 height 22
type input "04-10-2025"
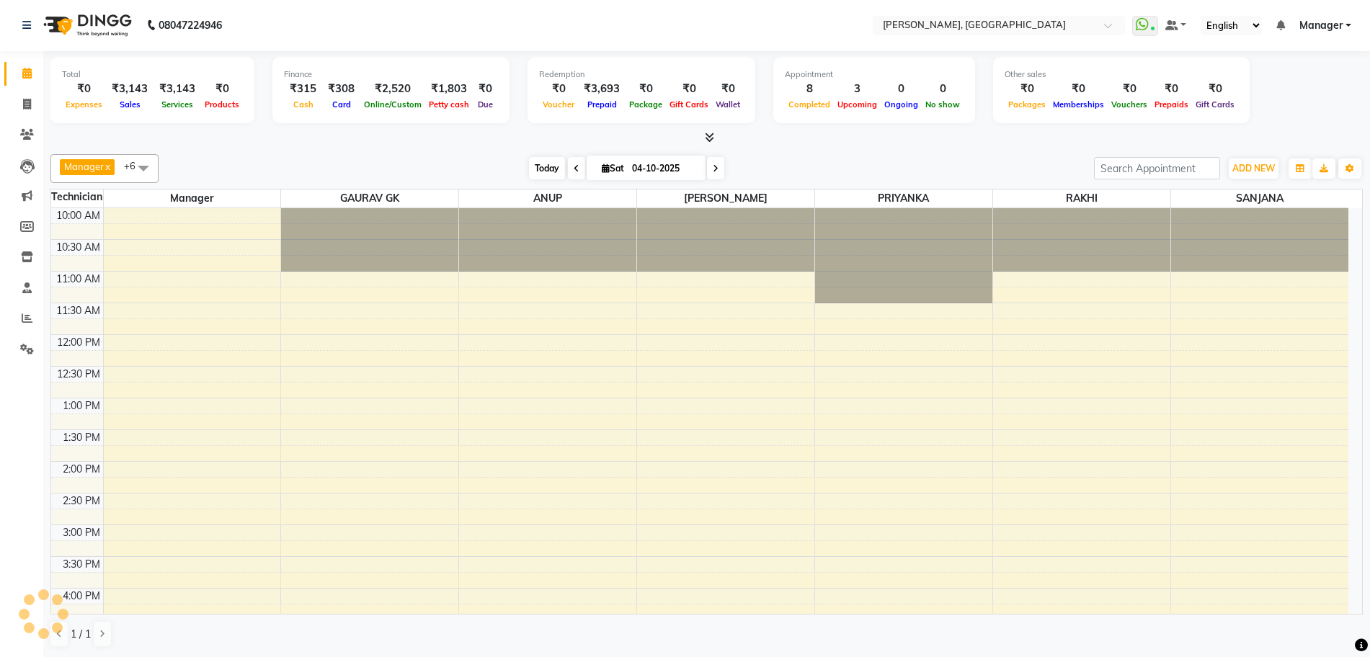
scroll to position [354, 0]
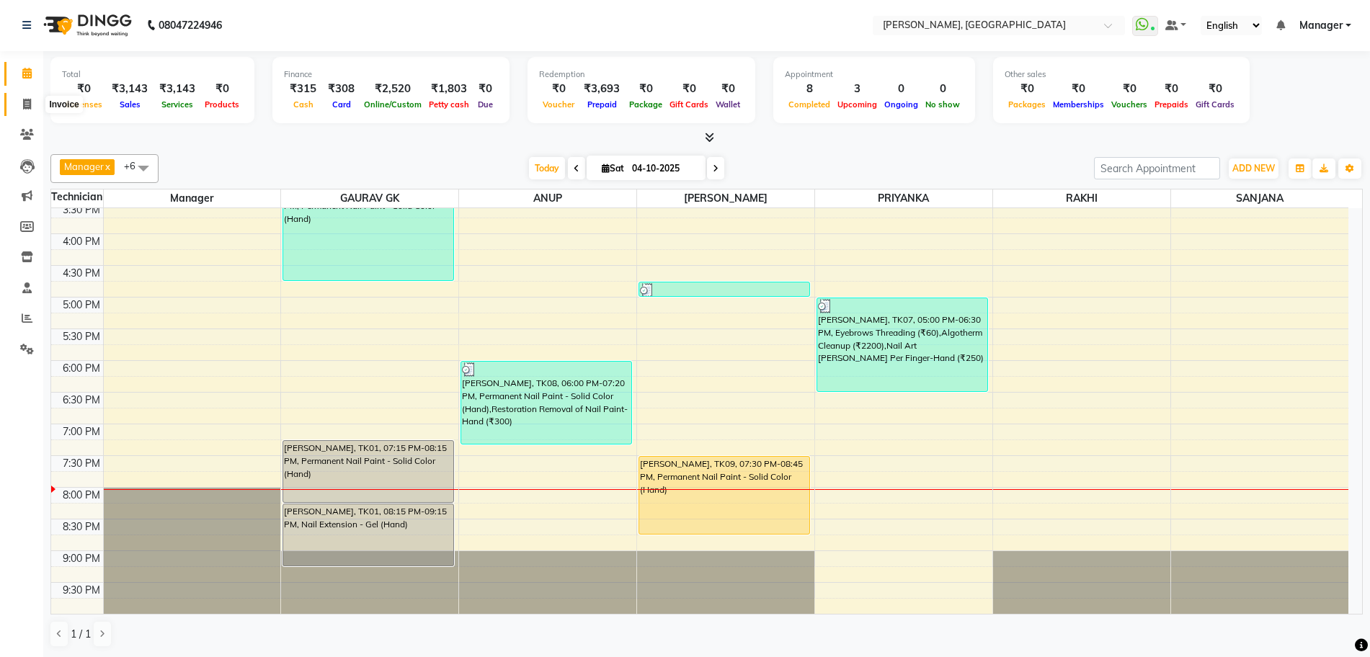
click at [25, 94] on link "Invoice" at bounding box center [21, 105] width 35 height 24
select select "7674"
select select "service"
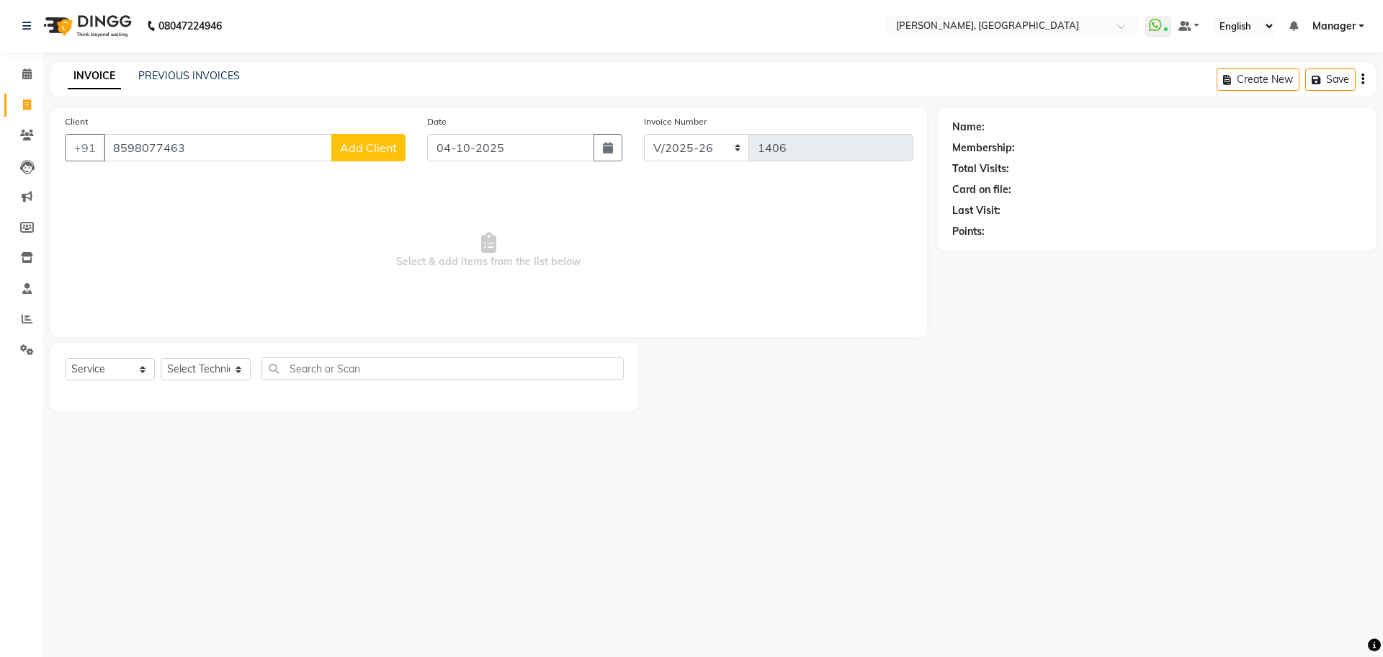
type input "8598077463"
click at [381, 163] on div "Client [PHONE_NUMBER] Add Client" at bounding box center [235, 143] width 362 height 59
click at [378, 158] on button "Add Client" at bounding box center [368, 147] width 74 height 27
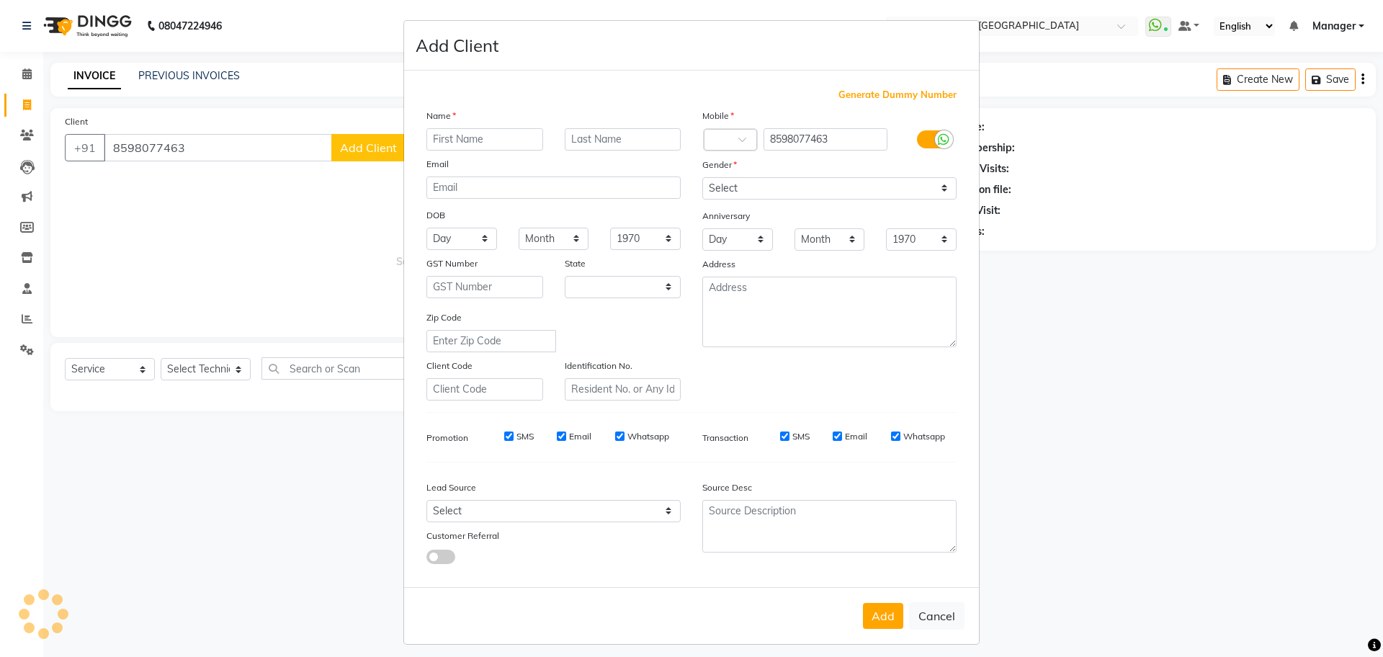
select select "21"
type input "PAYALA"
click at [790, 143] on input "8598077463" at bounding box center [826, 139] width 125 height 22
click at [836, 140] on input "8598077463" at bounding box center [826, 139] width 125 height 22
click at [924, 621] on button "Cancel" at bounding box center [936, 615] width 55 height 27
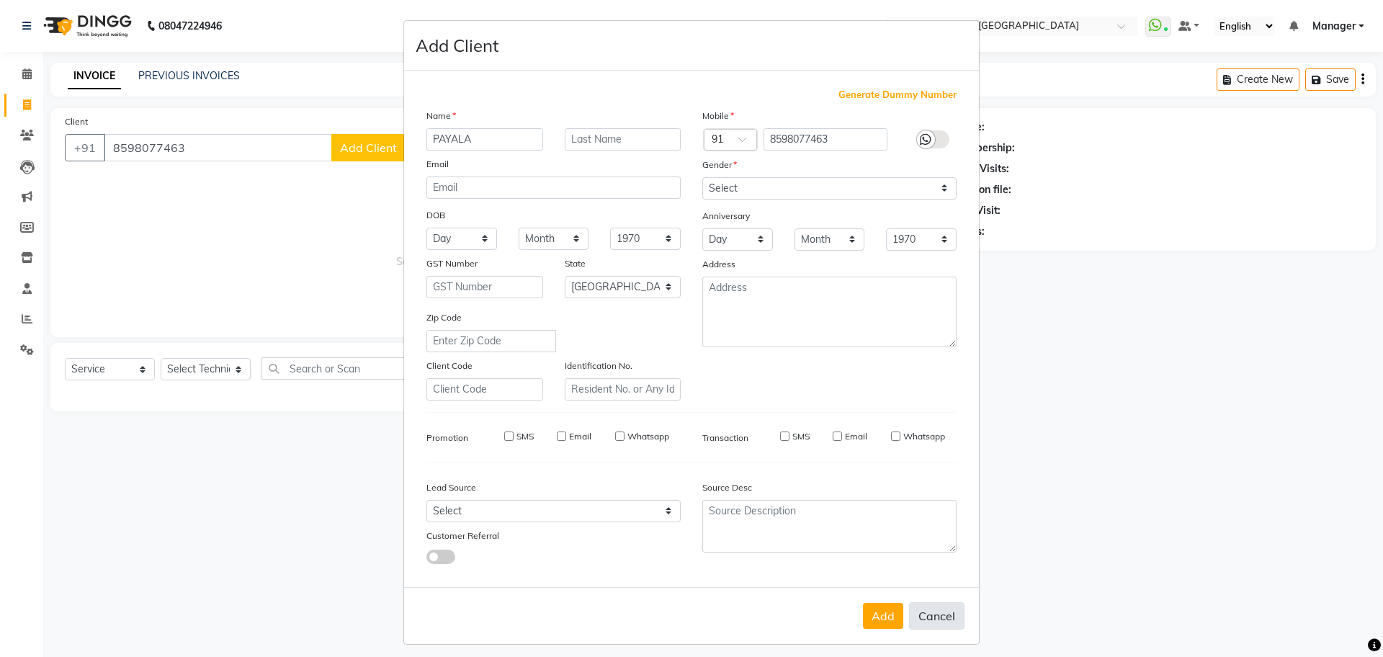
select select
select select "null"
select select
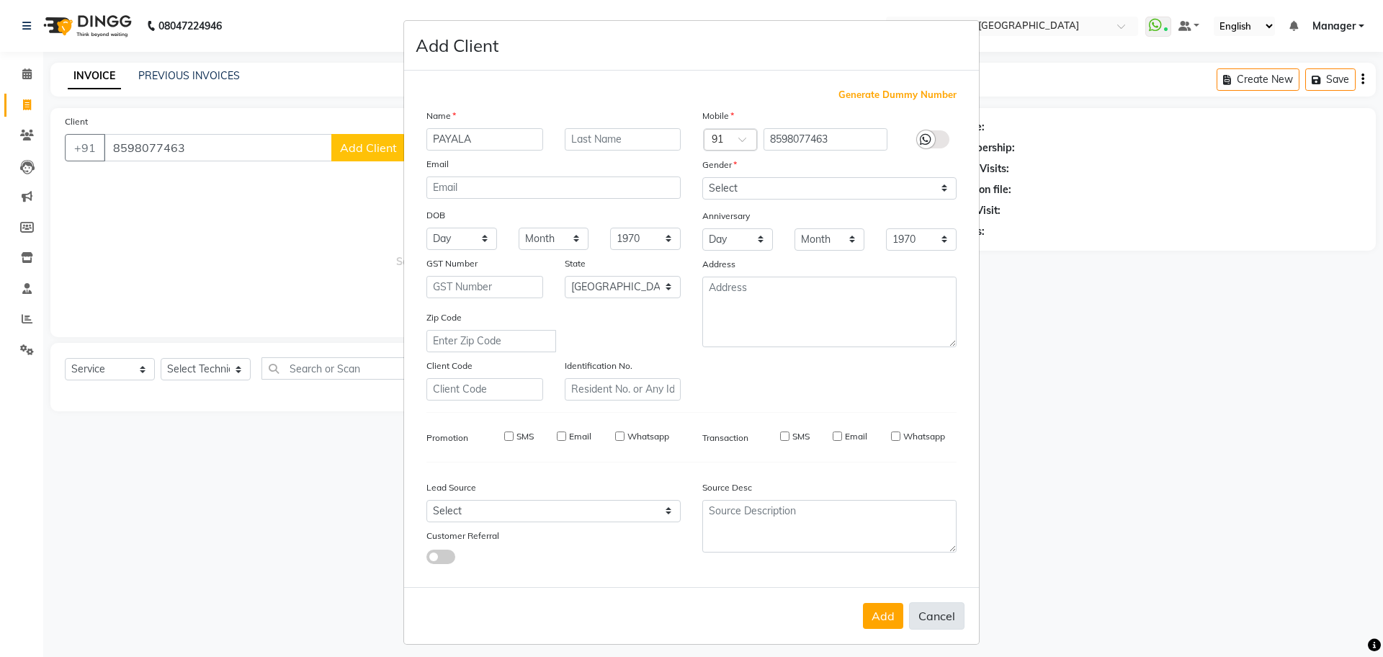
select select
checkbox input "false"
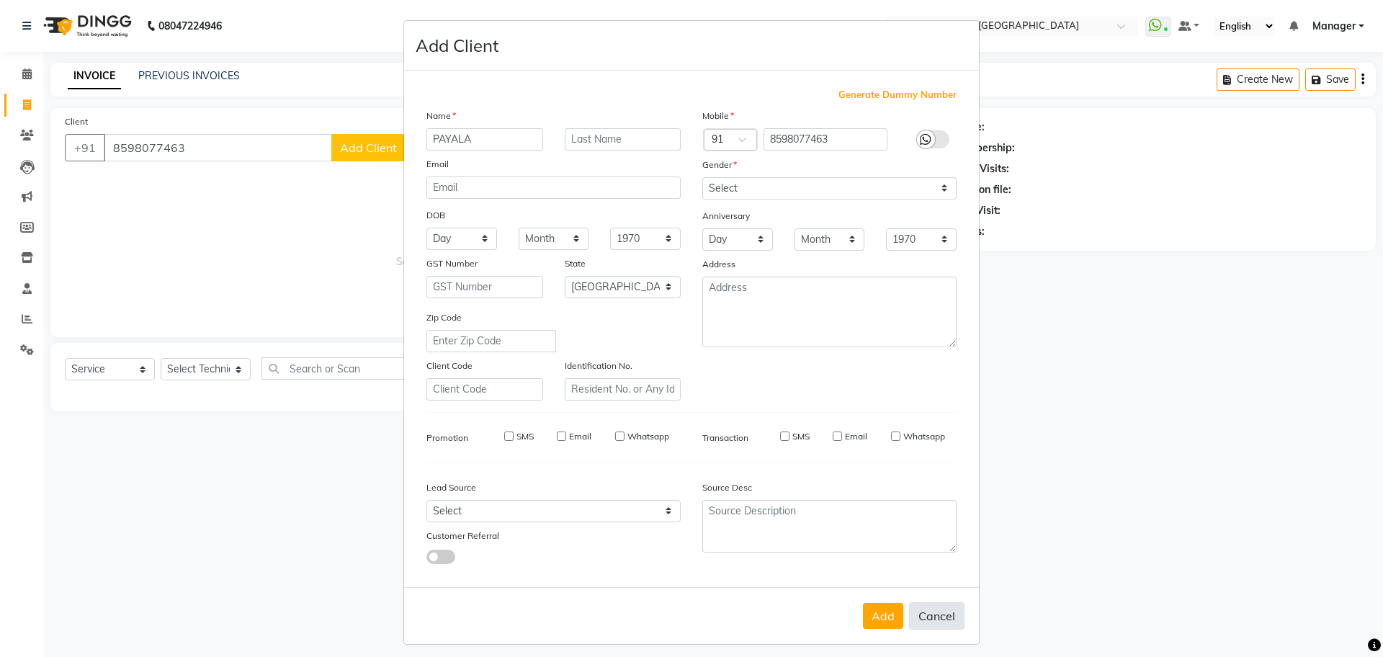
checkbox input "false"
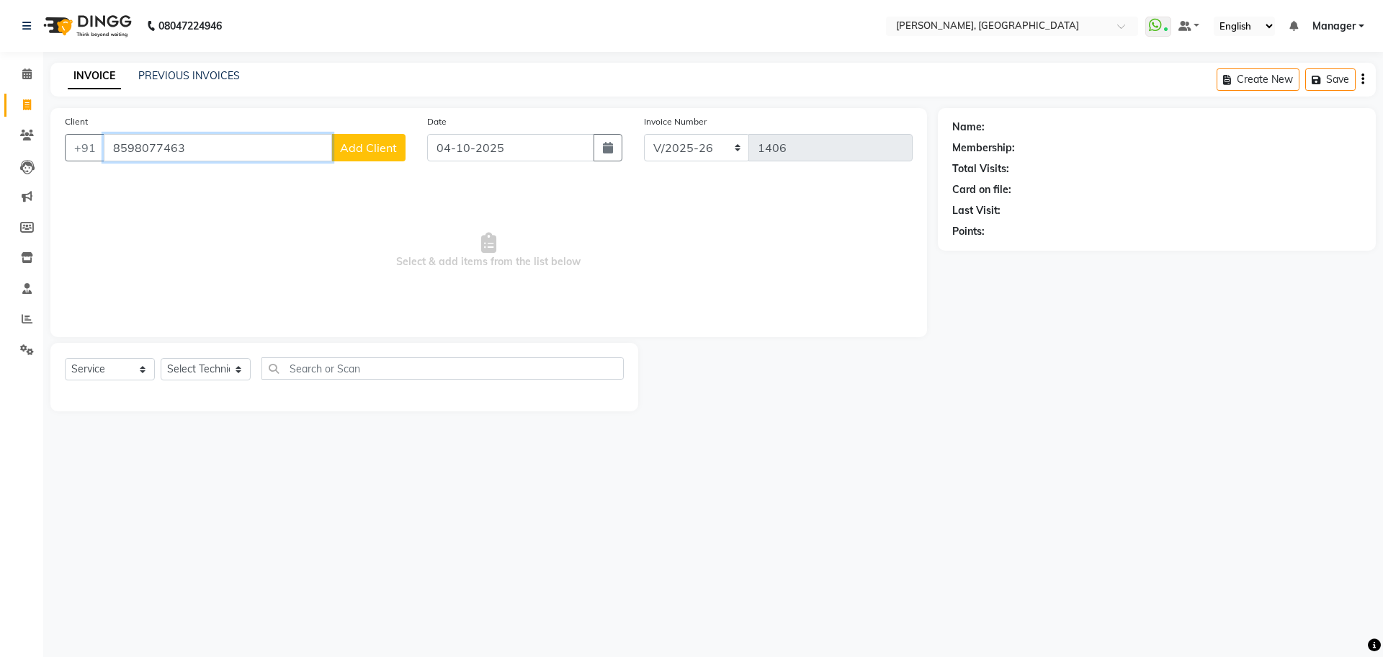
click at [224, 151] on input "8598077463" at bounding box center [218, 147] width 228 height 27
type input "8"
type input "77******1388"
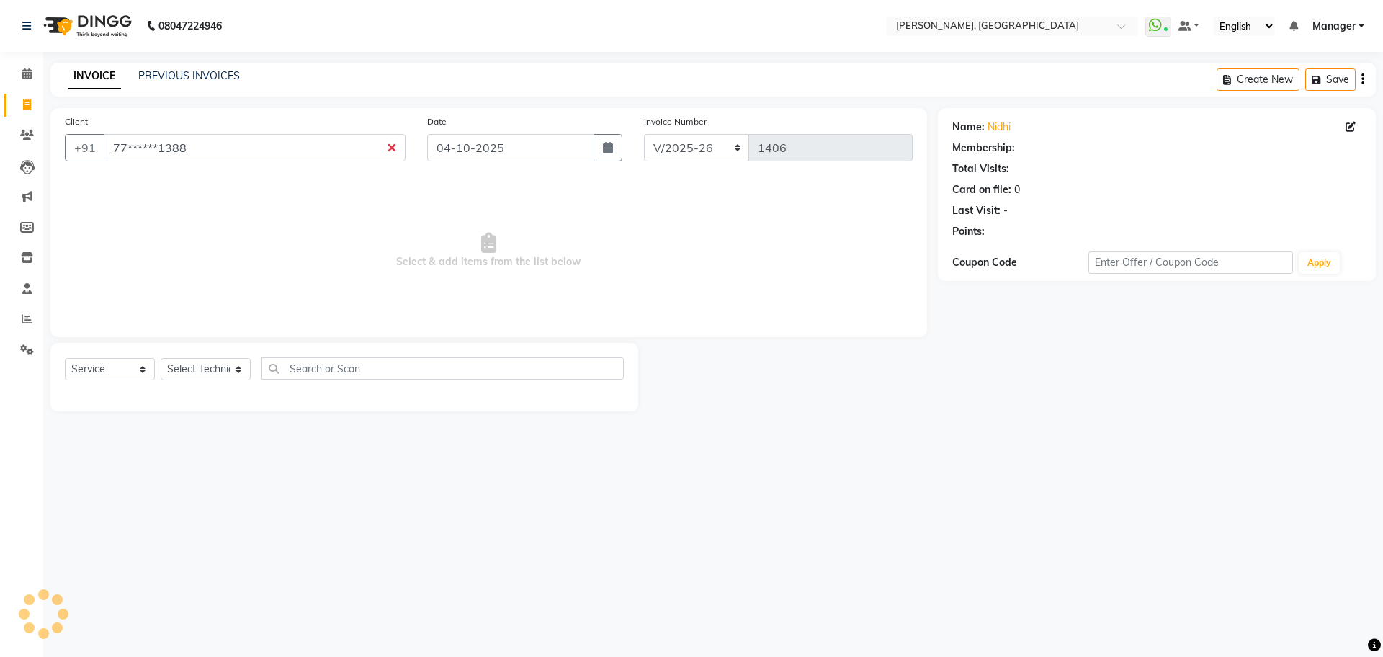
select select "1: Object"
click at [393, 150] on input "77******1388" at bounding box center [255, 147] width 302 height 27
click at [393, 155] on input "77******1388" at bounding box center [255, 147] width 302 height 27
click at [394, 153] on input "77******1388" at bounding box center [255, 147] width 302 height 27
click at [391, 143] on input "77******1388" at bounding box center [255, 147] width 302 height 27
